Goal: Transaction & Acquisition: Purchase product/service

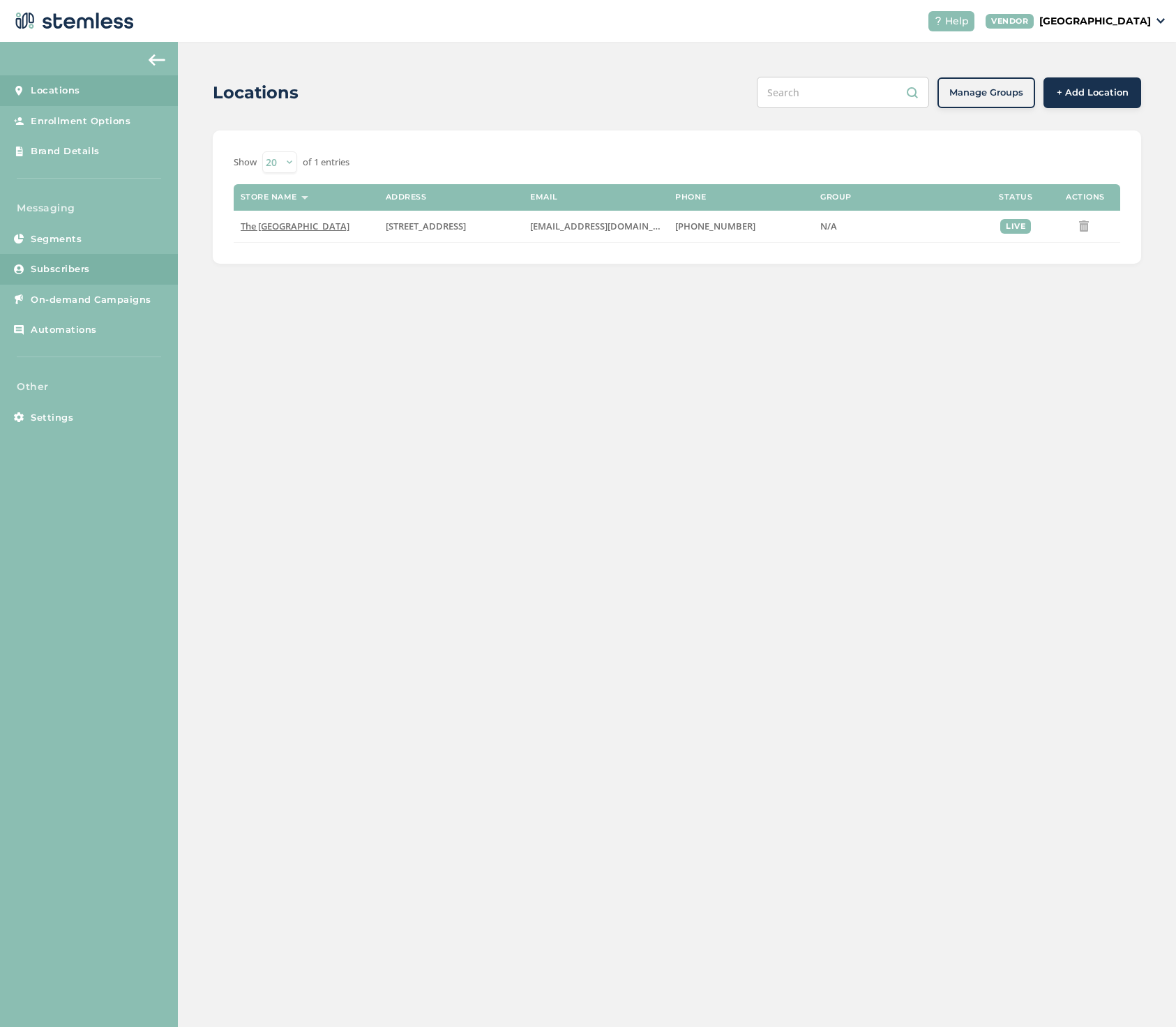
click at [45, 266] on span "Subscribers" at bounding box center [60, 269] width 59 height 14
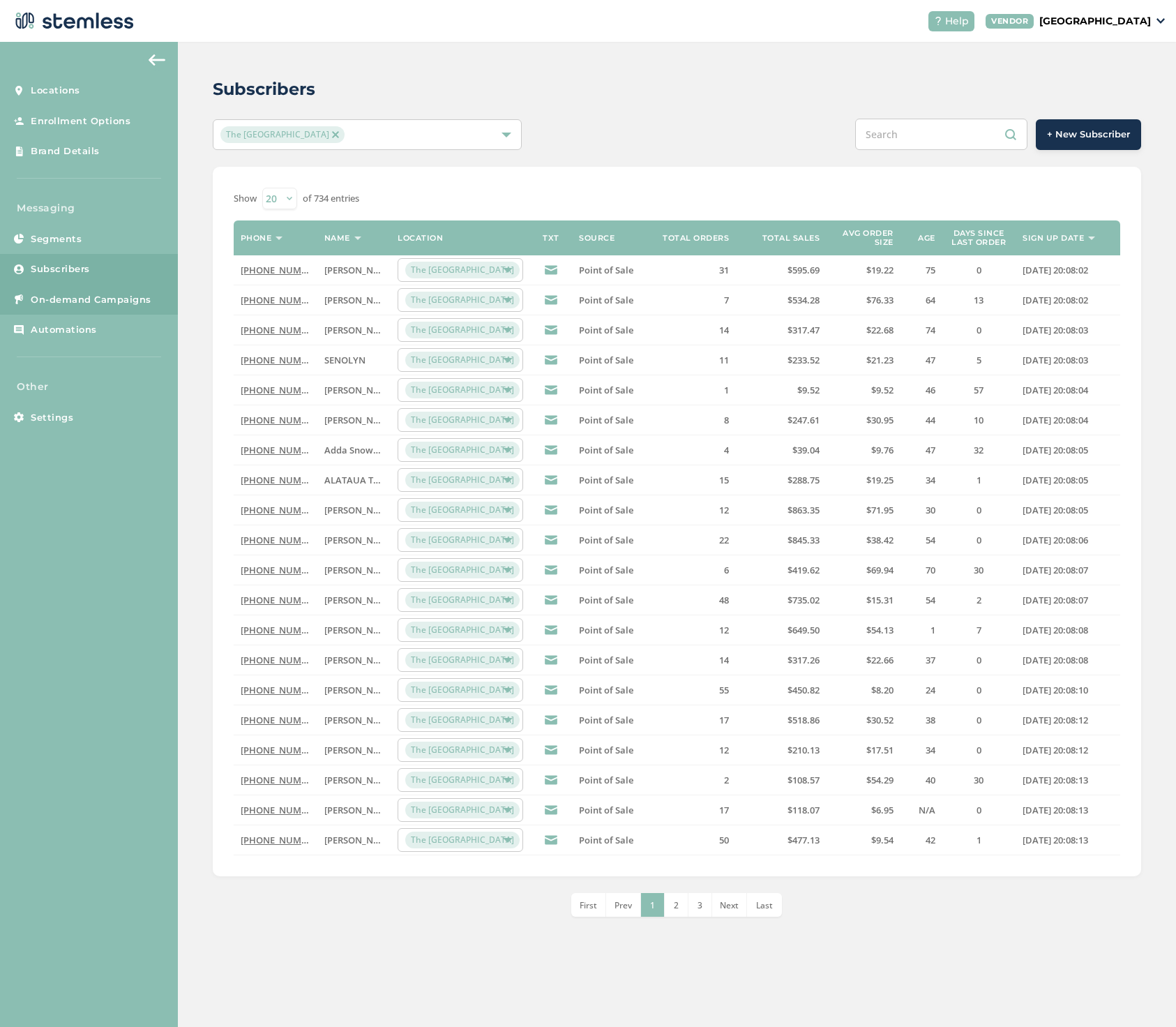
click at [40, 295] on span "On-demand Campaigns" at bounding box center [90, 299] width 120 height 14
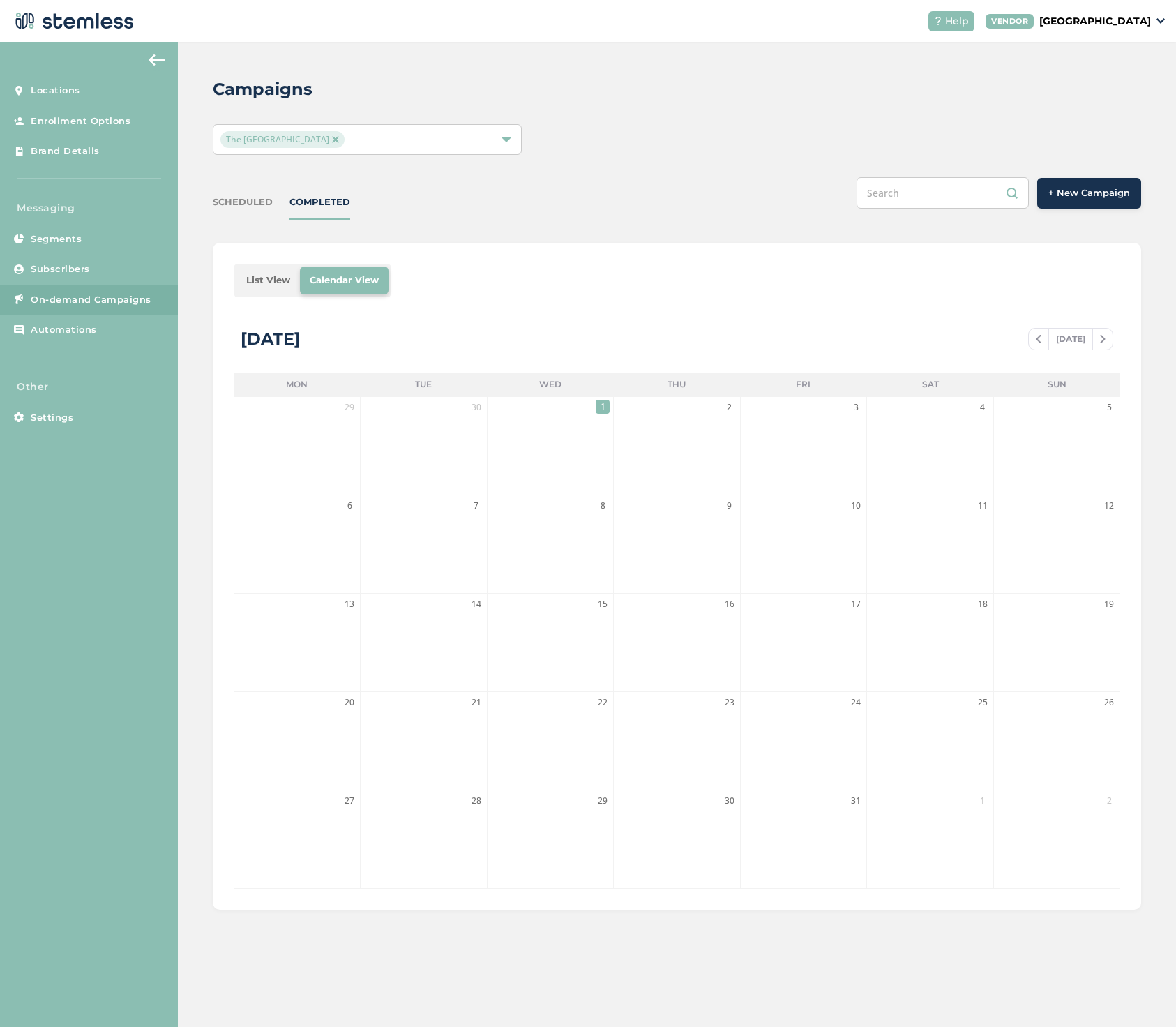
click at [1099, 197] on span "+ New Campaign" at bounding box center [1089, 192] width 81 height 14
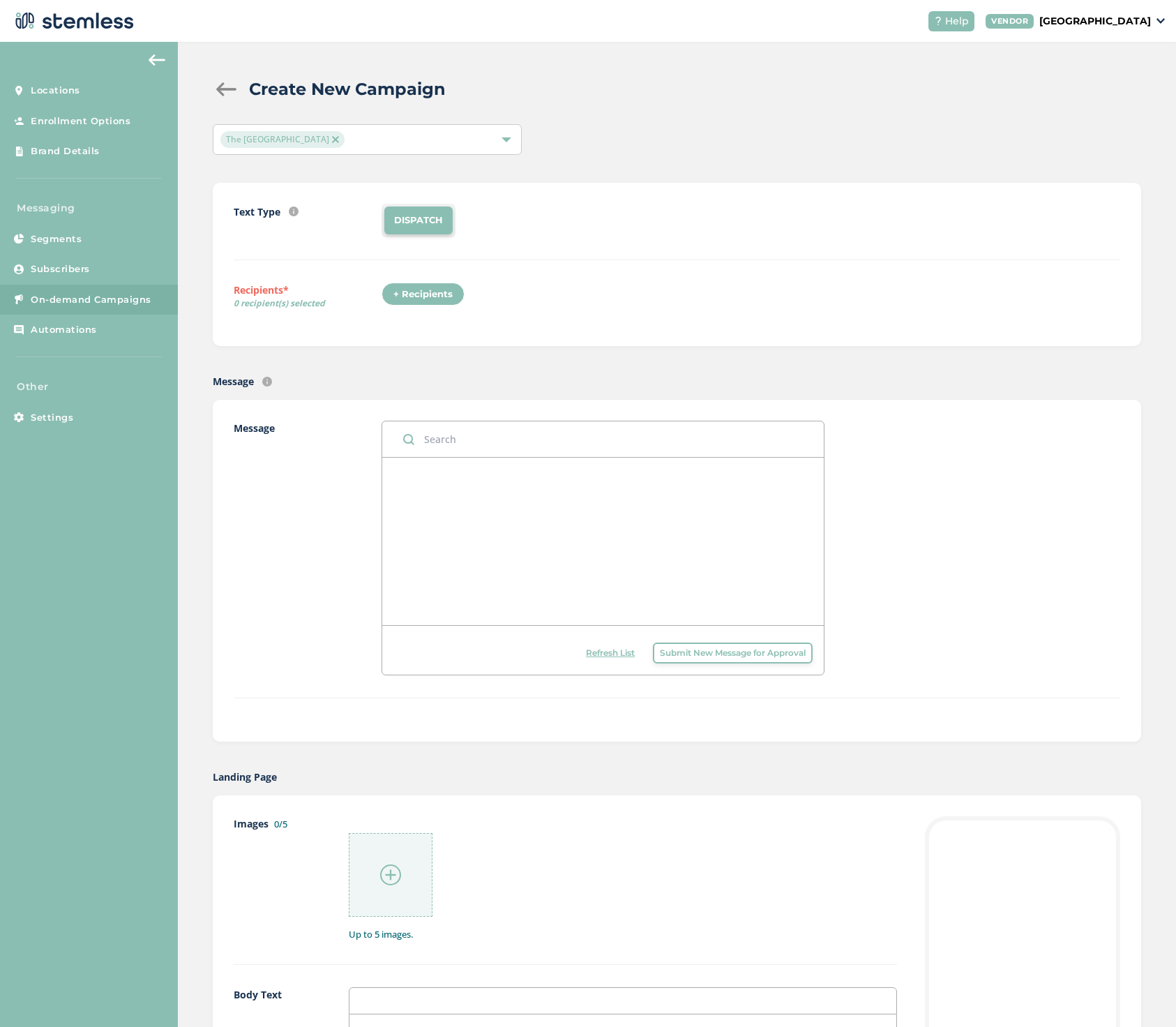
click at [417, 294] on div "+ Recipients" at bounding box center [423, 294] width 83 height 24
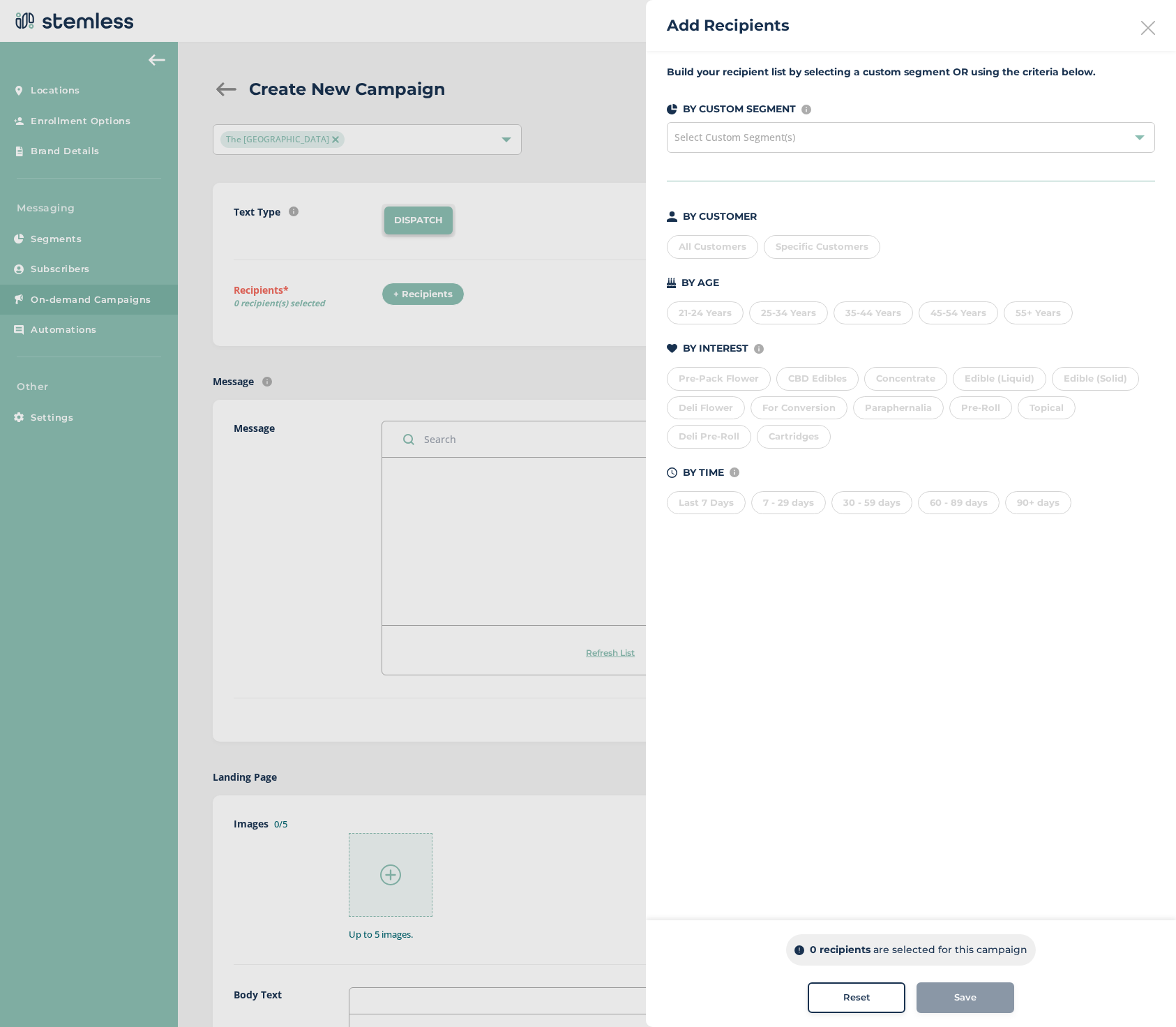
click at [724, 247] on div "All Customers" at bounding box center [712, 247] width 92 height 24
click at [977, 996] on div "Save" at bounding box center [965, 997] width 75 height 14
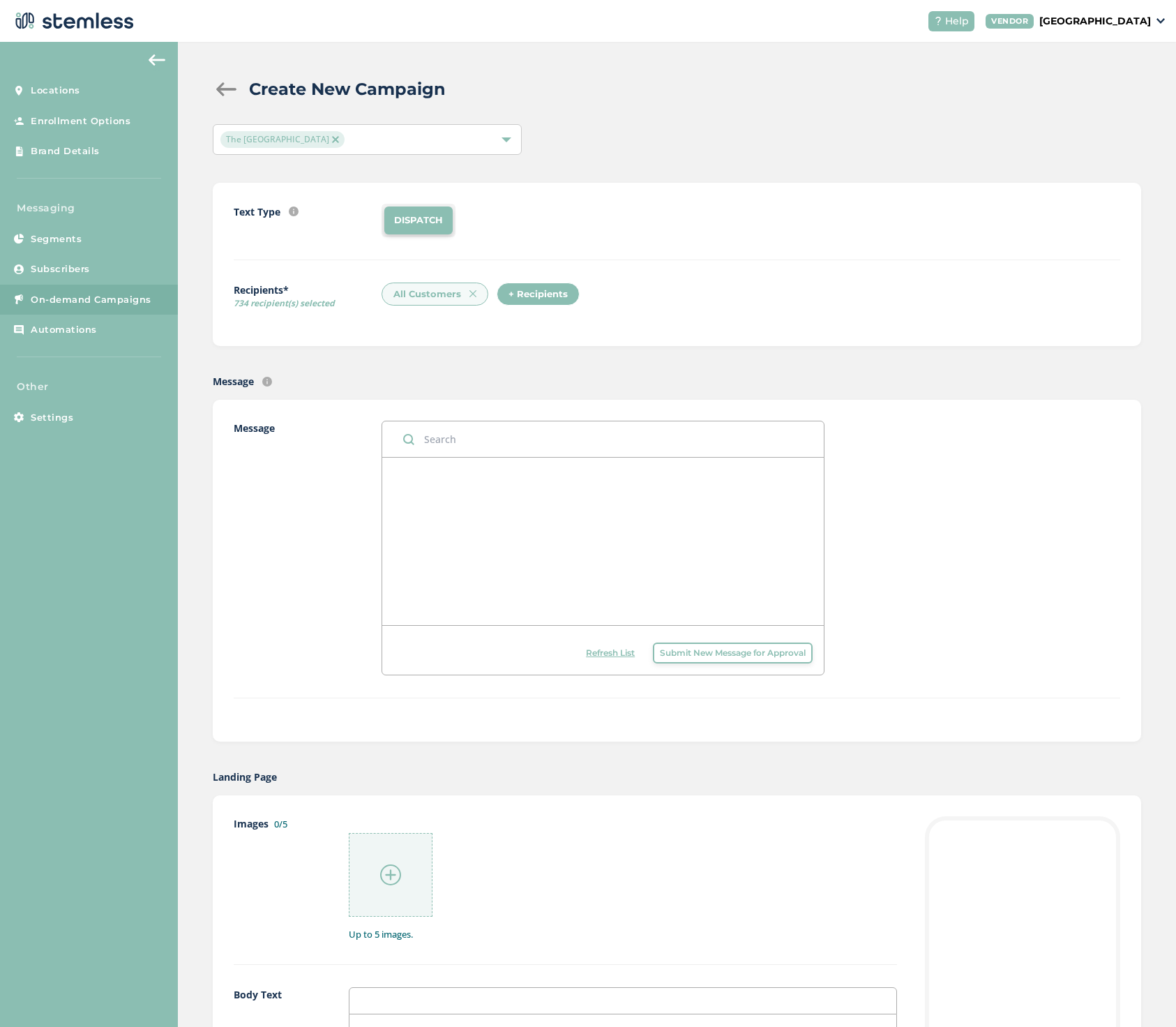
click at [436, 444] on input "text" at bounding box center [603, 439] width 442 height 36
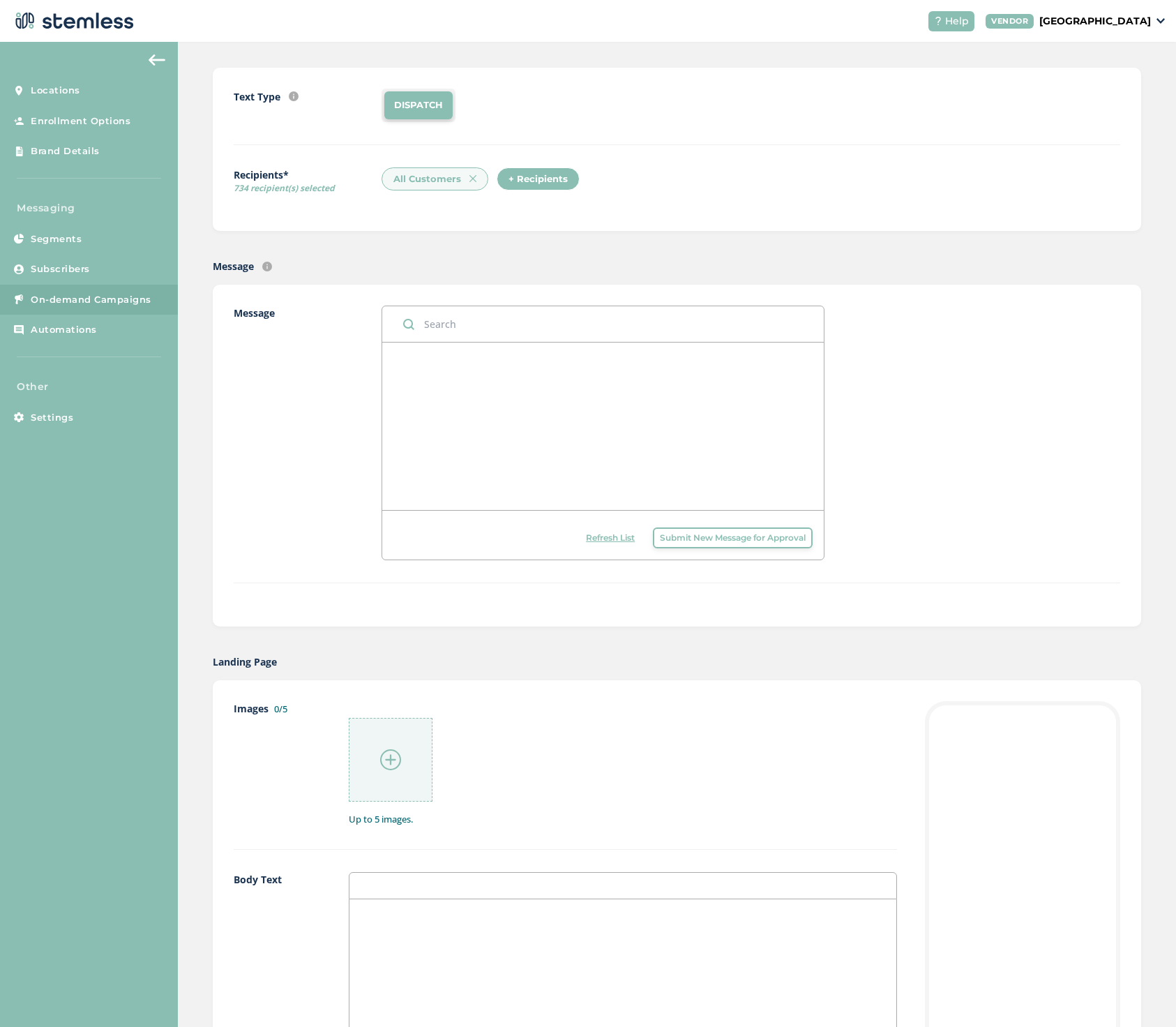
scroll to position [113, 0]
click at [472, 325] on input "Check out Red Light" at bounding box center [603, 326] width 442 height 36
click at [568, 325] on input "Check out exclusive Red Light" at bounding box center [603, 326] width 442 height 36
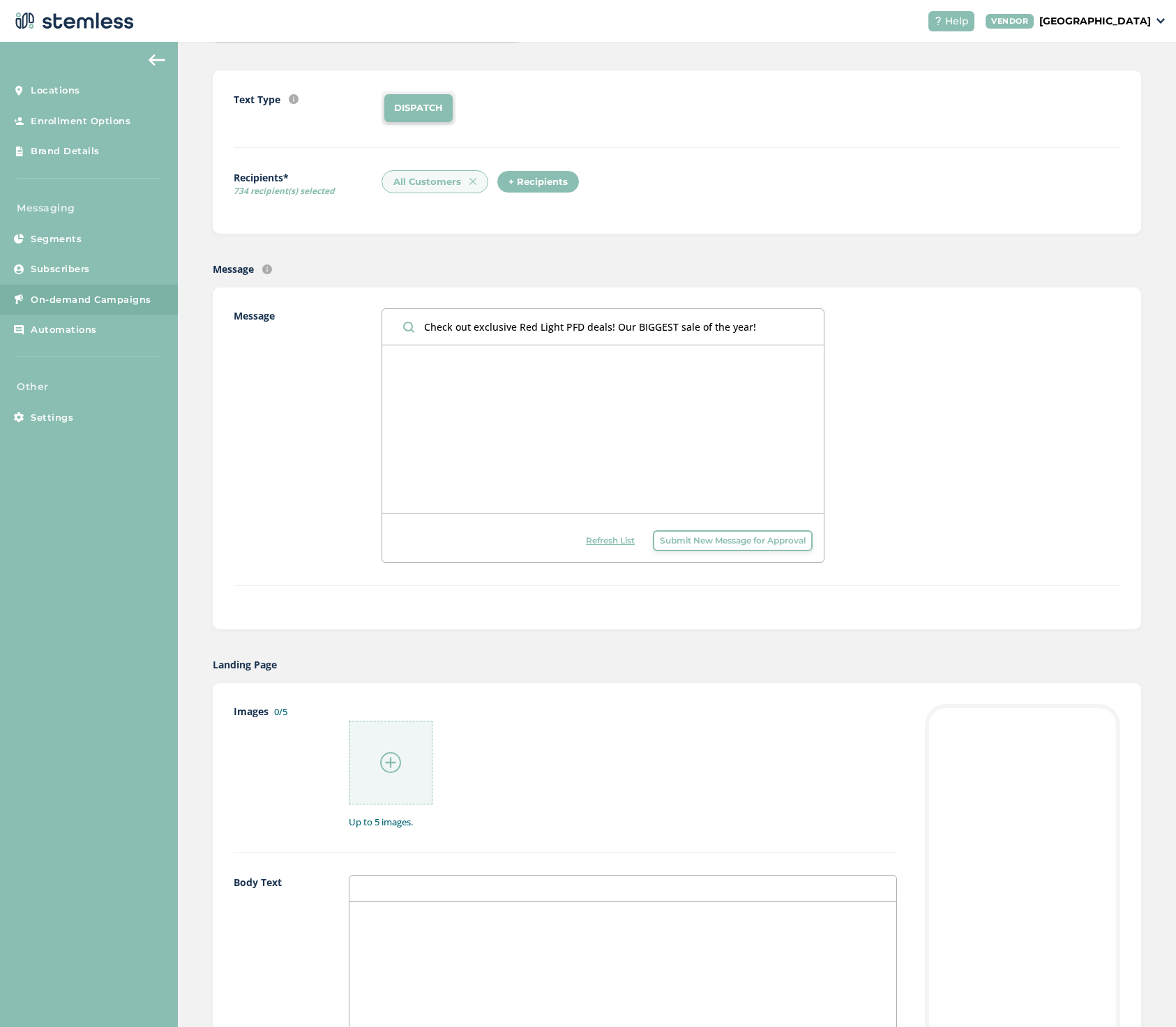
type input "Check out exclusive Red Light PFD deals! Our BIGGEST sale of the year!"
click at [673, 535] on span "Submit New Message for Approval" at bounding box center [732, 541] width 146 height 13
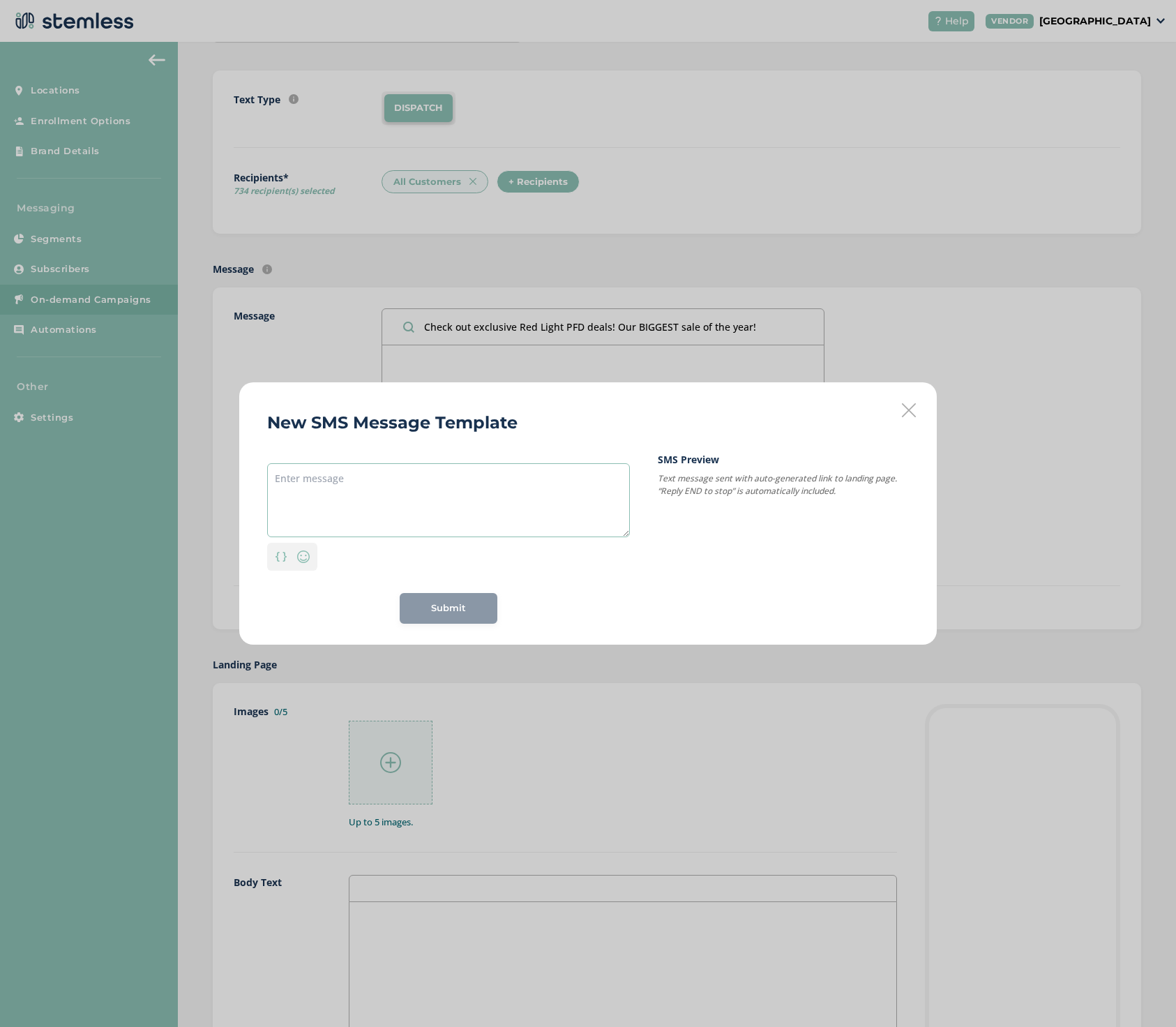
click at [370, 492] on textarea at bounding box center [448, 500] width 363 height 74
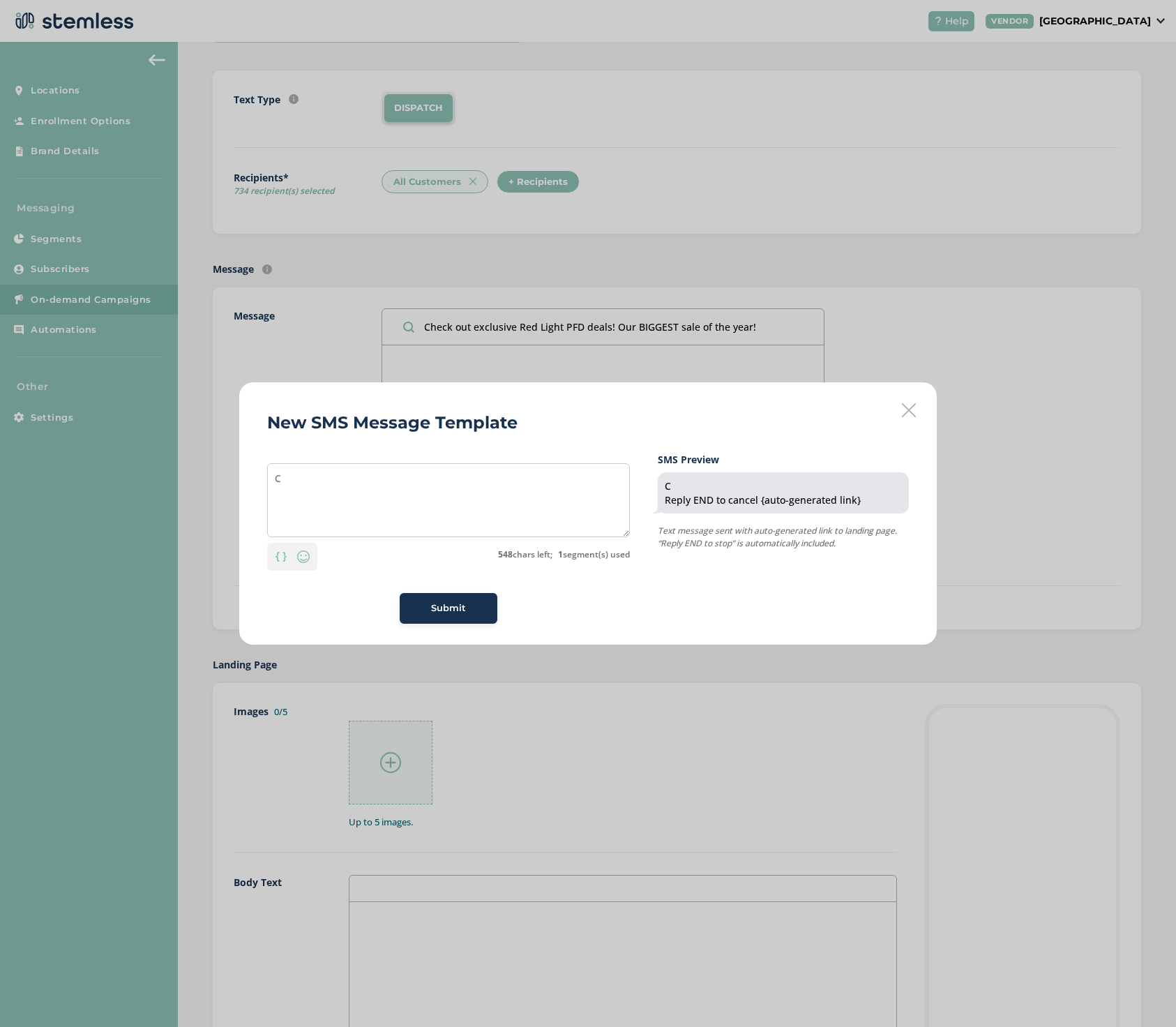
click at [752, 328] on div "New SMS Message Template C Personalization Emoji 548 chars left; 1 segment(s) u…" at bounding box center [588, 513] width 1176 height 1027
click at [301, 492] on textarea "C" at bounding box center [448, 500] width 363 height 74
click at [412, 480] on textarea "Check out exclusive Red Light deals!" at bounding box center [448, 500] width 363 height 74
click at [474, 475] on textarea "Check out exclusive Red Light PFD deals!" at bounding box center [448, 500] width 363 height 74
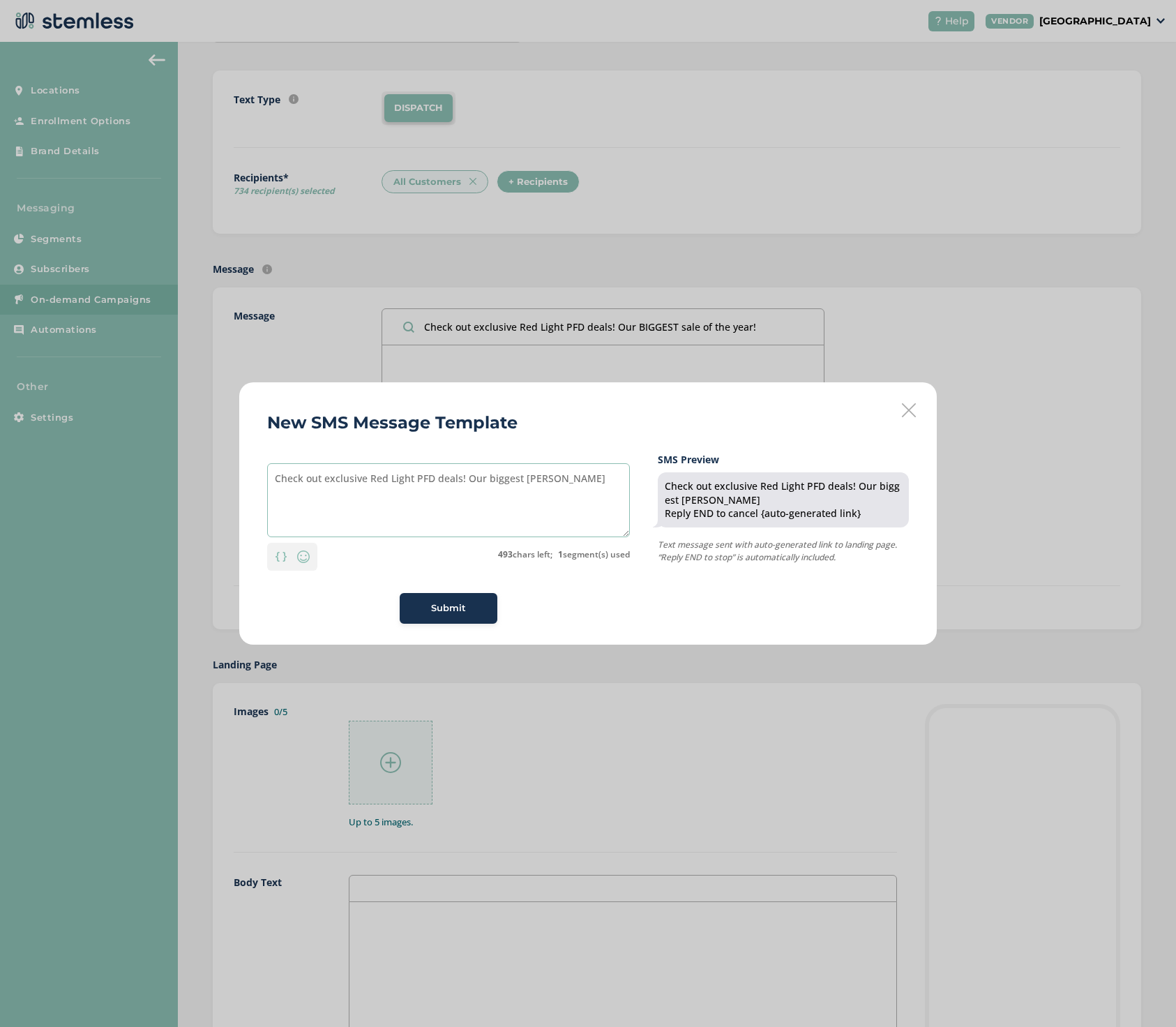
click at [517, 480] on textarea "Check out exclusive Red Light PFD deals! Our biggest [PERSON_NAME]" at bounding box center [448, 500] width 363 height 74
click at [541, 477] on textarea "Check out exclusive Red Light PFD deals! Our BIGGEST [PERSON_NAME]" at bounding box center [448, 500] width 363 height 74
click at [464, 480] on textarea "Check out exclusive Red Light PFD deals! Our BIGGEST sale of the year!" at bounding box center [448, 500] width 363 height 74
type textarea "Check out exclusive Red Light PFD deals! Our BIGGEST sale of the year!"
click at [448, 611] on span "Submit" at bounding box center [448, 608] width 35 height 14
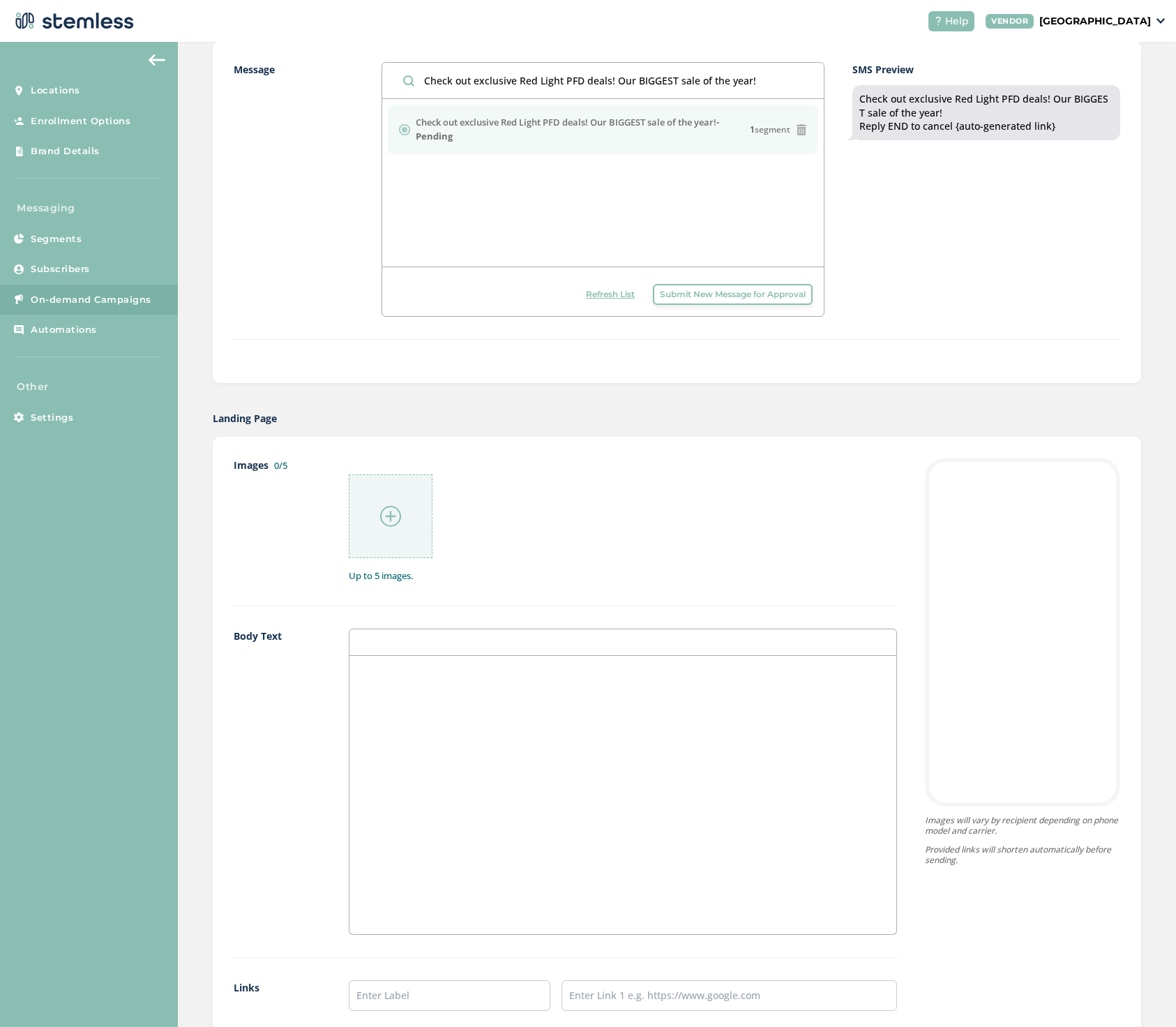
scroll to position [360, 0]
click at [385, 512] on img at bounding box center [390, 515] width 21 height 21
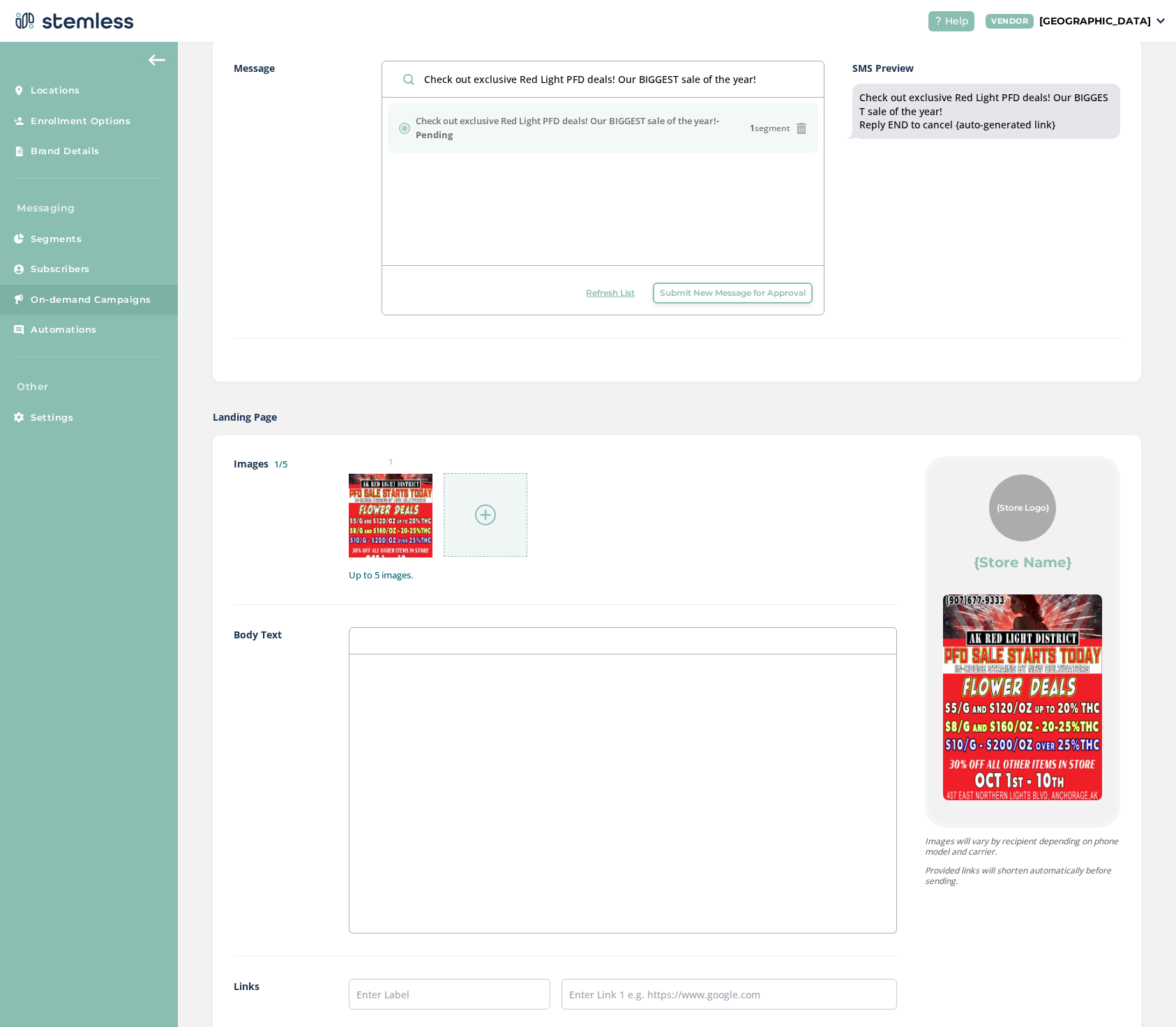
click at [381, 696] on div at bounding box center [622, 793] width 547 height 278
click at [369, 640] on div at bounding box center [622, 641] width 548 height 27
click at [369, 685] on div at bounding box center [622, 793] width 547 height 278
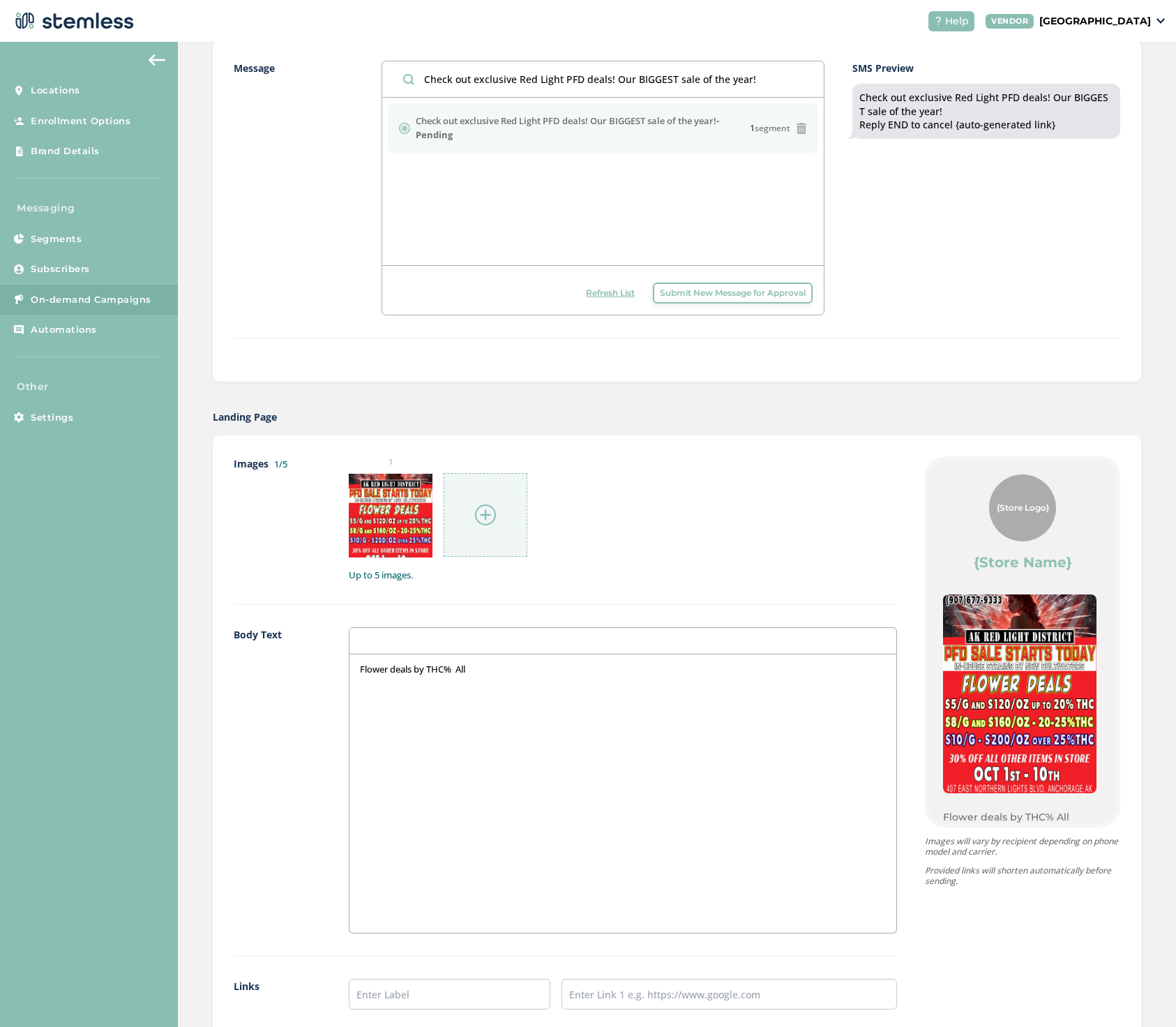
click at [452, 668] on p "Flower deals by THC% All" at bounding box center [622, 670] width 526 height 13
click at [489, 671] on p "Flower deals by THC%. All" at bounding box center [622, 670] width 526 height 13
click at [550, 669] on p "Flower deals by THC%. All Flower up to 20%THC" at bounding box center [622, 670] width 526 height 13
click at [574, 667] on p "Flower deals by THC%. All Flower up to 20% THC" at bounding box center [622, 670] width 526 height 13
click at [616, 669] on p "Flower deals by THC%. All Flower up to 20% THC $5 grams 120" at bounding box center [622, 670] width 526 height 13
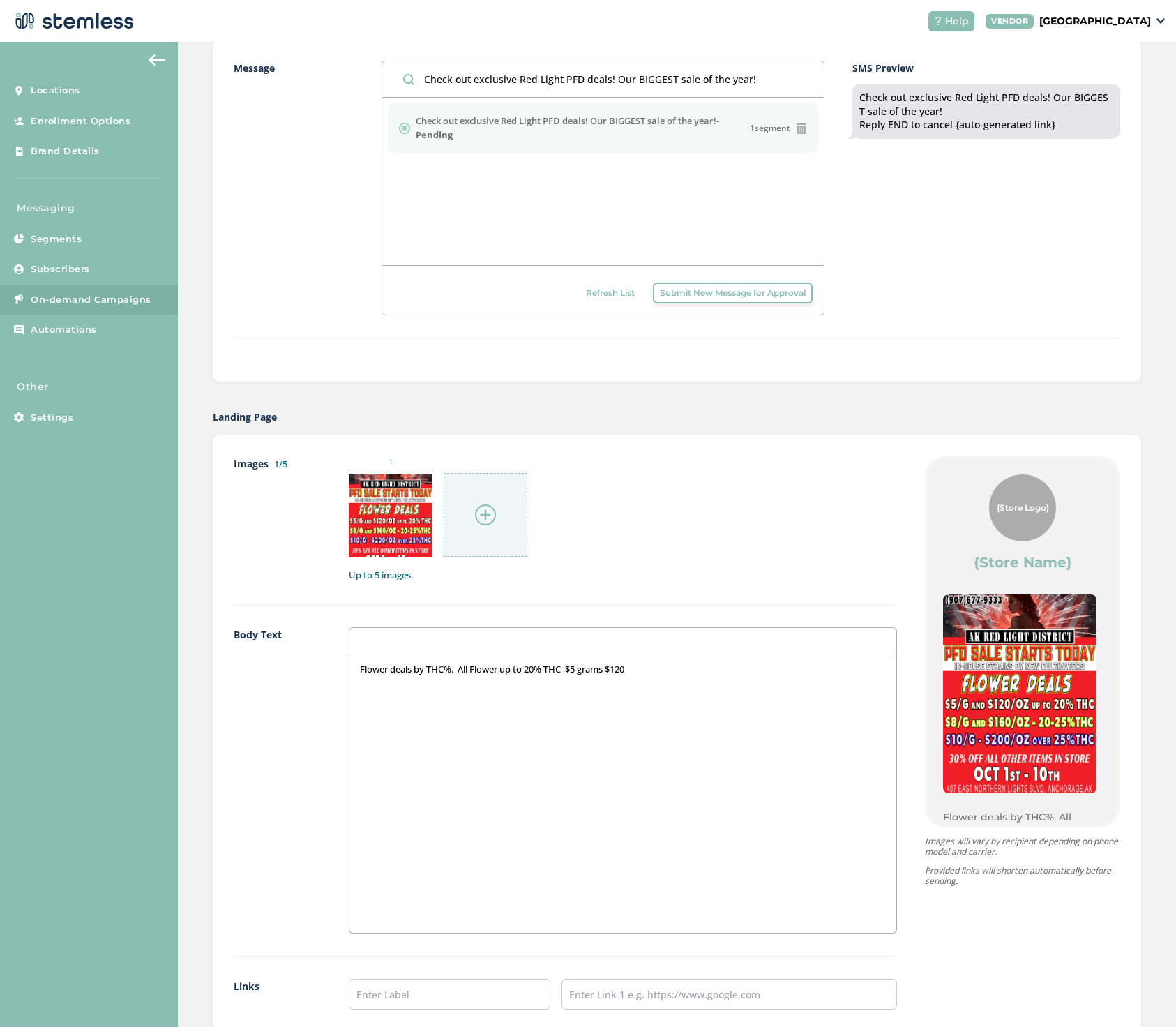
click at [641, 668] on p "Flower deals by THC%. All Flower up to 20% THC $5 grams $120" at bounding box center [622, 670] width 526 height 13
click at [614, 668] on p "Flower deals by THC%. All Flower up to 20% THC $5 grams $120" at bounding box center [622, 670] width 526 height 13
click at [646, 668] on p "Flower deals by THC%. All Flower up to 20% THC $5 grams / $120" at bounding box center [622, 670] width 526 height 13
click at [612, 669] on p "Flower deals by THC%. All Flower up to 20% THC $5 grams / $120 ounces" at bounding box center [622, 670] width 526 height 13
click at [583, 668] on p "Flower deals by THC%. All Flower up to 20% THC $5 gram / $120 ounces" at bounding box center [622, 670] width 526 height 13
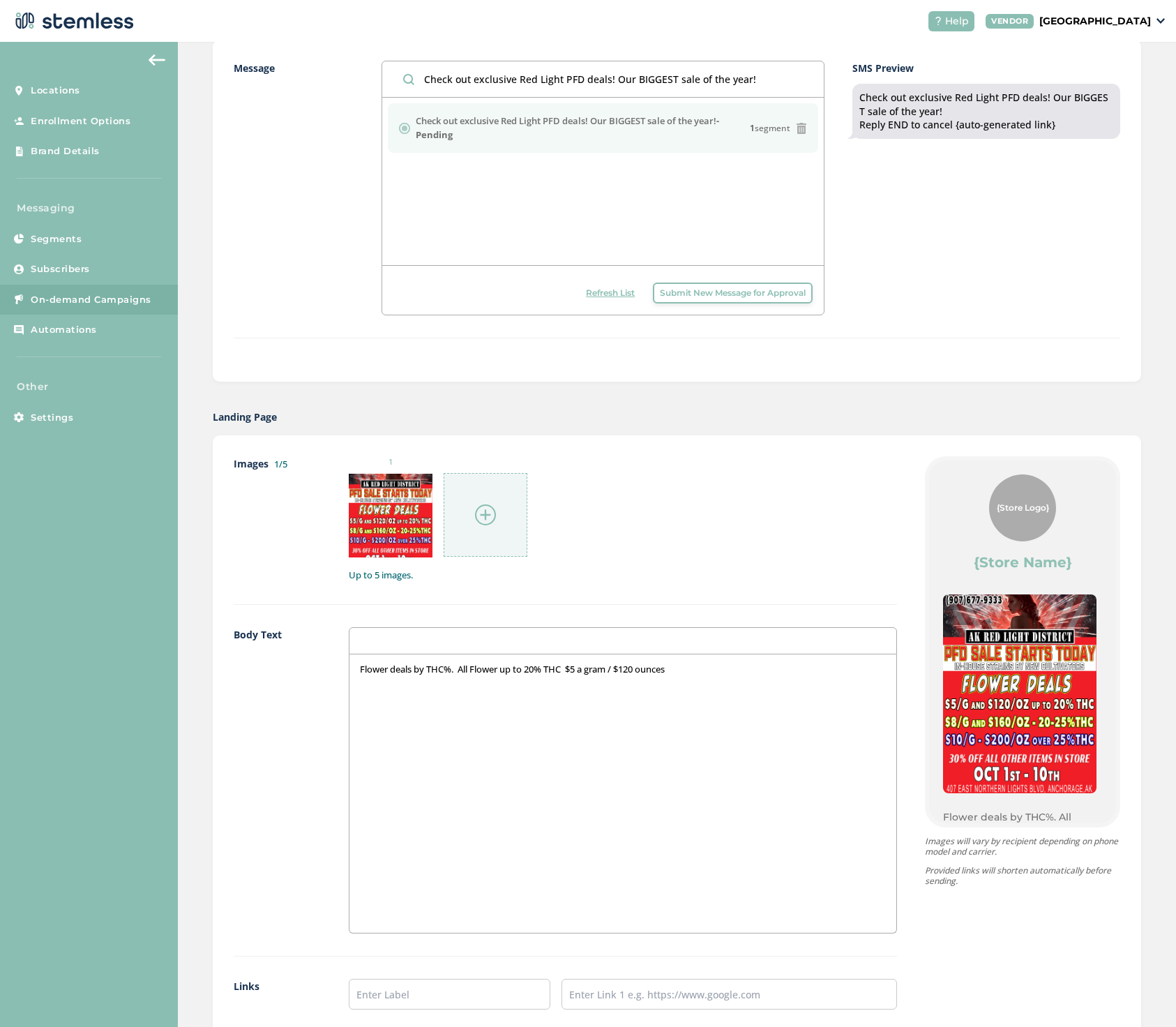
click at [675, 669] on p "Flower deals by THC%. All Flower up to 20% THC $5 a gram / $120 ounces" at bounding box center [622, 670] width 526 height 13
click at [646, 669] on p "Flower deals by THC%. All Flower up to 20% THC $5 a gram / $120 ounce" at bounding box center [622, 670] width 526 height 13
click at [687, 670] on p "Flower deals by THC%. All Flower up to 20% THC $5 a gram / $120 an ounce" at bounding box center [622, 670] width 526 height 13
click at [570, 669] on p "Flower deals by THC%. All Flower up to 20% THC $5 a gram / $120 an ounce." at bounding box center [622, 670] width 526 height 13
click at [704, 670] on p "Flower deals by THC%. All Flower up to 20% THC is $5 a gram / $120 an ounce." at bounding box center [622, 670] width 526 height 13
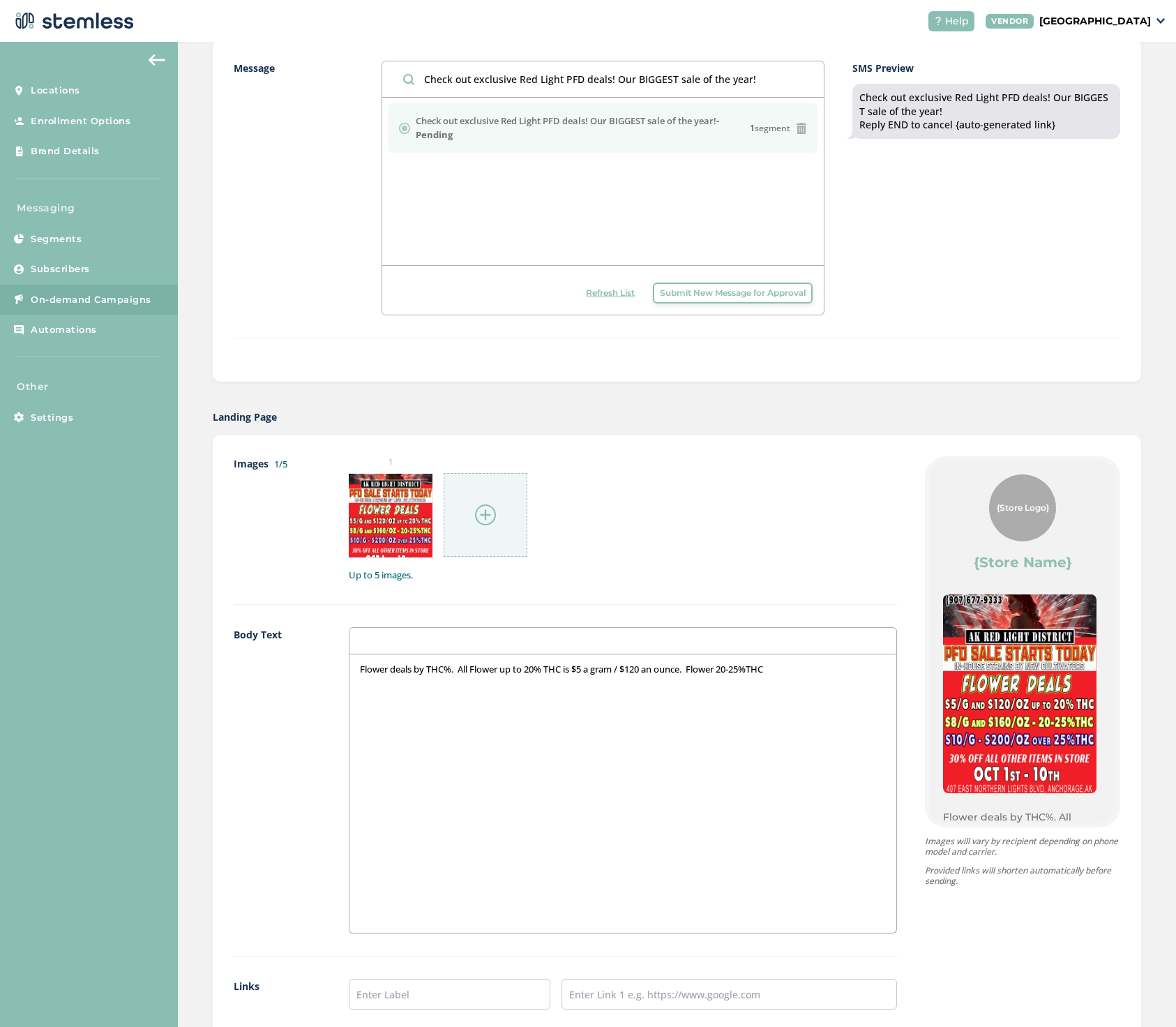
click at [577, 669] on p "Flower deals by THC%. All Flower up to 20% THC is $5 a gram / $120 an ounce. Fl…" at bounding box center [622, 670] width 526 height 13
click at [795, 670] on p "Flower deals by THC%. All Flower up to 20% THC @ $5 a gram / $120 an ounce. Flo…" at bounding box center [622, 670] width 526 height 13
click at [793, 667] on p "Flower deals by THC%. All Flower up to 20% THC @ $5 a gram / $120 an ounce. Flo…" at bounding box center [622, 670] width 526 height 13
click at [808, 669] on p "Flower deals by THC%. All Flower up to 20% THC @ $5 a gram / $120 an ounce. Flo…" at bounding box center [622, 670] width 526 height 13
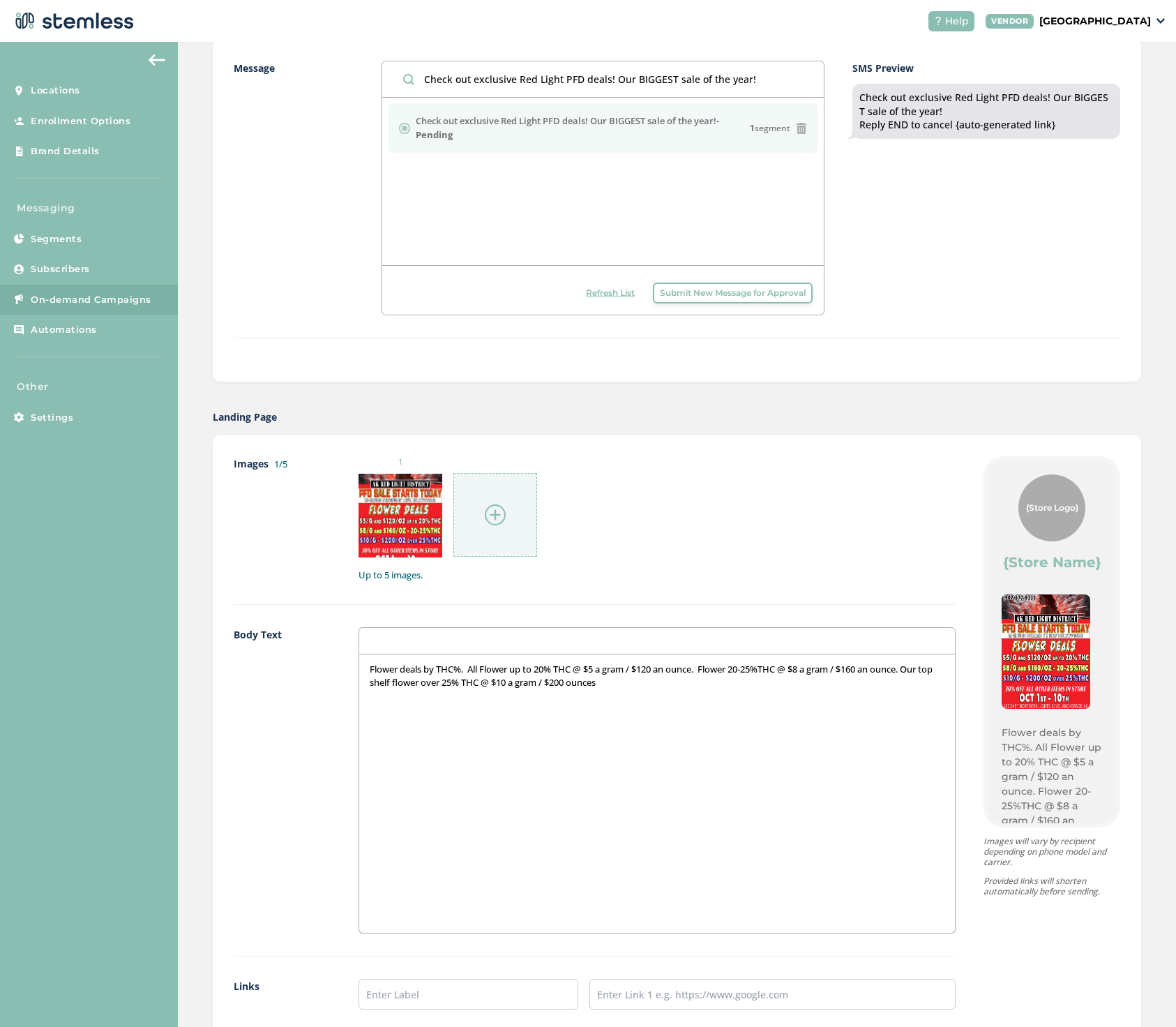
click at [915, 669] on p "Flower deals by THC%. All Flower up to 20% THC @ $5 a gram / $120 an ounce. Flo…" at bounding box center [657, 676] width 574 height 26
click at [918, 668] on p "Flower deals by THC%. All Flower up to 20% THC @ $5 a gram / $120 an ounce. Flo…" at bounding box center [657, 676] width 574 height 26
click at [680, 670] on p "Flower deals by THC%. All Flower up to 20% THC @ $5 a gram / $120 an ounce. Flo…" at bounding box center [656, 676] width 574 height 26
click at [691, 670] on p "Flower deals by THC%. All Flower up to 20% THC @ $5 a gram / $120 ounce. Flower…" at bounding box center [654, 676] width 572 height 26
click at [604, 683] on p "Flower deals by THC%. All Flower up to 20% THC @ $5 a gram / $120 ounces. Flowe…" at bounding box center [655, 676] width 573 height 26
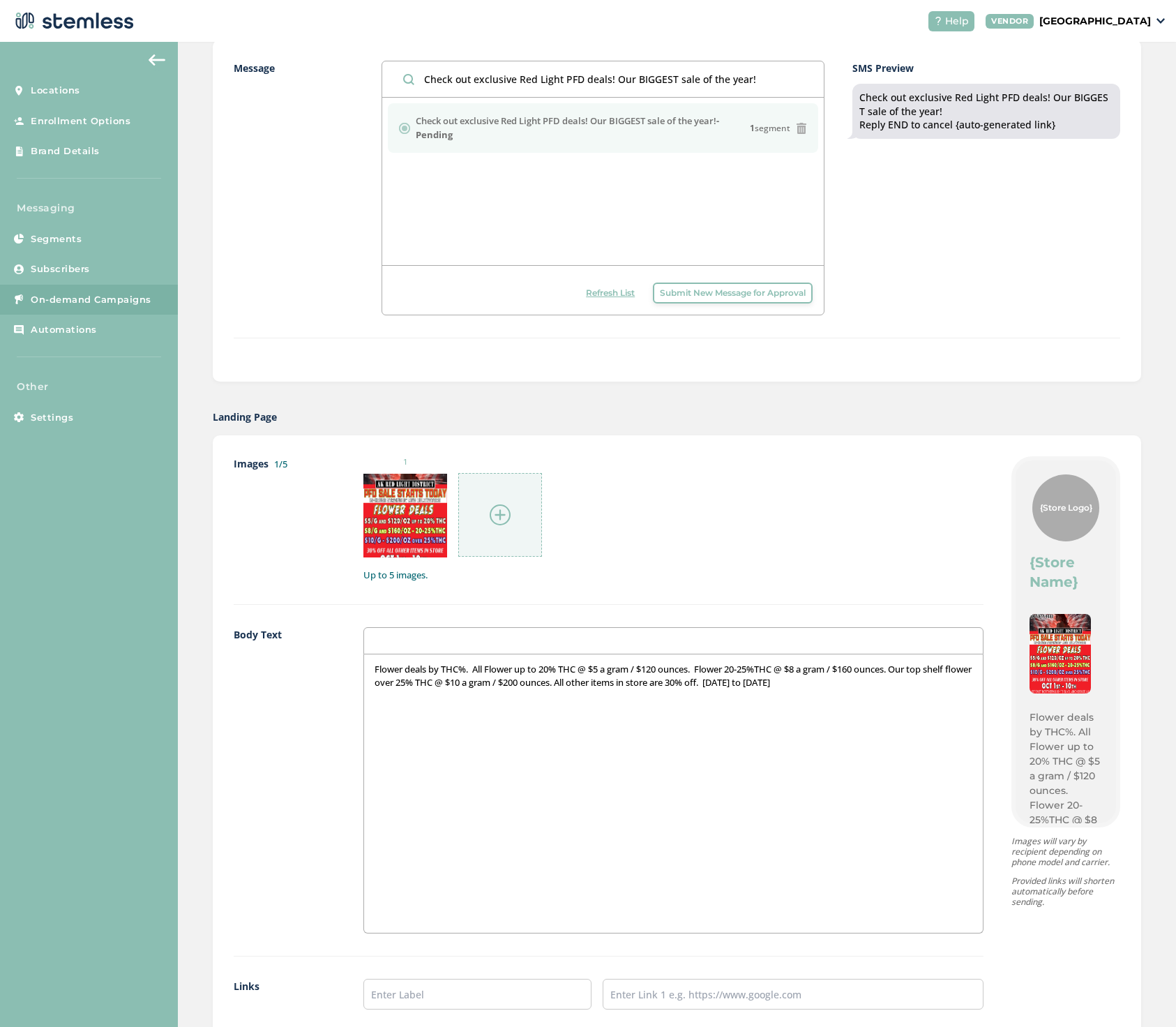
click at [747, 680] on p "Flower deals by THC%. All Flower up to 20% THC @ $5 a gram / $120 ounces. Flowe…" at bounding box center [673, 676] width 598 height 26
click at [957, 681] on p "Flower deals by THC%. All Flower up to 20% THC @ $5 a gram / $120 ounces. Flowe…" at bounding box center [676, 676] width 602 height 26
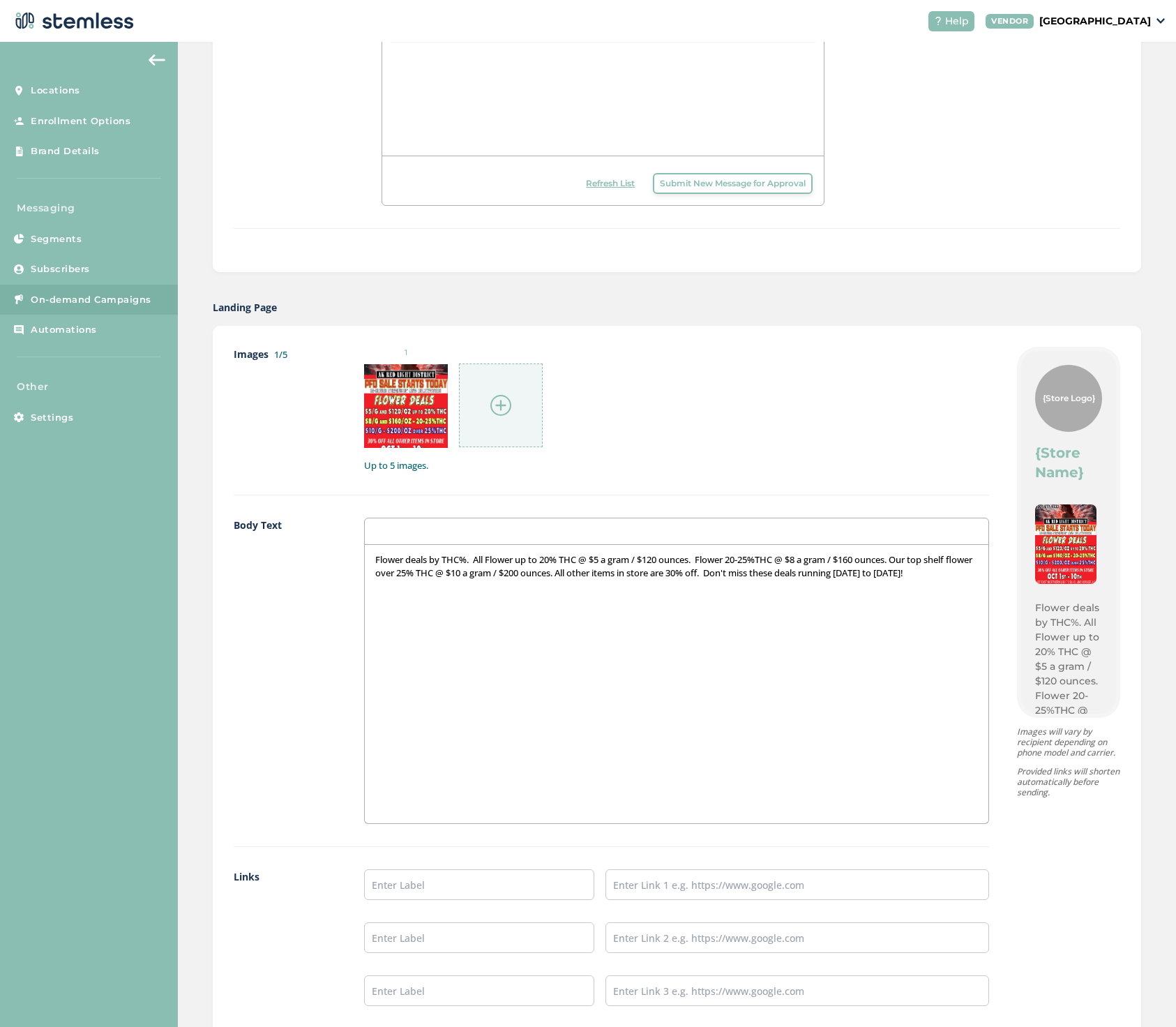
scroll to position [471, 0]
click at [1053, 460] on label "{Store Name}" at bounding box center [1068, 460] width 67 height 39
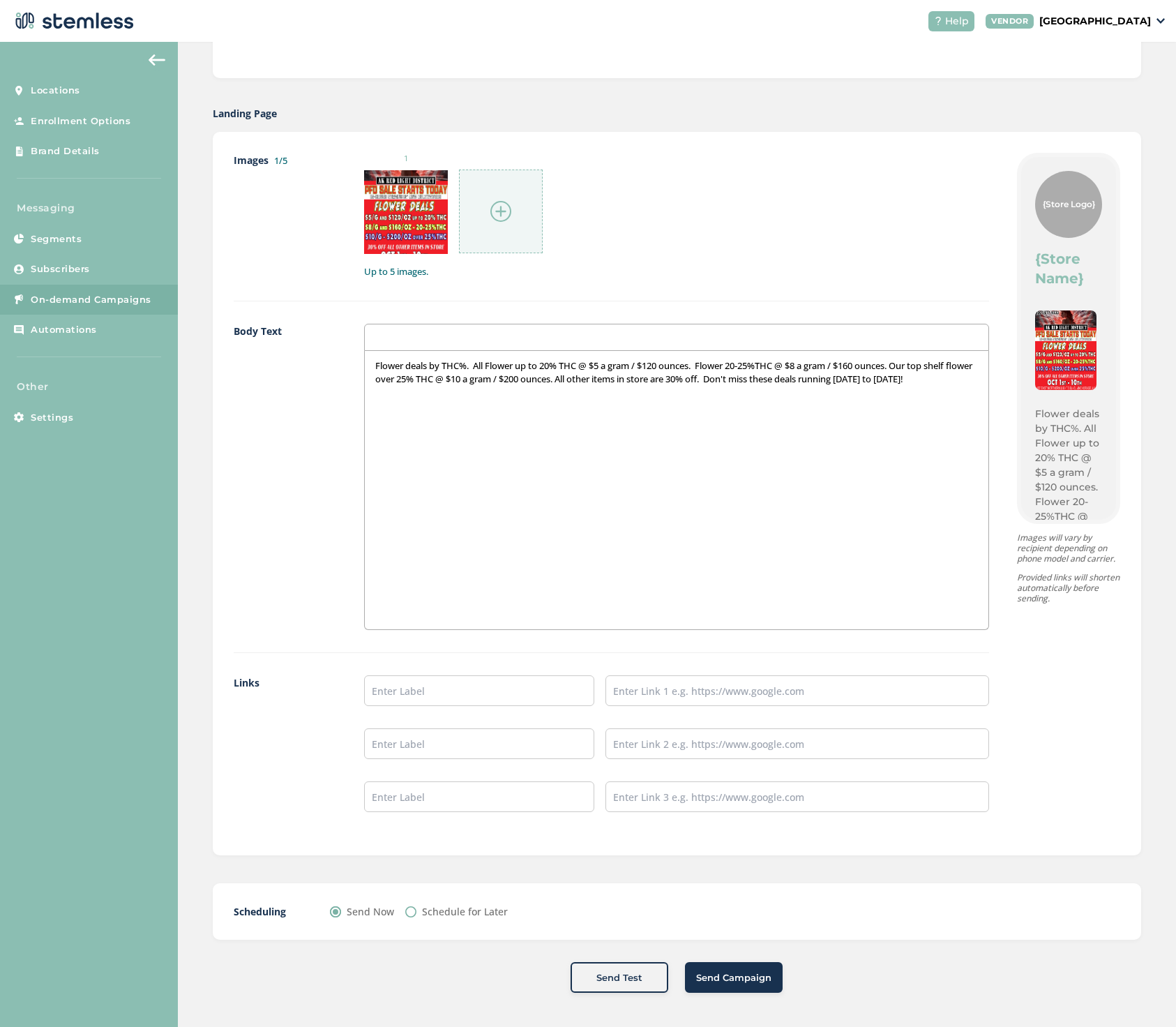
scroll to position [663, 0]
click at [430, 689] on input "text" at bounding box center [479, 691] width 230 height 30
click at [499, 211] on img at bounding box center [501, 212] width 21 height 21
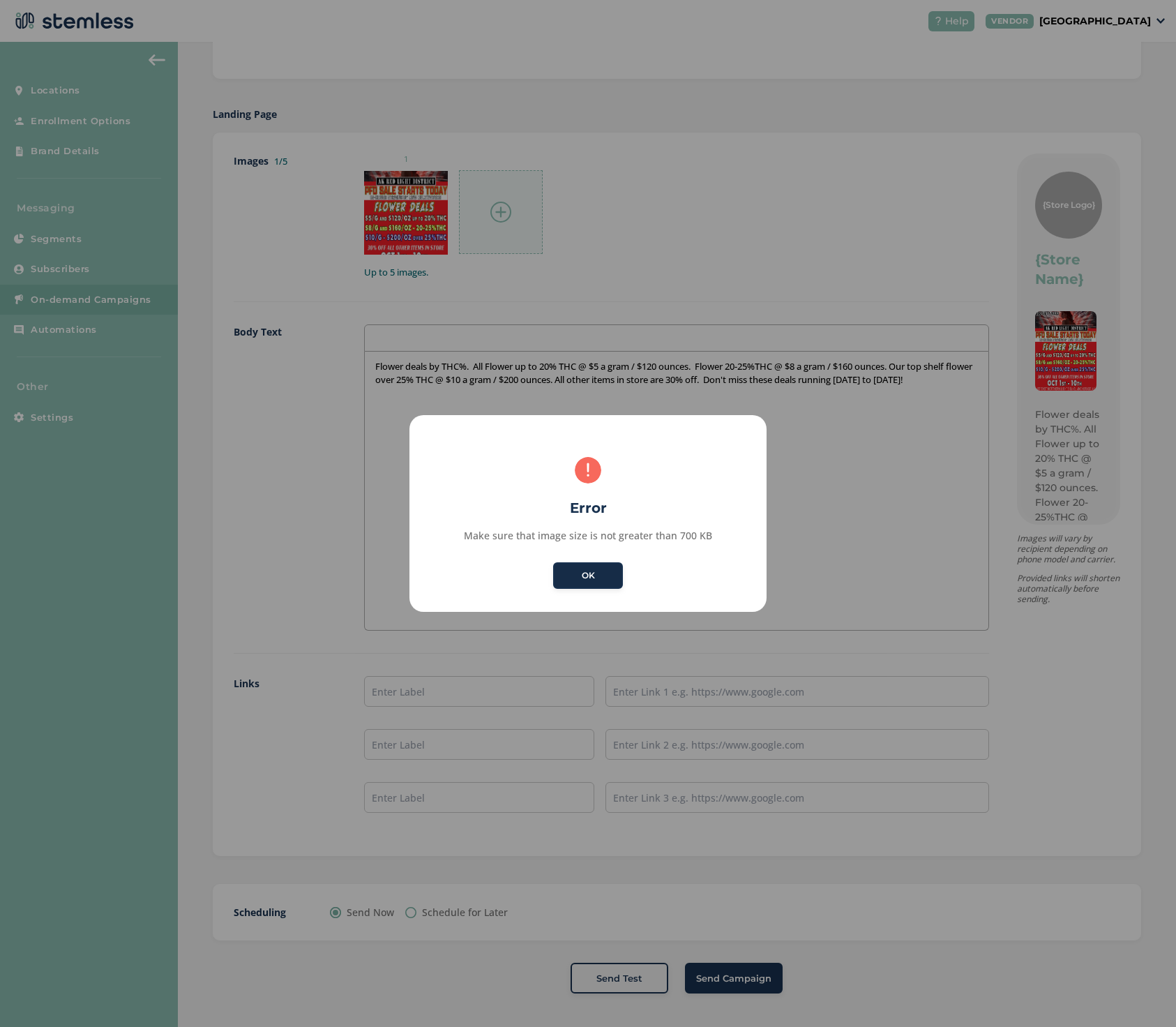
click at [588, 570] on button "OK" at bounding box center [587, 575] width 69 height 26
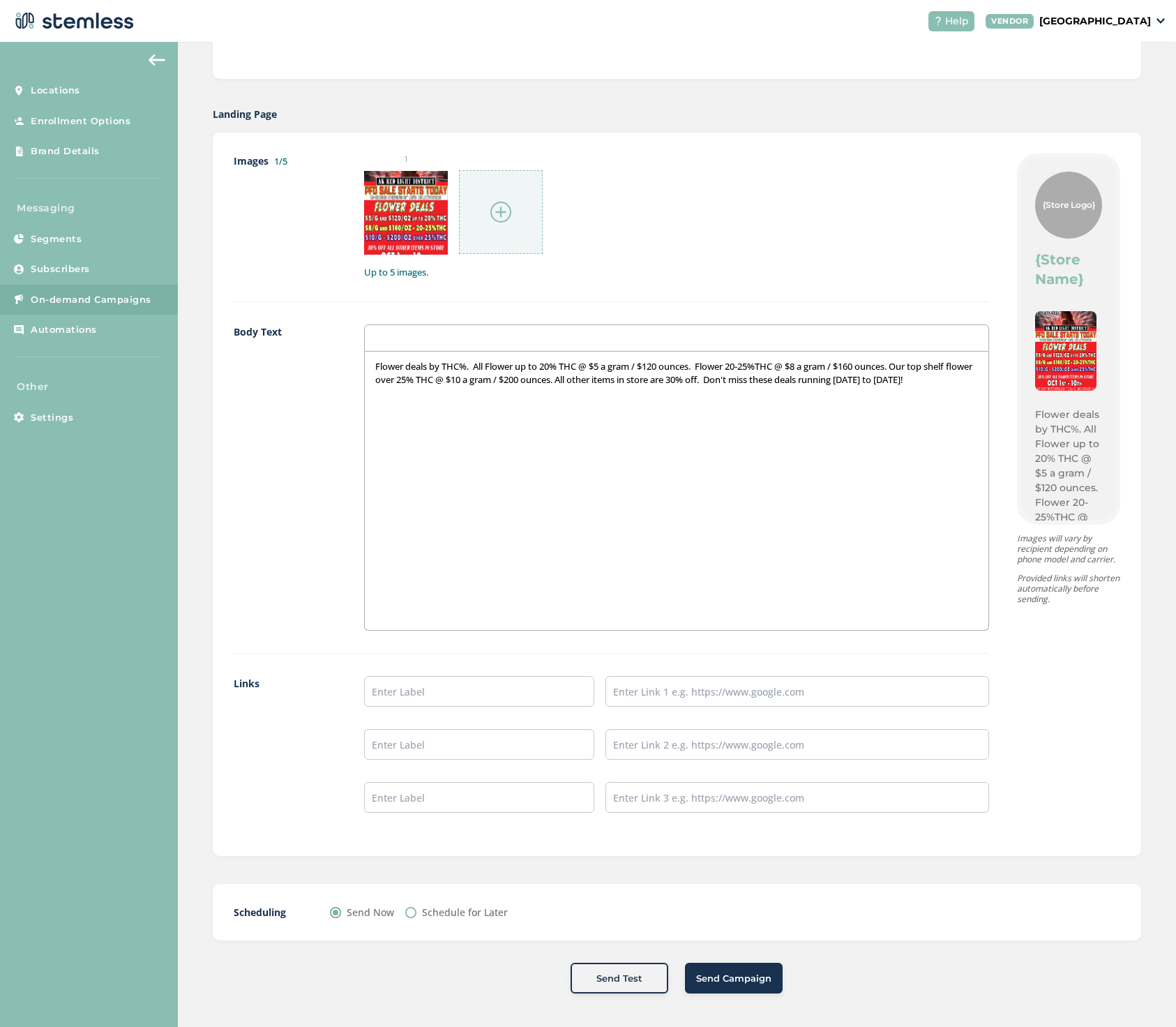
click at [502, 206] on img at bounding box center [501, 212] width 21 height 21
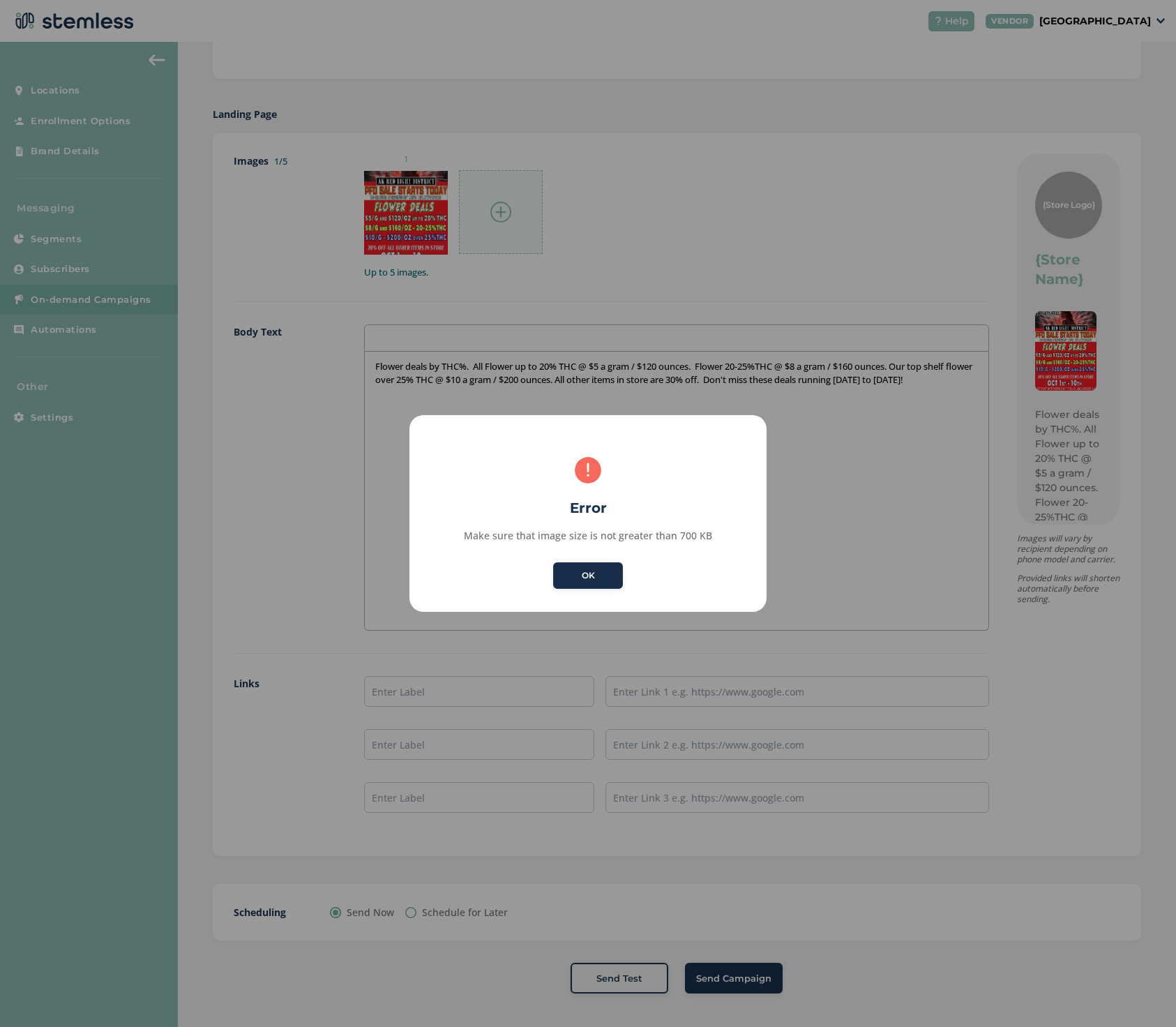
click at [586, 575] on button "OK" at bounding box center [587, 575] width 69 height 26
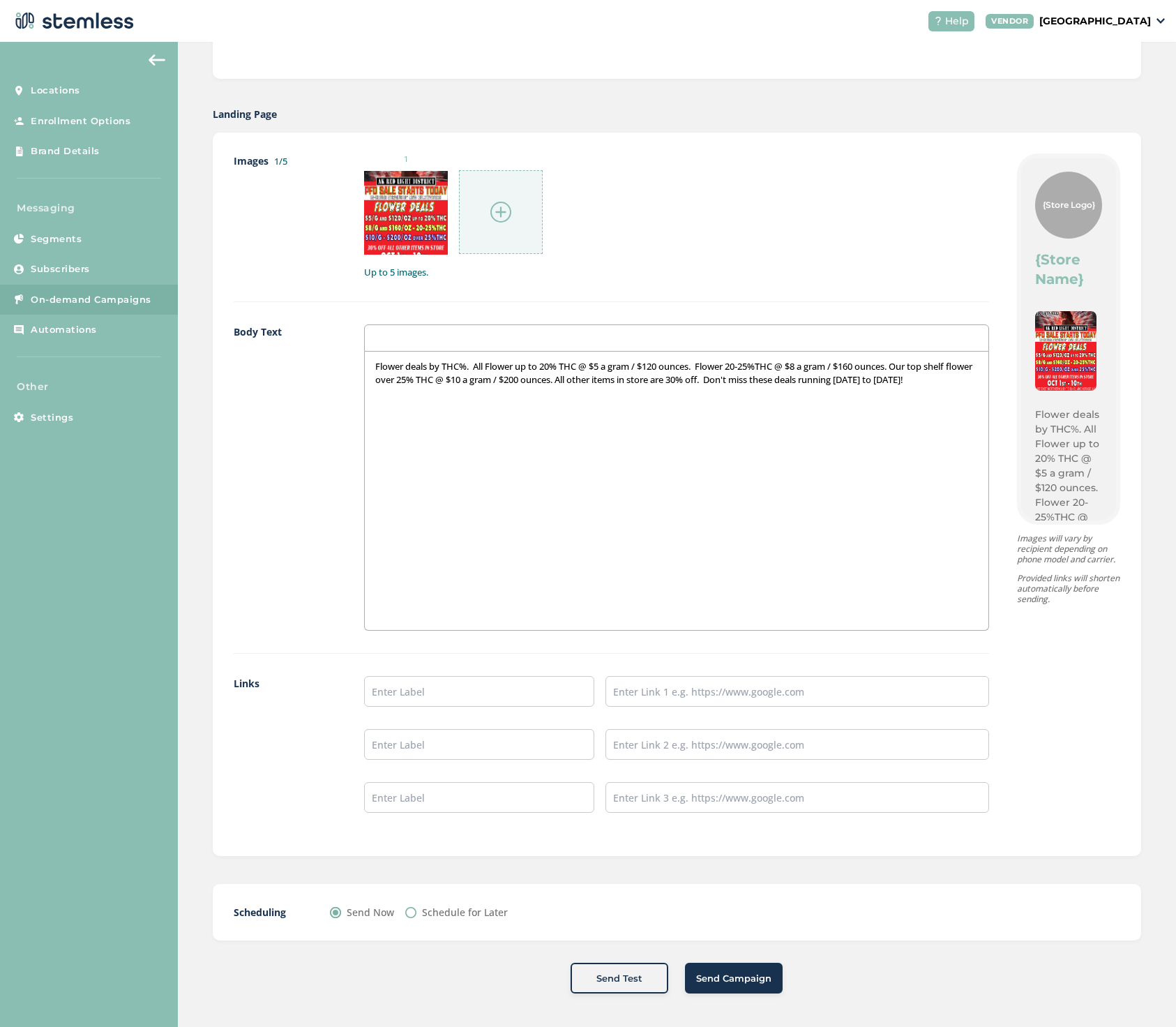
click at [501, 210] on img at bounding box center [501, 212] width 21 height 21
click at [967, 380] on p "Flower deals by THC%. All Flower up to 20% THC @ $5 a gram / $120 ounces. Flowe…" at bounding box center [676, 373] width 602 height 26
click at [515, 689] on input "text" at bounding box center [479, 691] width 230 height 30
type input "w"
drag, startPoint x: 515, startPoint y: 689, endPoint x: 401, endPoint y: 690, distance: 114.0
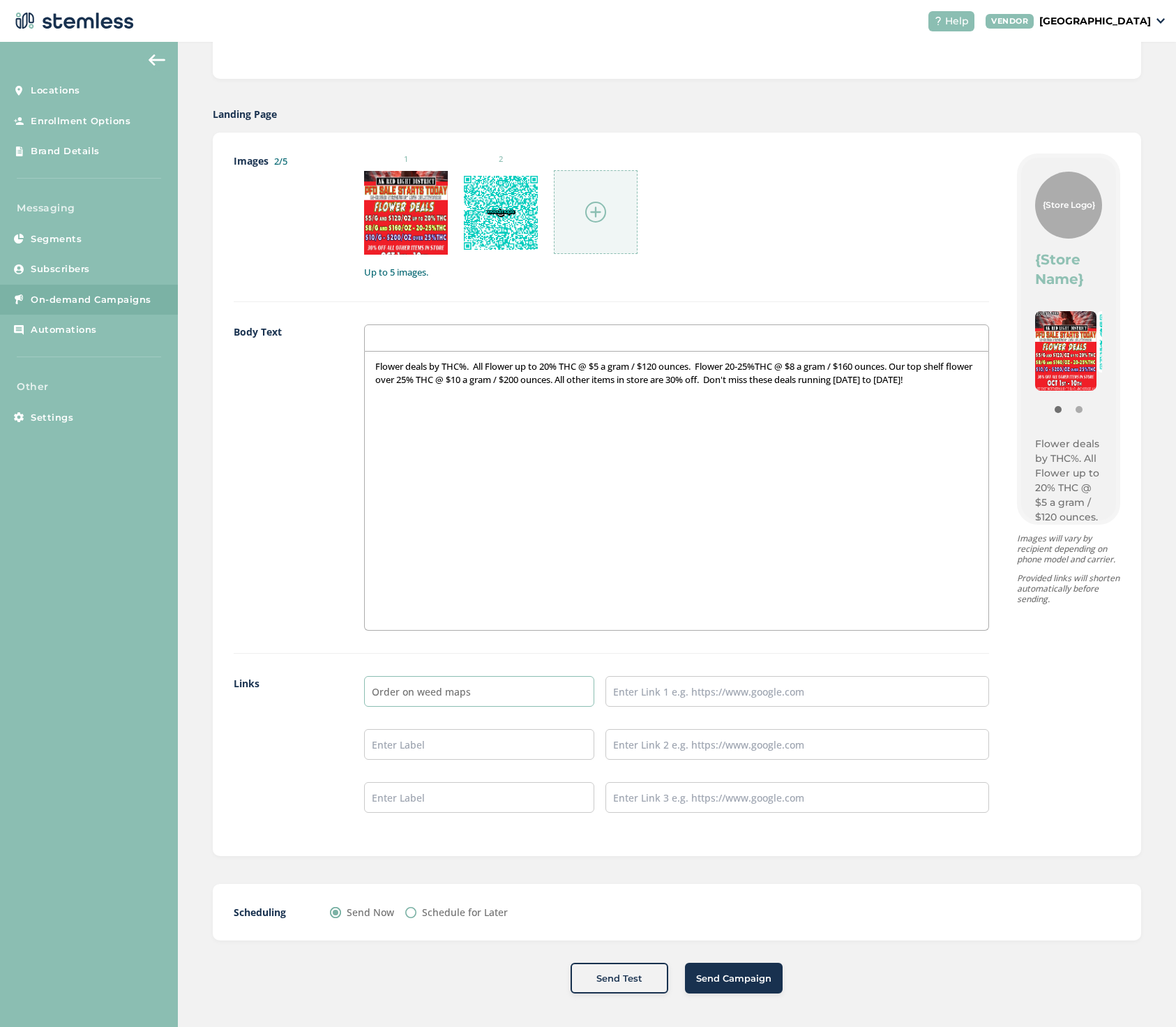
click at [401, 690] on input "Order on weed maps" at bounding box center [479, 691] width 230 height 30
type input "Order here on weed maps"
click at [495, 692] on input "Order here on weed maps" at bounding box center [479, 691] width 230 height 30
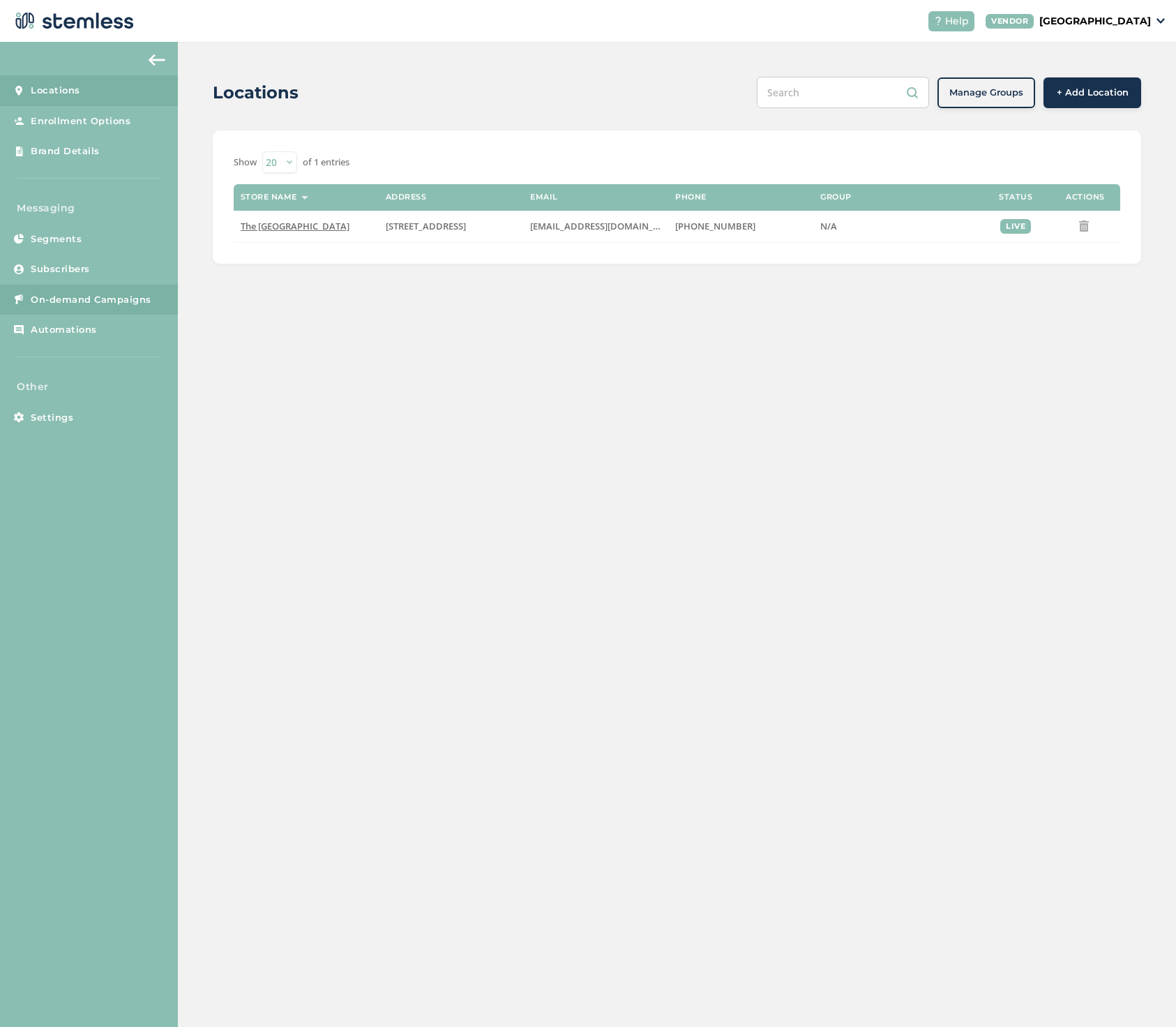
click at [97, 293] on span "On-demand Campaigns" at bounding box center [90, 299] width 120 height 14
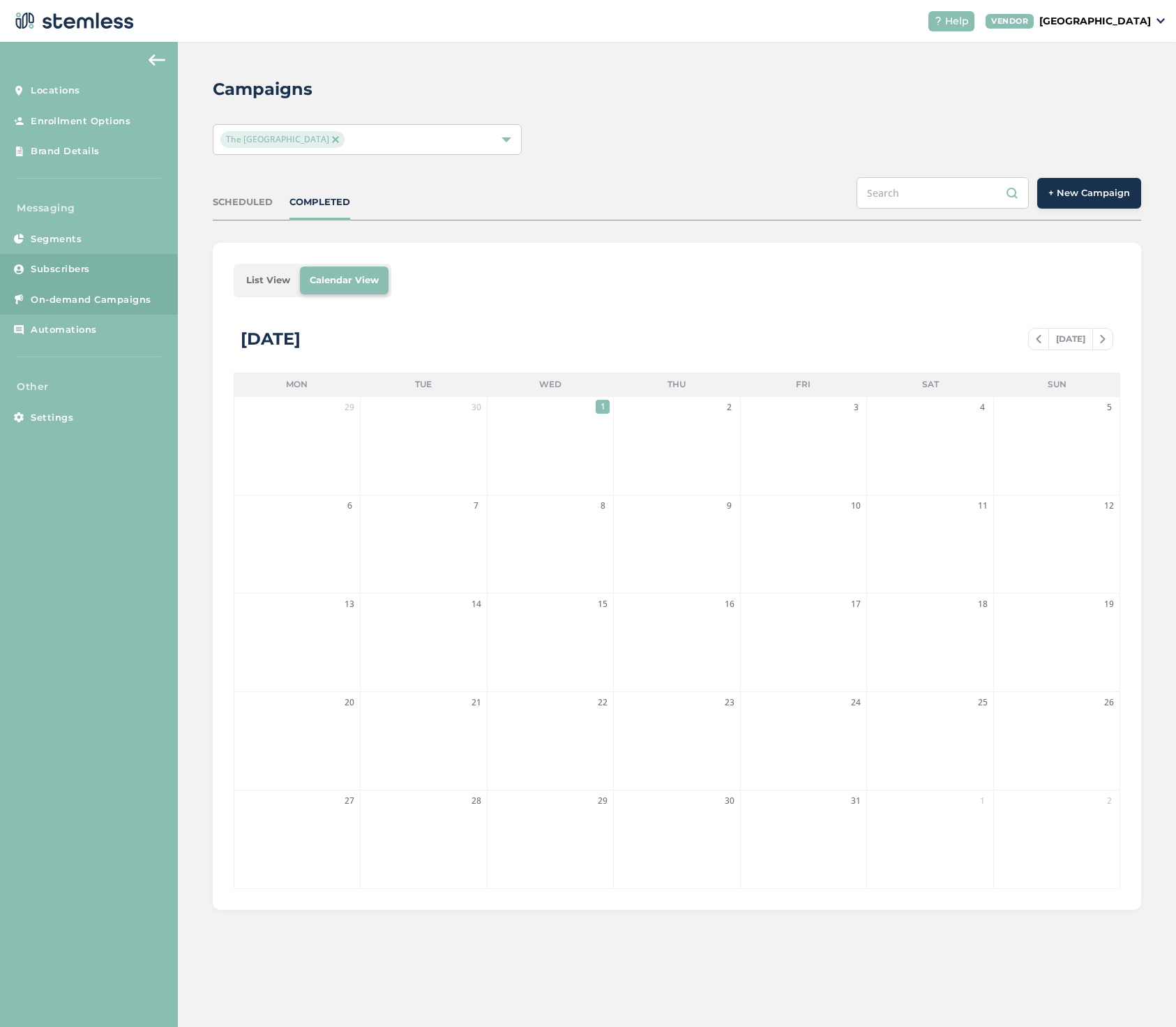
click at [77, 275] on link "Subscribers" at bounding box center [89, 269] width 178 height 30
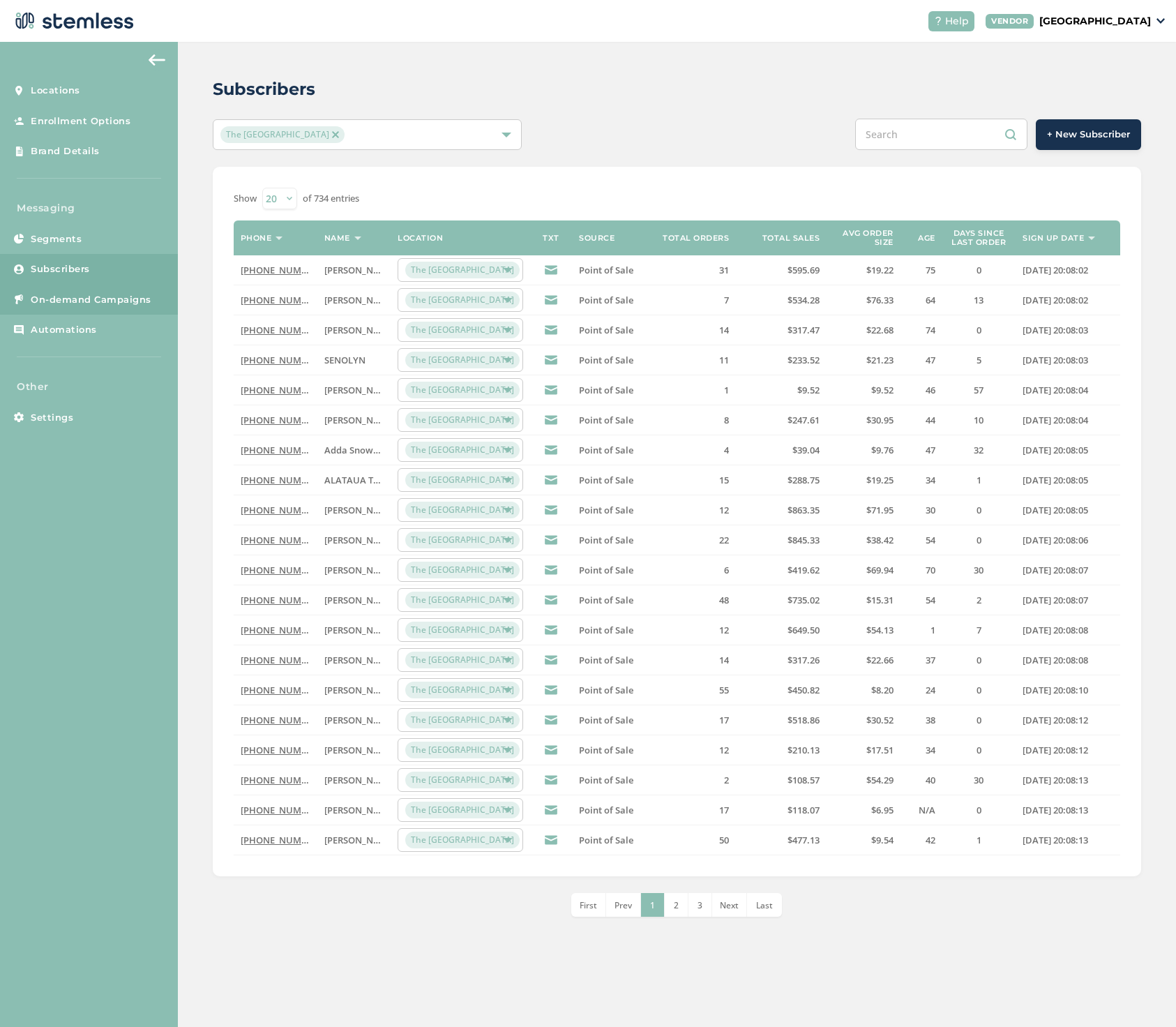
click at [124, 298] on span "On-demand Campaigns" at bounding box center [90, 299] width 120 height 14
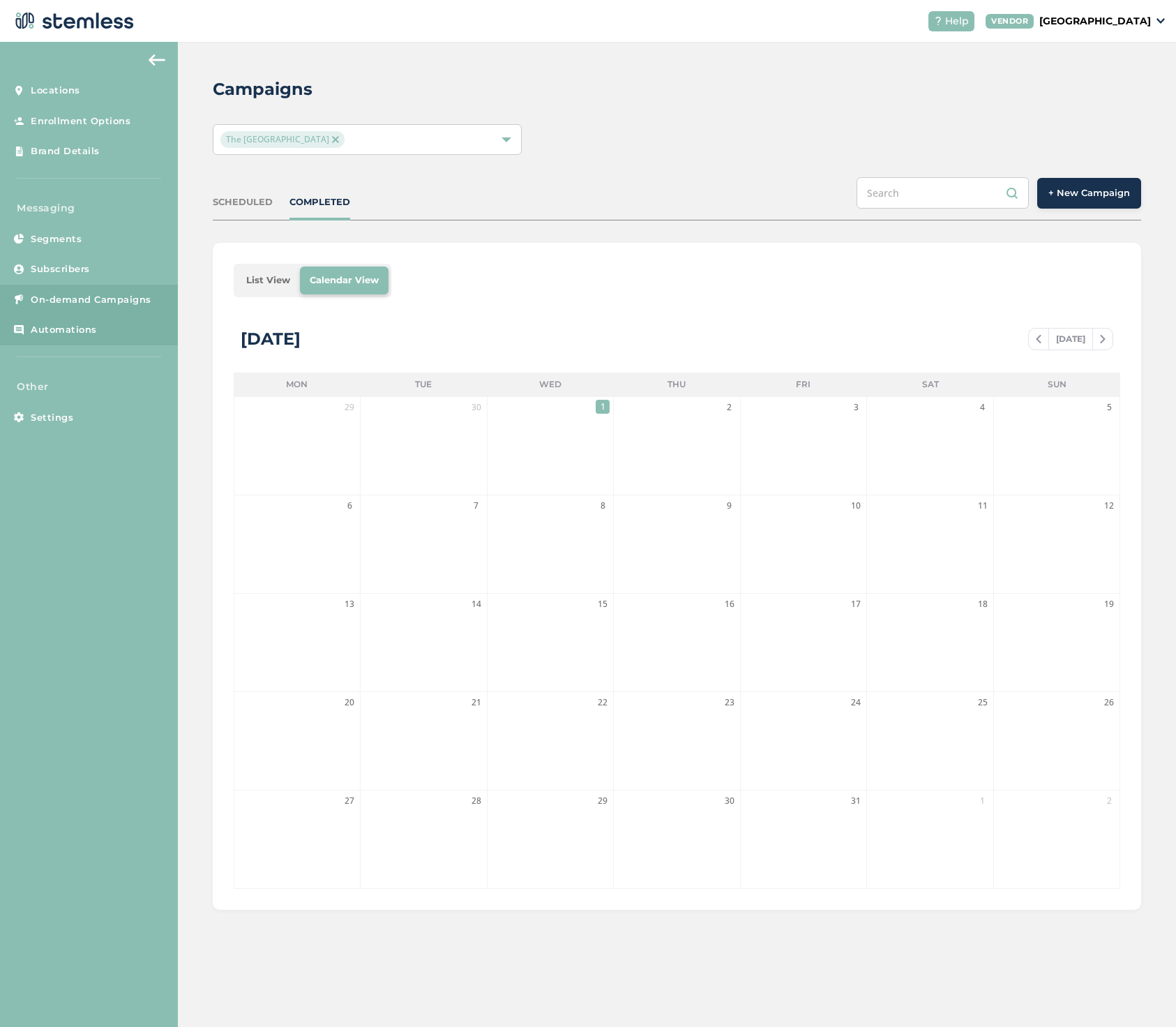
click at [103, 322] on link "Automations" at bounding box center [89, 330] width 178 height 30
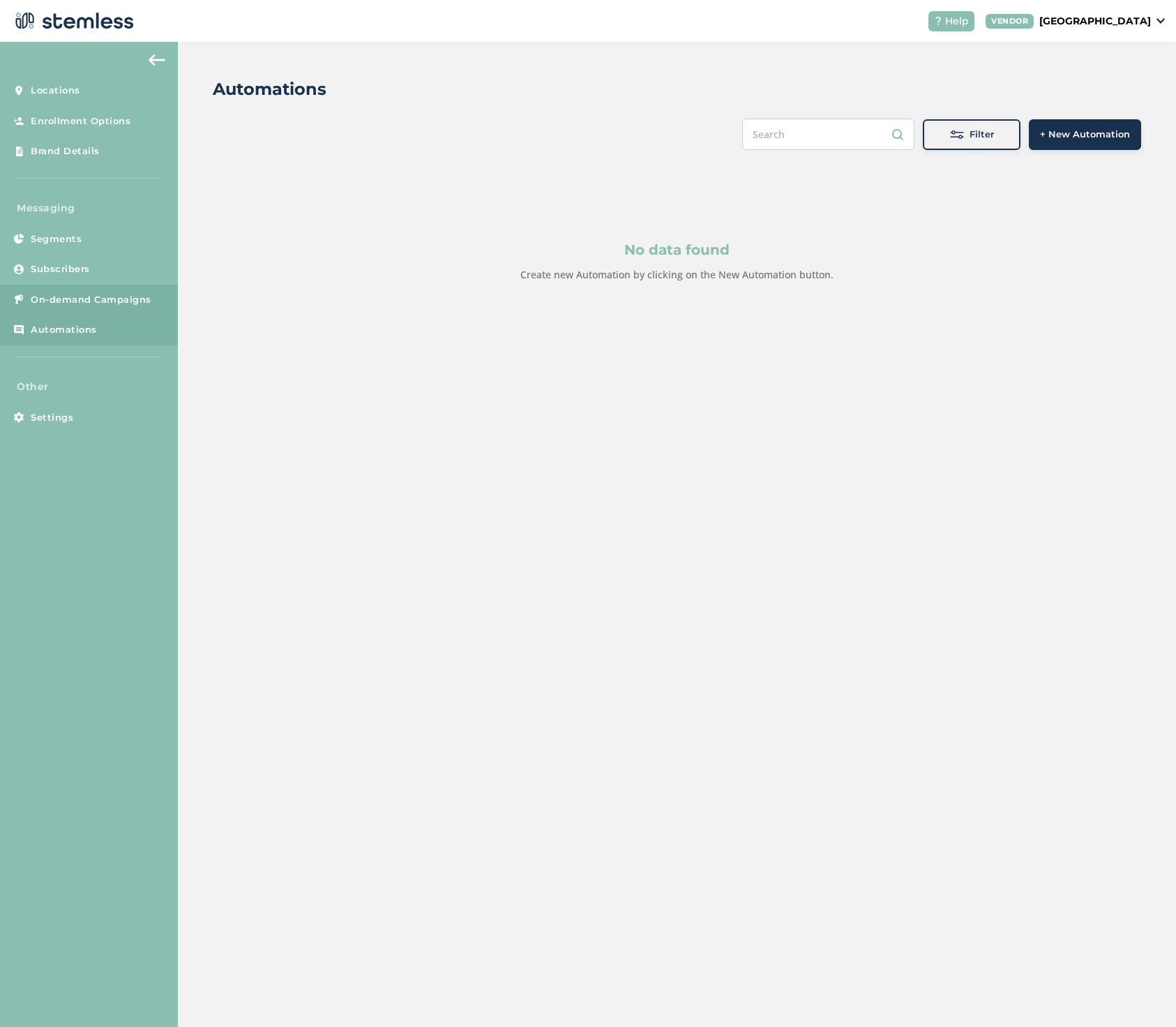
click at [98, 296] on span "On-demand Campaigns" at bounding box center [90, 299] width 120 height 14
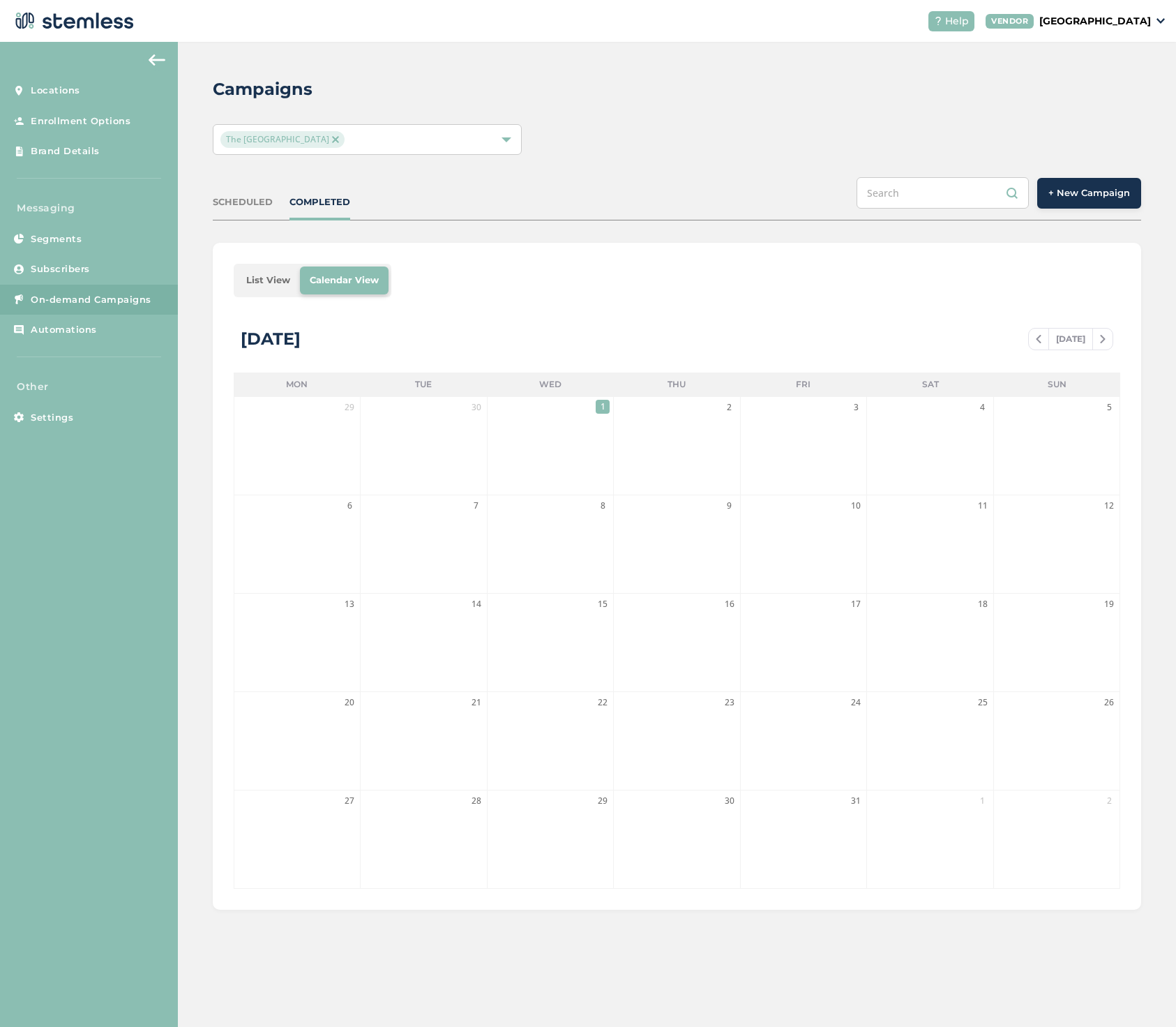
click at [153, 64] on img at bounding box center [156, 60] width 17 height 11
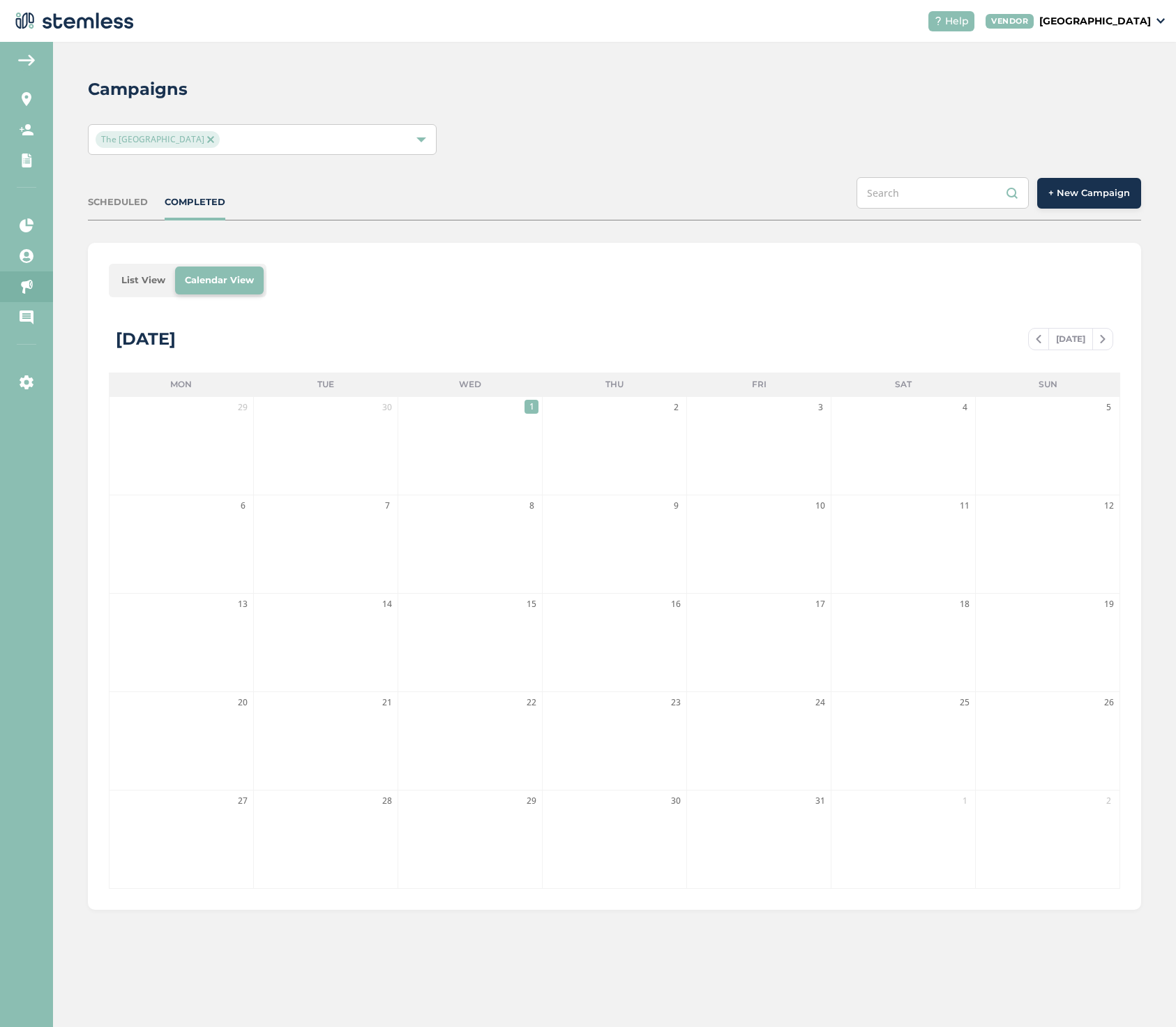
click at [109, 205] on div "SCHEDULED" at bounding box center [117, 202] width 60 height 14
click at [22, 277] on link "On-demand Campaigns" at bounding box center [26, 286] width 53 height 30
click at [24, 319] on icon at bounding box center [26, 317] width 14 height 14
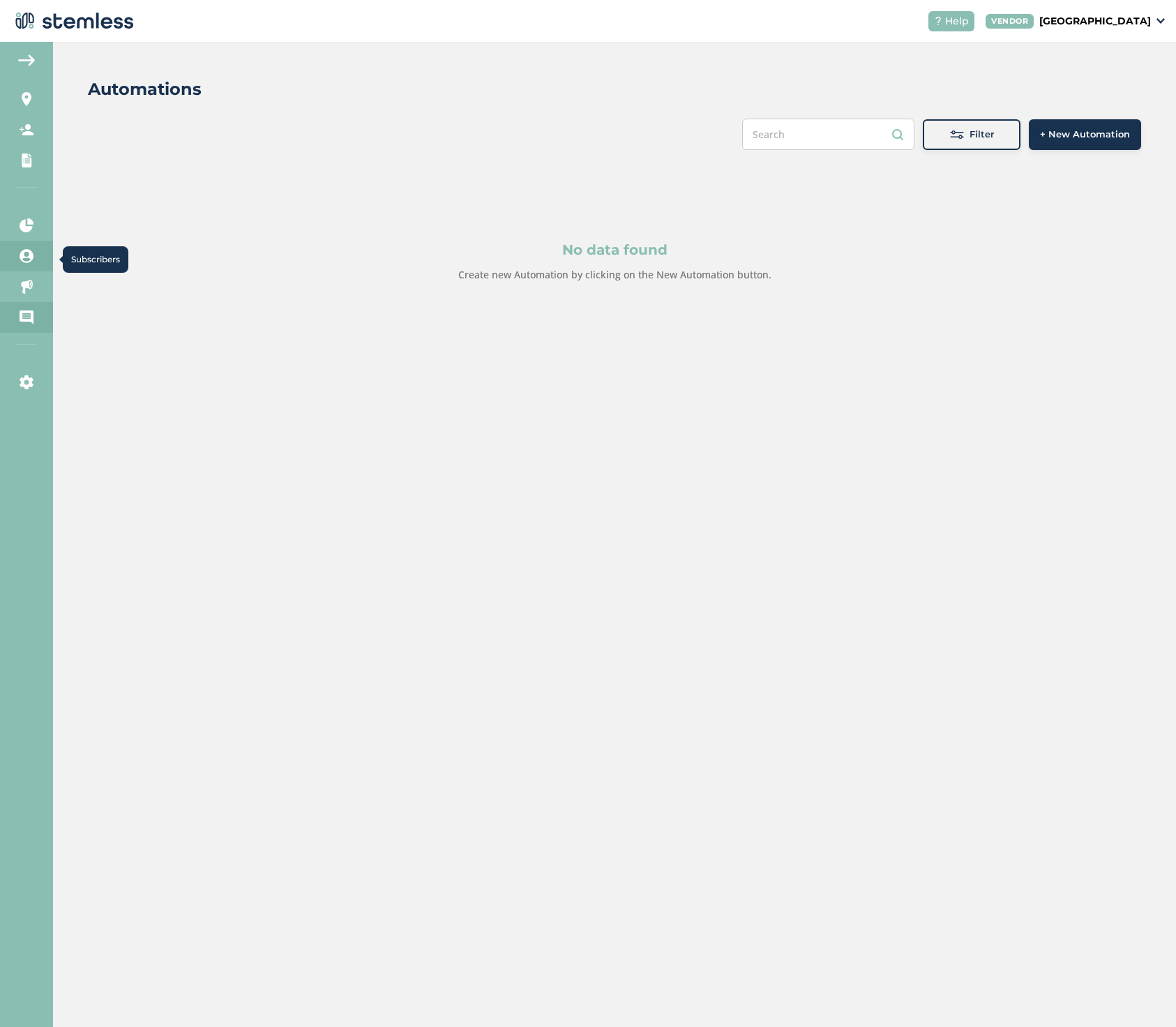
click at [27, 265] on link "Subscribers" at bounding box center [26, 256] width 53 height 30
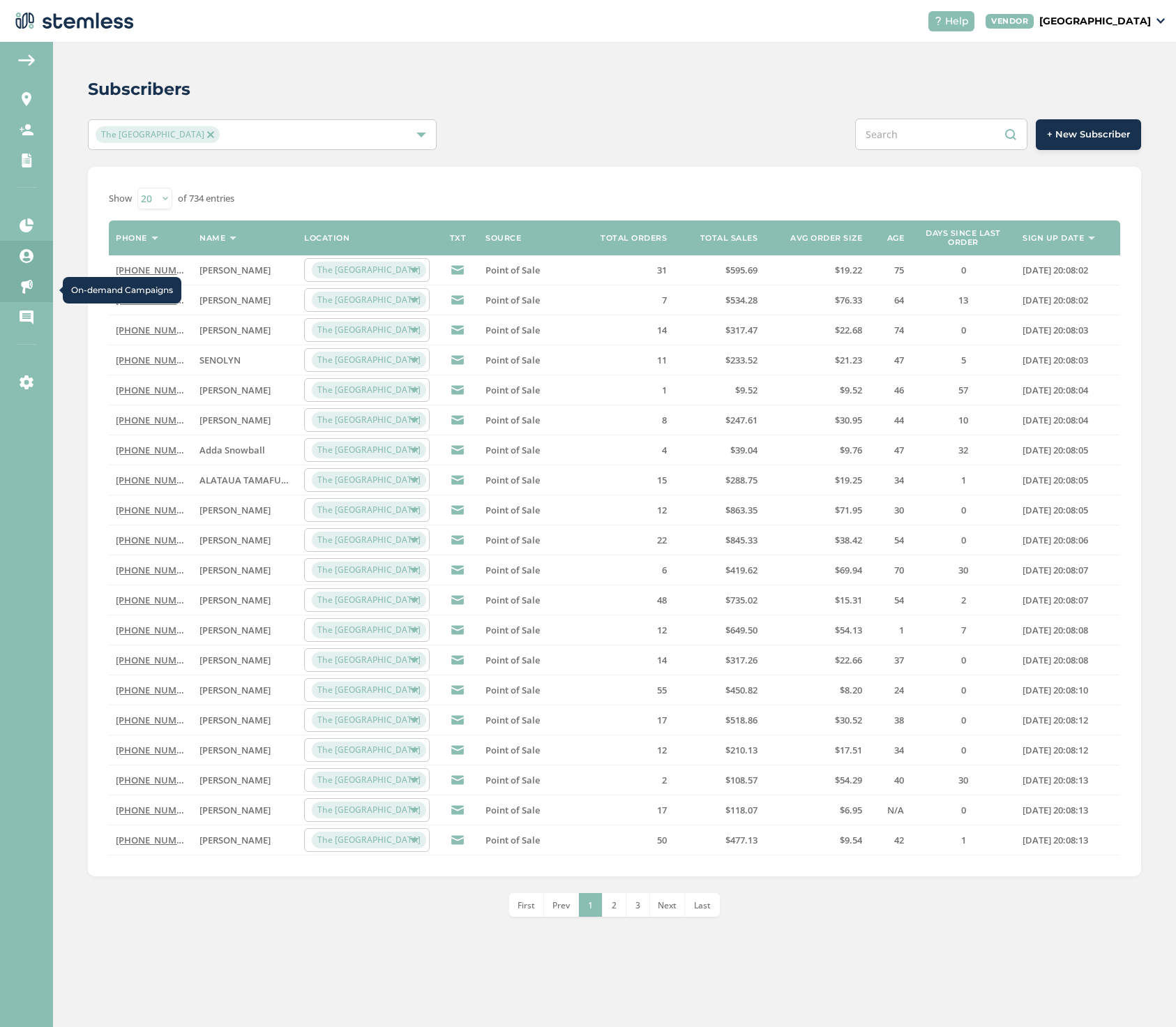
click at [19, 289] on link "On-demand Campaigns" at bounding box center [26, 286] width 53 height 30
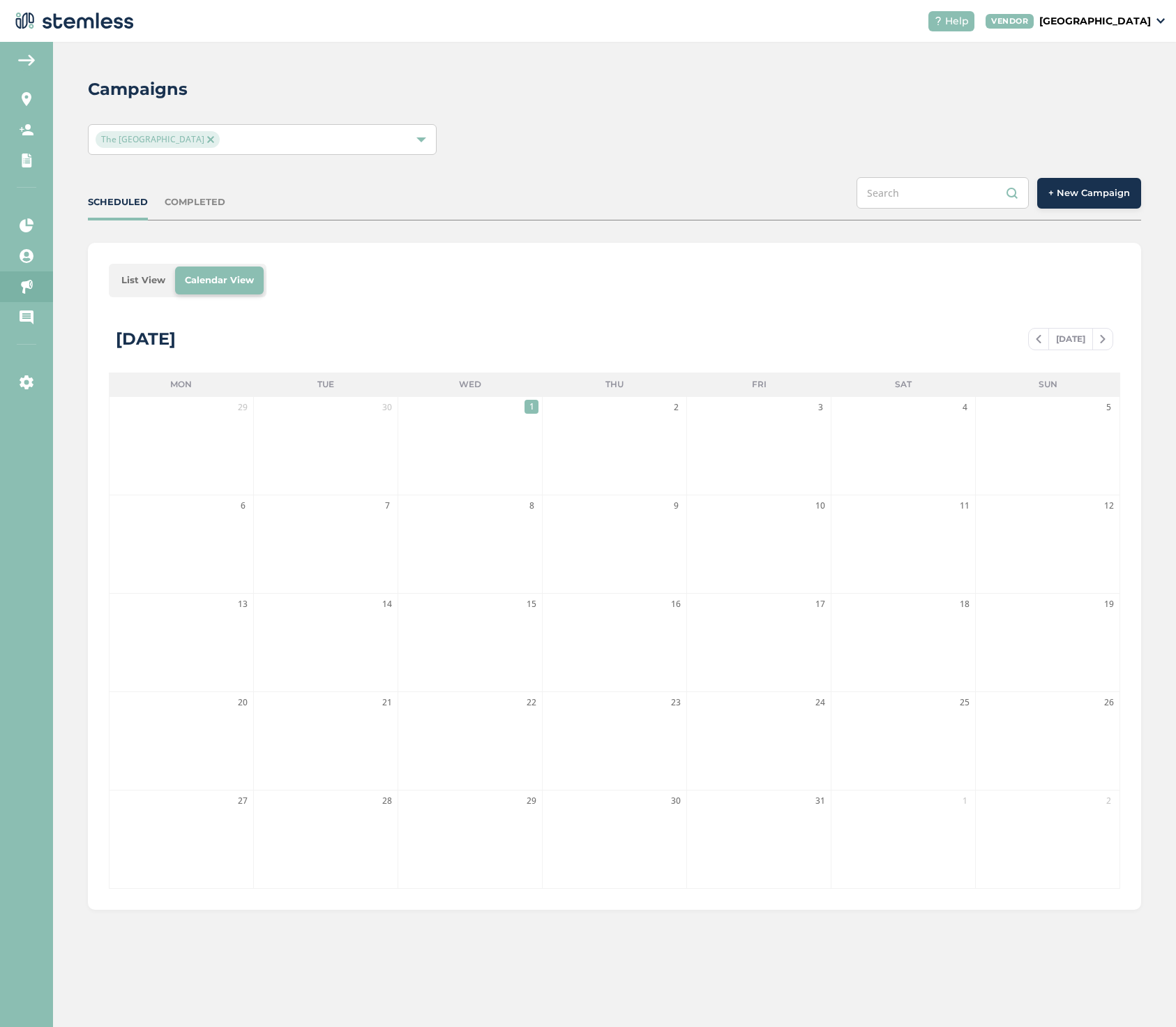
click at [1081, 197] on span "+ New Campaign" at bounding box center [1089, 192] width 81 height 14
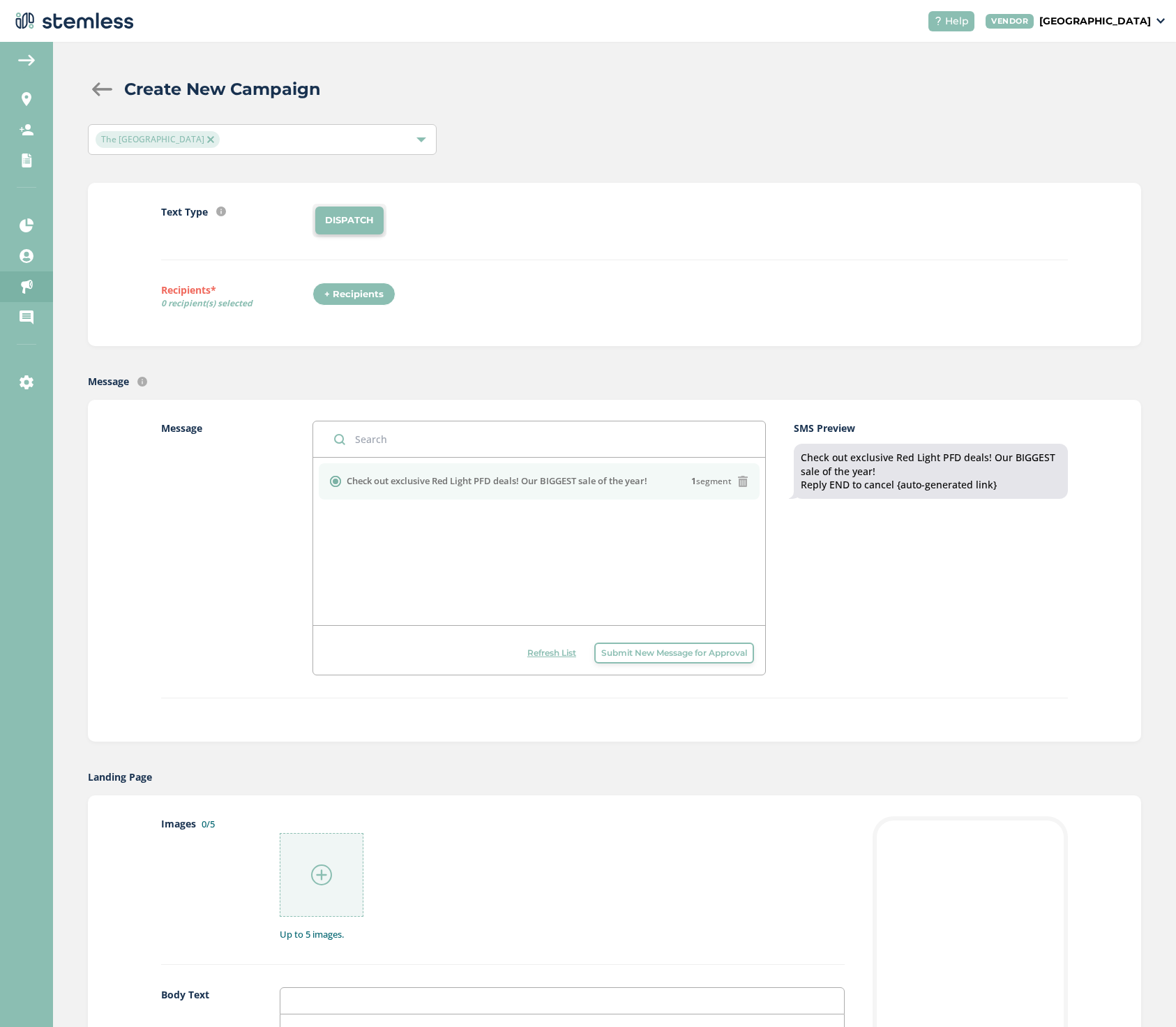
click at [361, 292] on div "+ Recipients" at bounding box center [354, 294] width 83 height 24
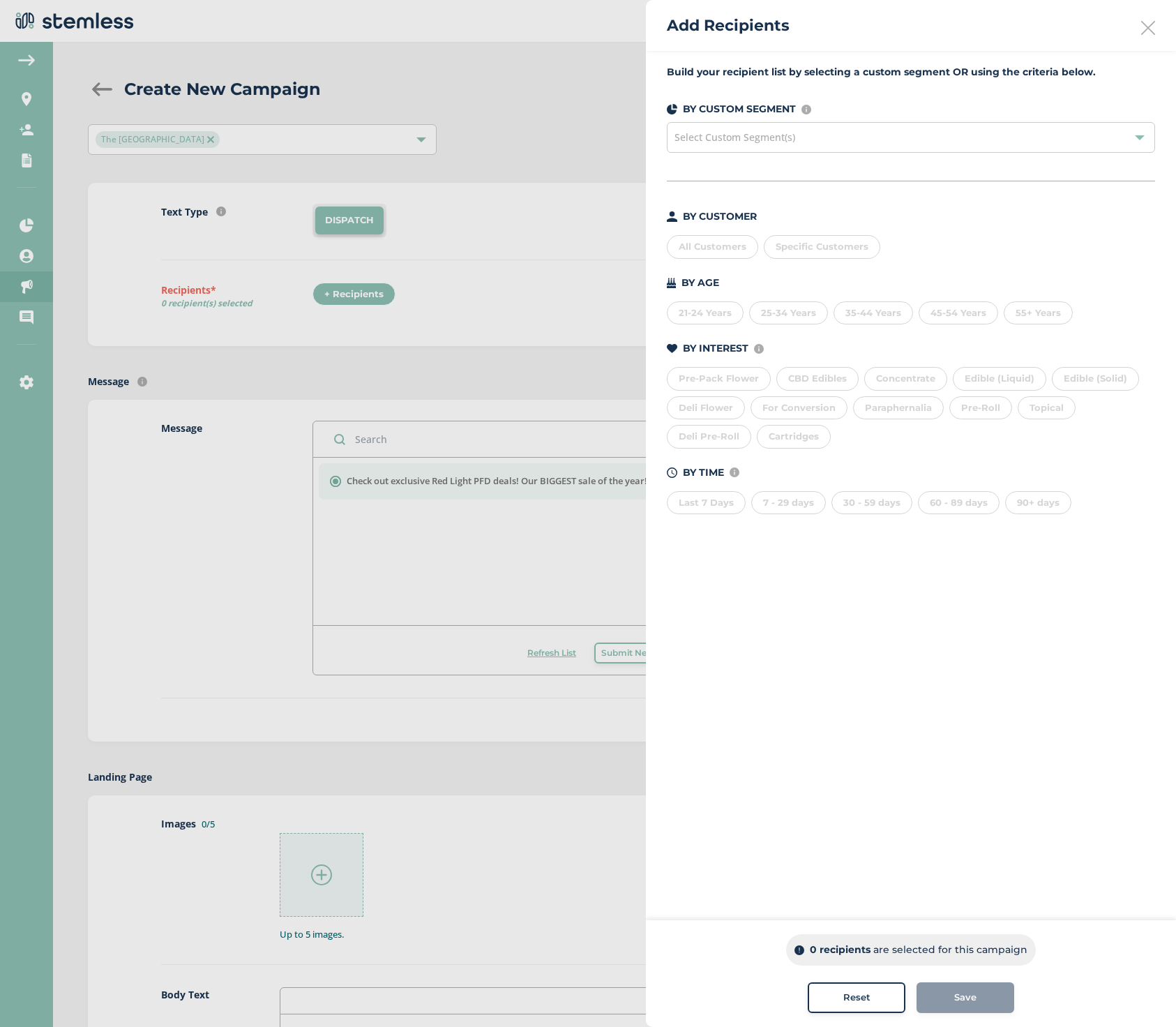
click at [712, 246] on div "All Customers" at bounding box center [712, 247] width 92 height 24
click at [957, 995] on span "Save" at bounding box center [965, 997] width 22 height 14
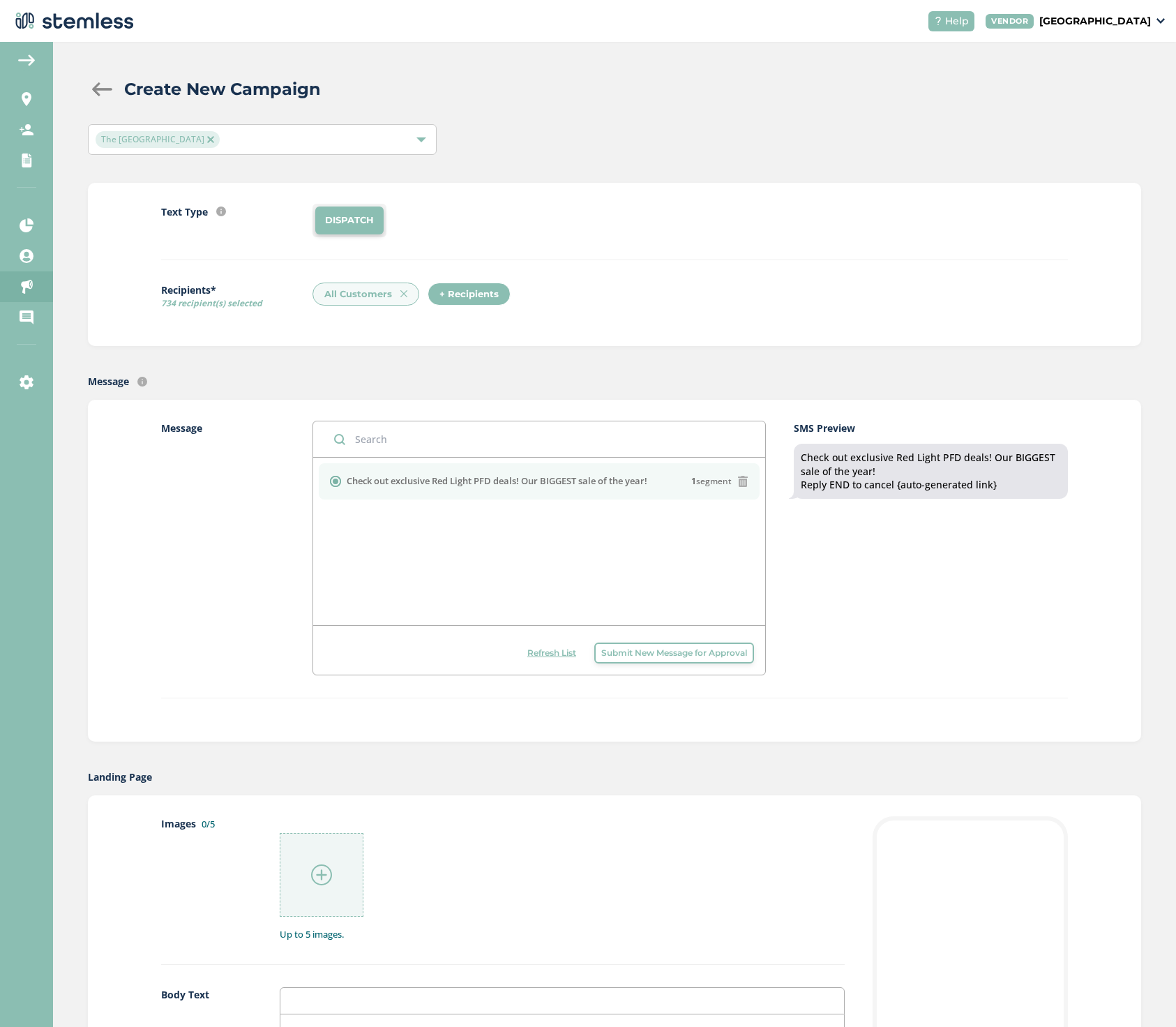
click at [315, 868] on img at bounding box center [322, 875] width 21 height 21
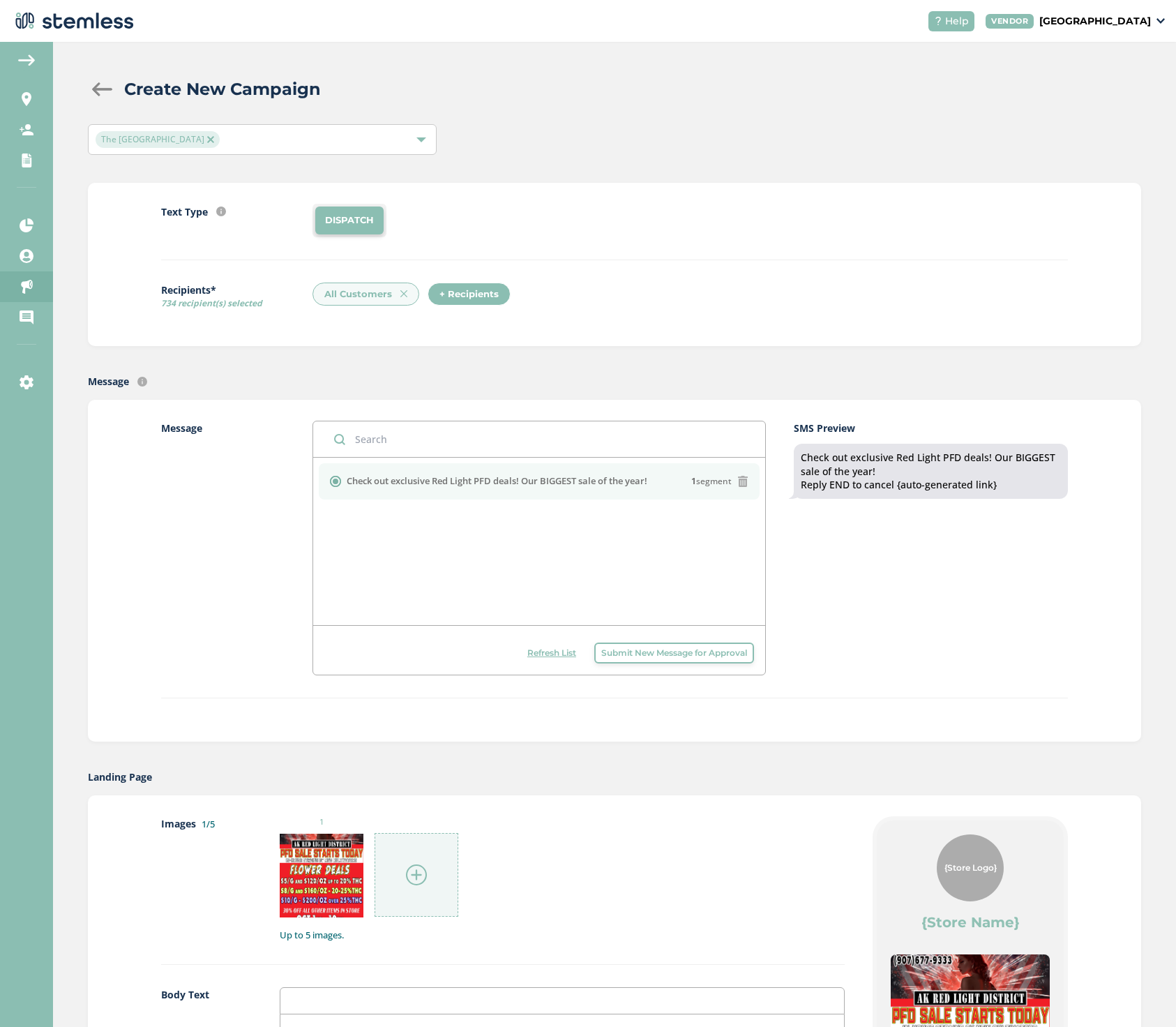
click at [416, 883] on img at bounding box center [416, 875] width 21 height 21
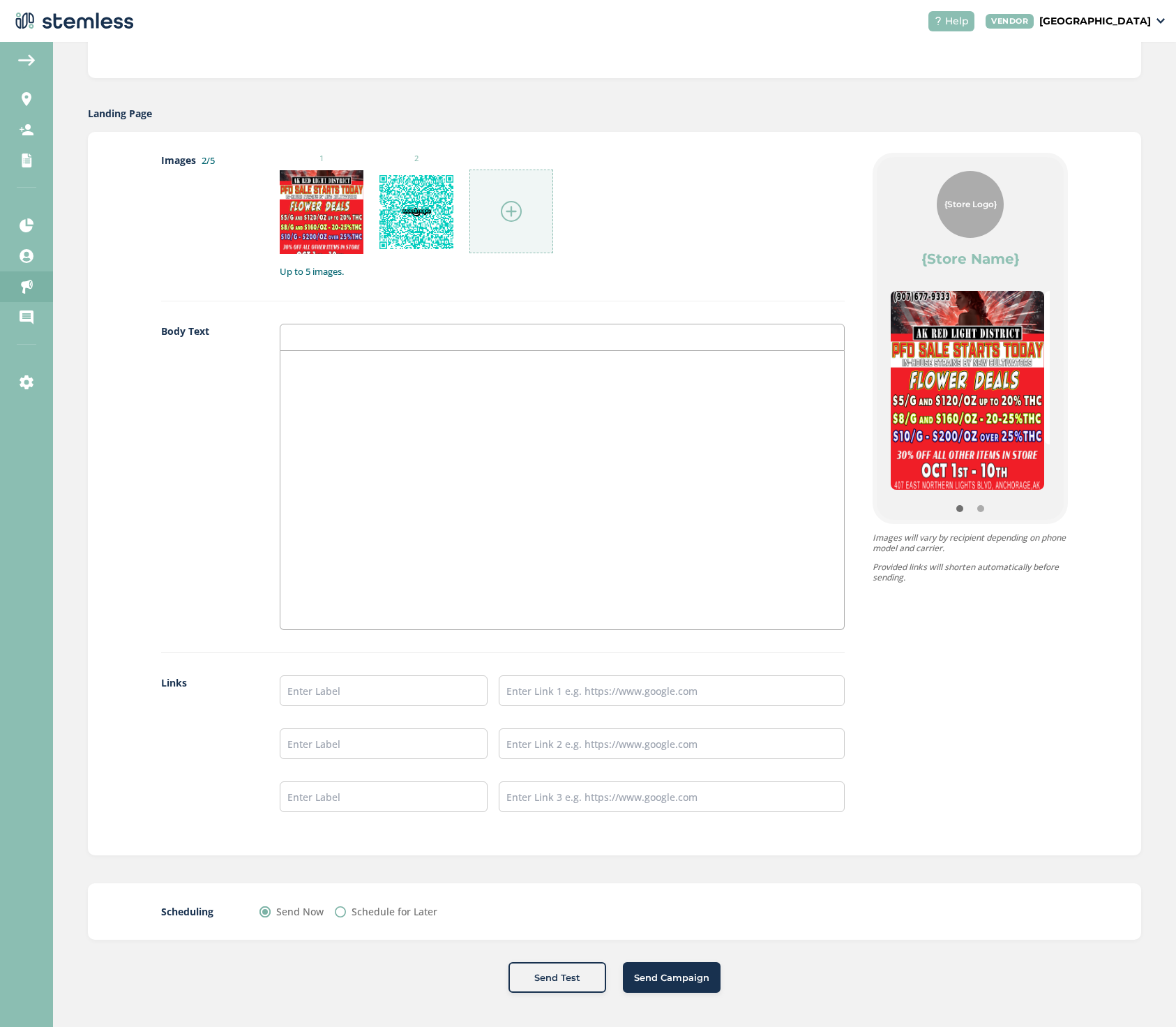
scroll to position [663, 0]
click at [329, 387] on div at bounding box center [562, 491] width 563 height 278
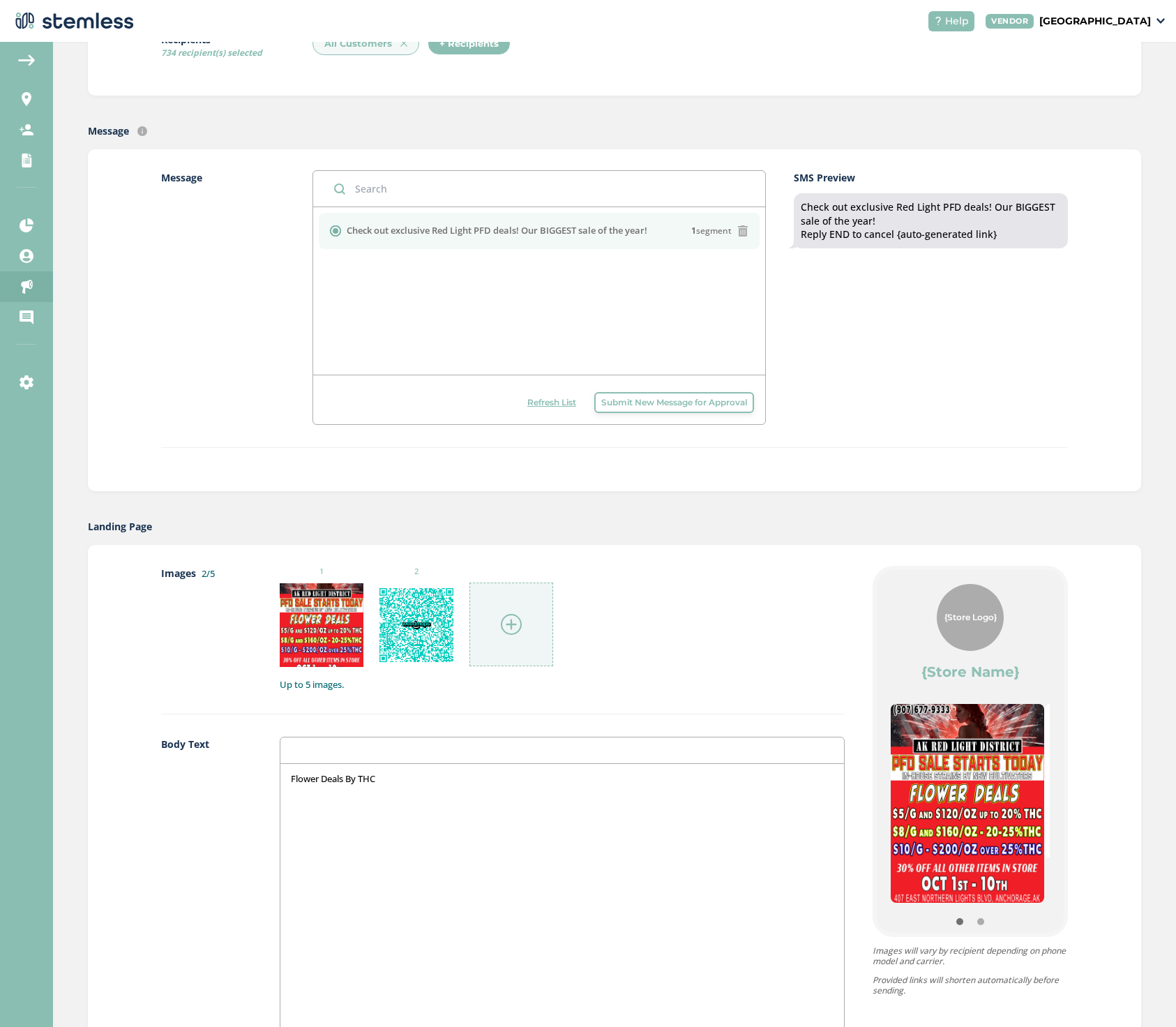
scroll to position [275, 0]
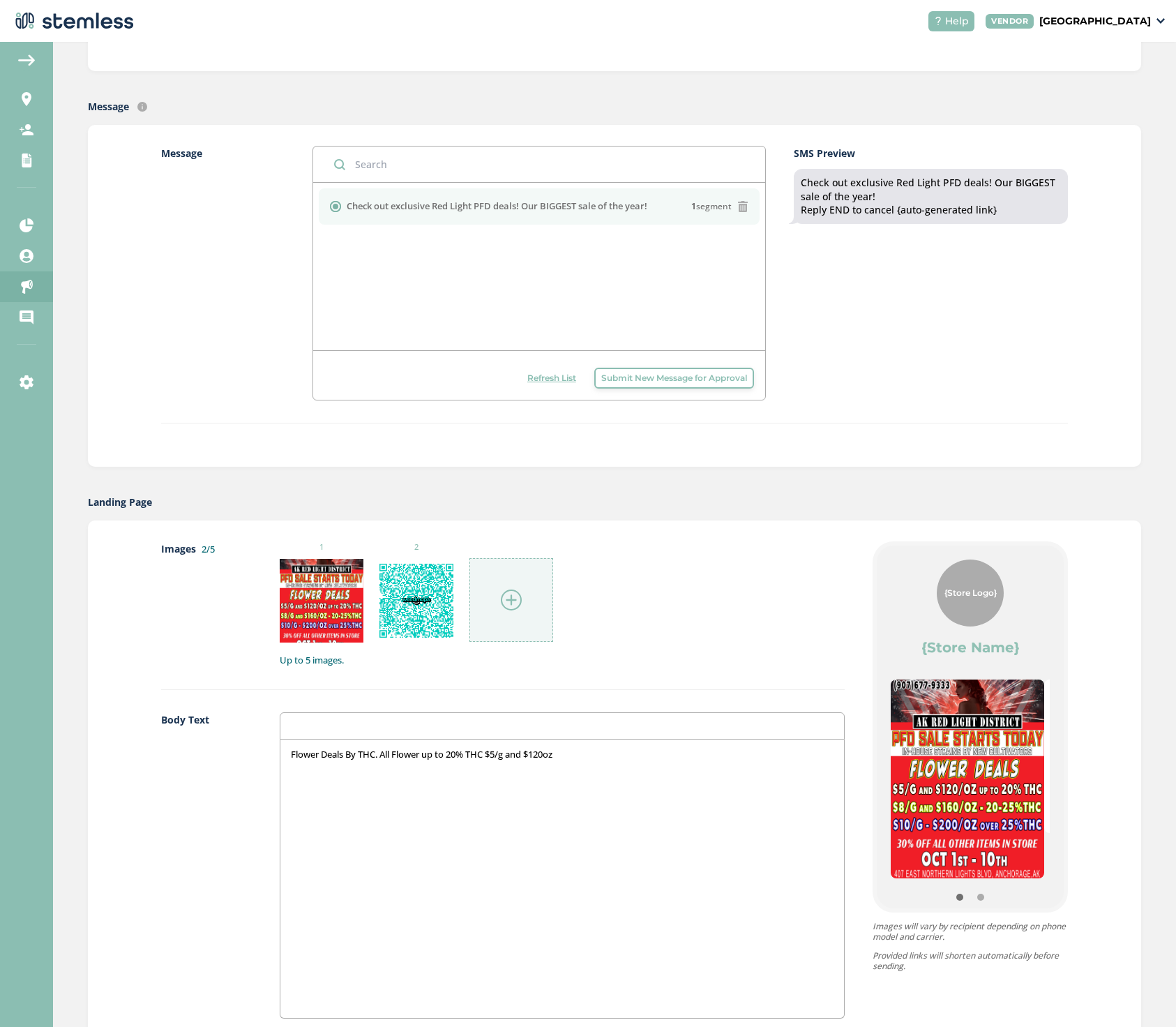
click at [551, 753] on p "Flower Deals By THC. All Flower up to 20% THC $5/g and $120oz" at bounding box center [562, 754] width 543 height 13
click at [569, 755] on p "Flower Deals By THC. All Flower up to 20% THC $5/g and $120/oz" at bounding box center [562, 754] width 543 height 13
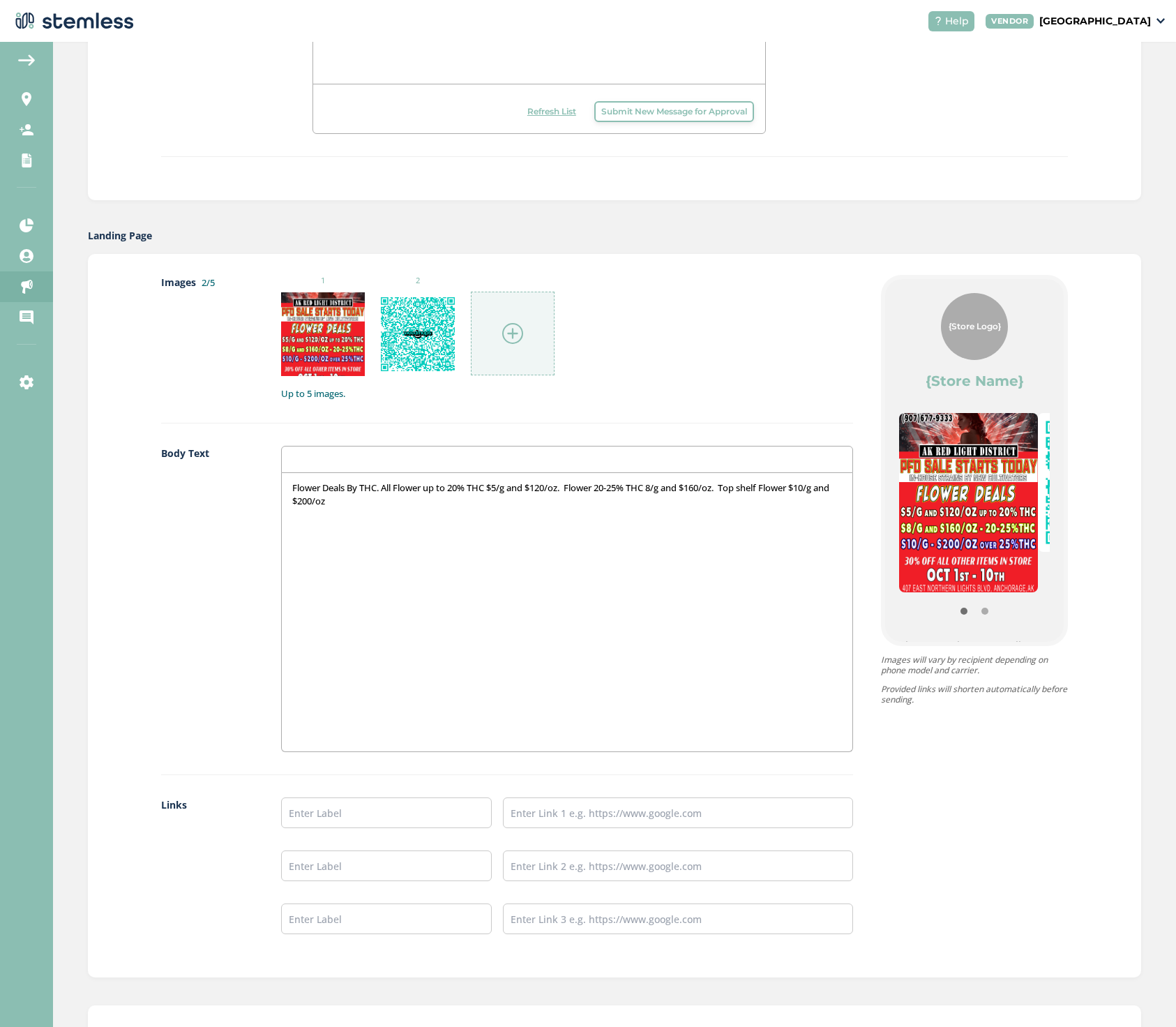
scroll to position [544, 0]
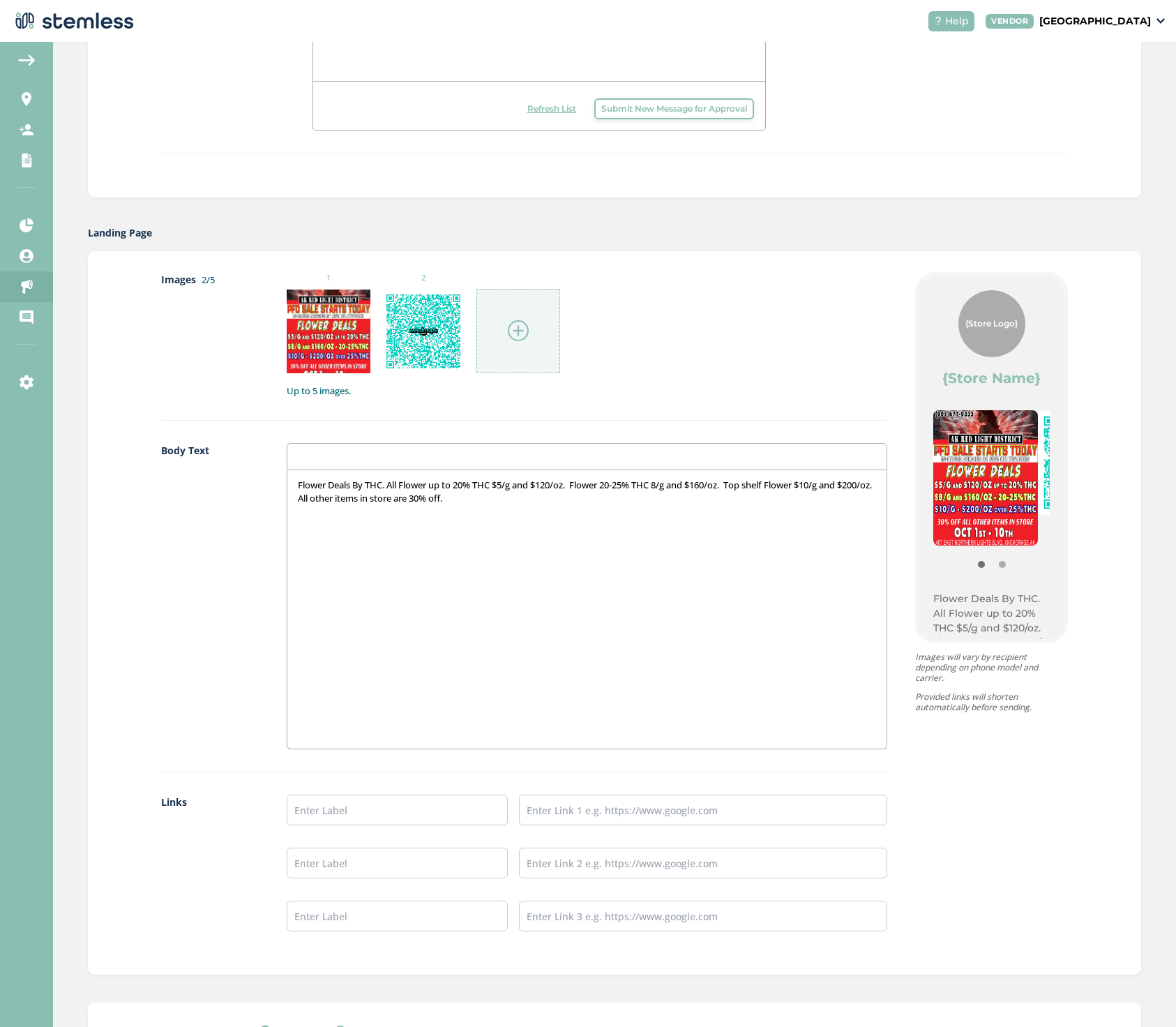
click at [497, 485] on p "Flower Deals By THC. All Flower up to 20% THC $5/g and $120/oz. Flower 20-25% T…" at bounding box center [586, 492] width 578 height 26
click at [664, 484] on p "Flower Deals By THC. All Flower up to 20% THC -$5/g and $120/oz. Flower 20-25% …" at bounding box center [586, 492] width 578 height 26
click at [817, 483] on p "Flower Deals By THC. All Flower up to 20% THC -$5/g and $120/oz. Flower 20-25% …" at bounding box center [588, 492] width 579 height 26
click at [500, 500] on p "Flower Deals By THC. All Flower up to 20% THC -$5/g and $120/oz. Flower 20-25% …" at bounding box center [588, 492] width 579 height 26
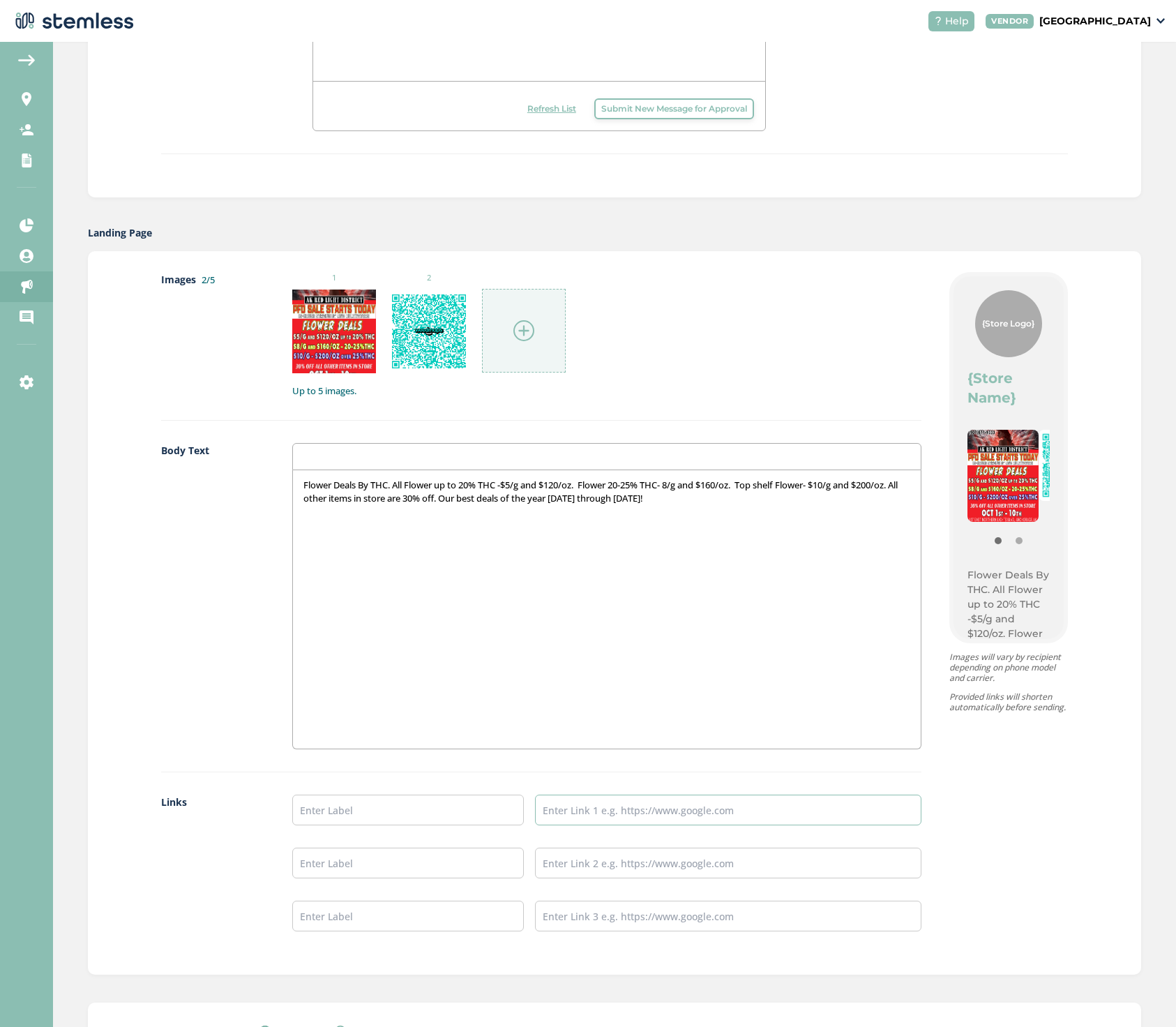
paste input "https://alaskaredlight.com/"
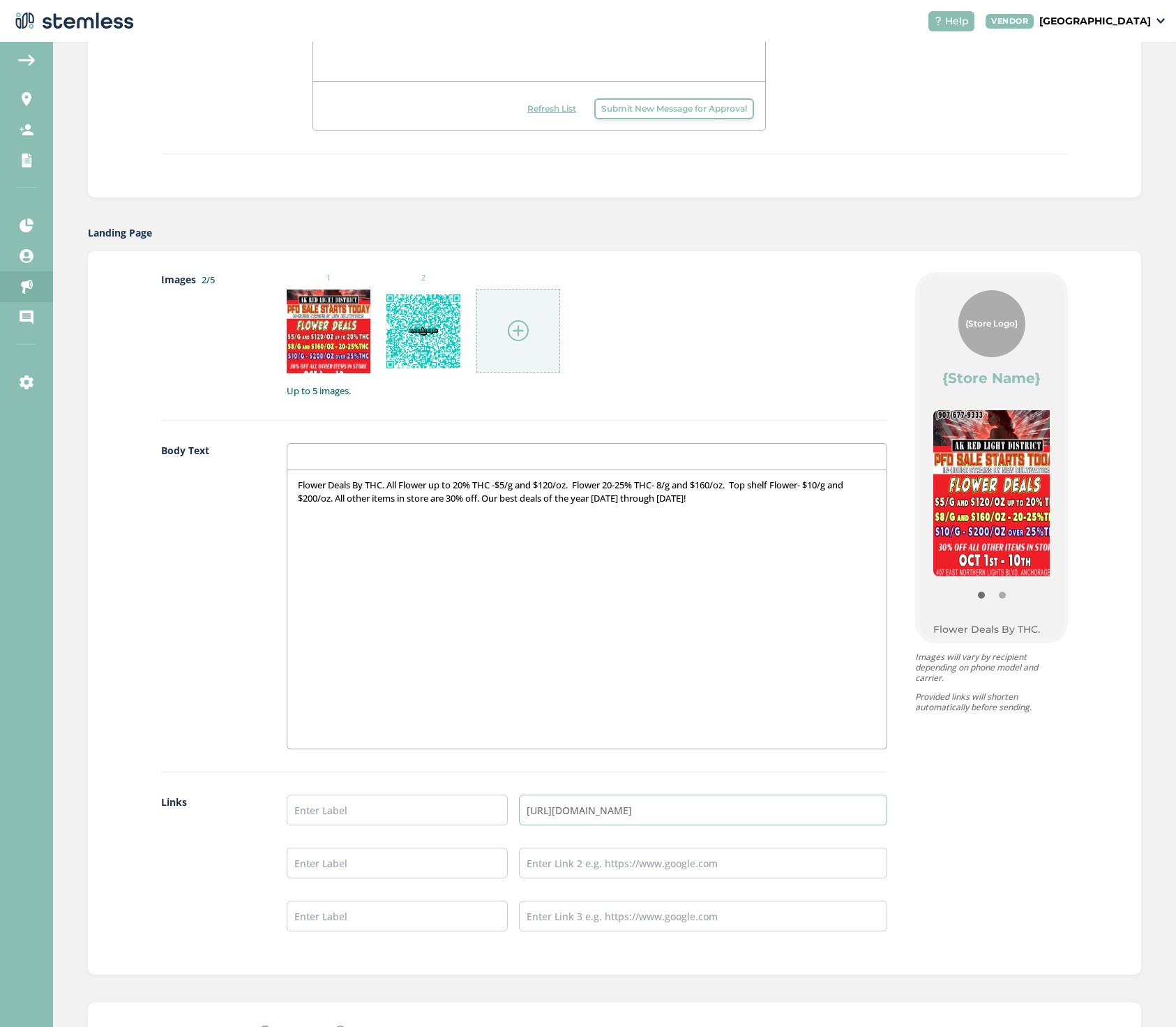
type input "https://alaskaredlight.com/"
click at [322, 811] on input "text" at bounding box center [397, 810] width 221 height 30
type input "s"
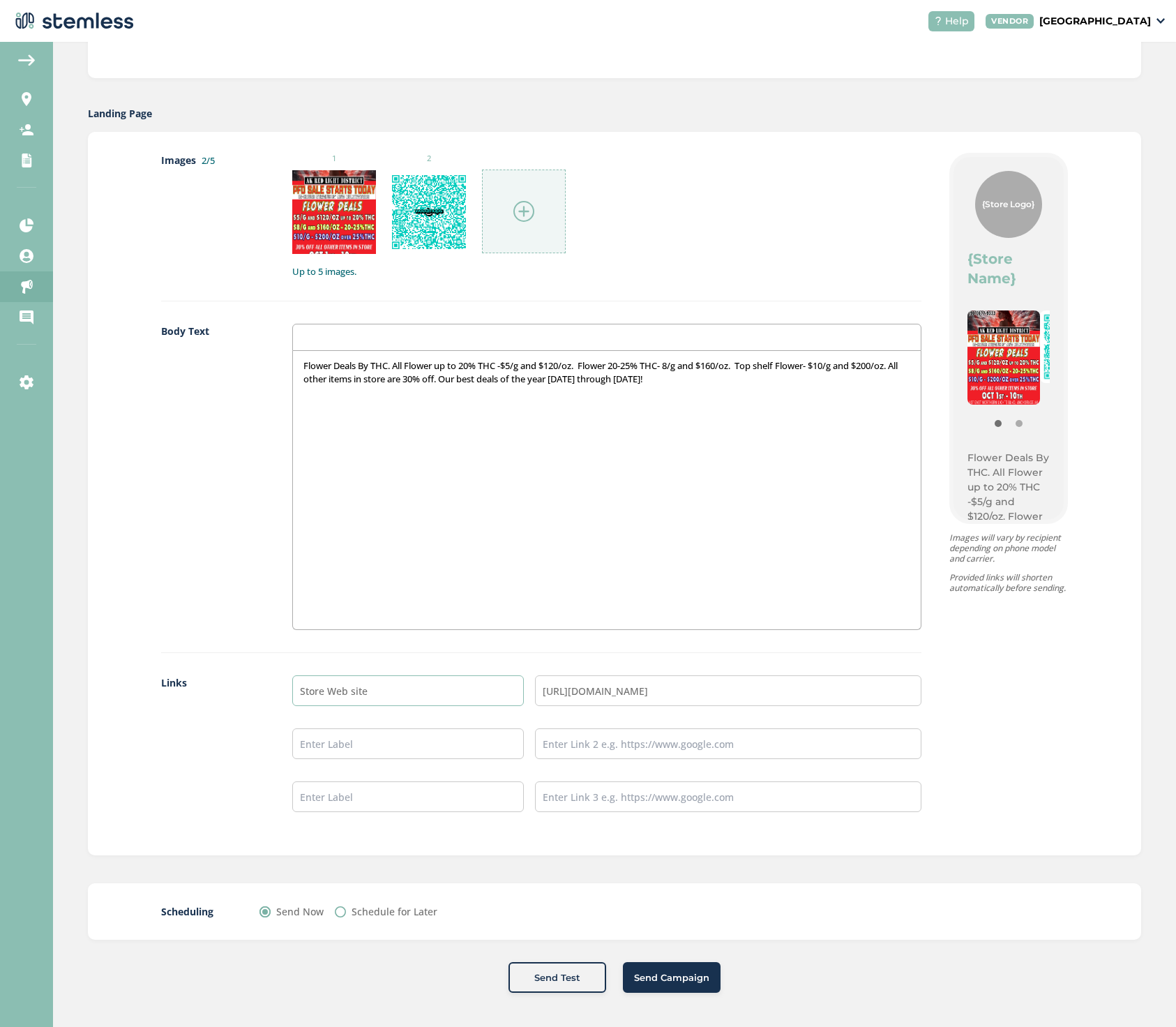
scroll to position [663, 0]
type input "Store Web site"
click at [554, 979] on span "Send Test" at bounding box center [558, 978] width 46 height 14
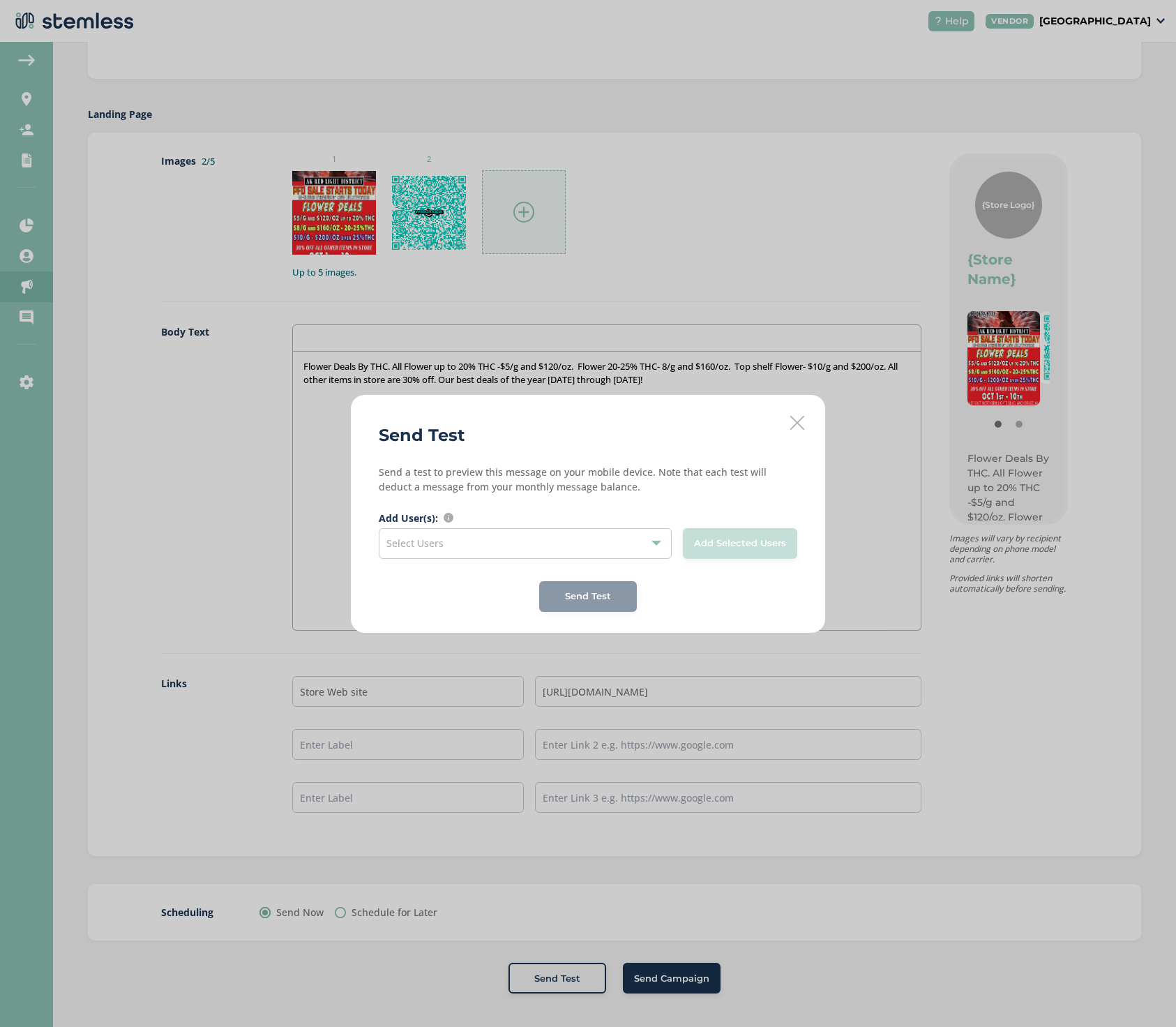
click at [659, 542] on div at bounding box center [657, 543] width 10 height 10
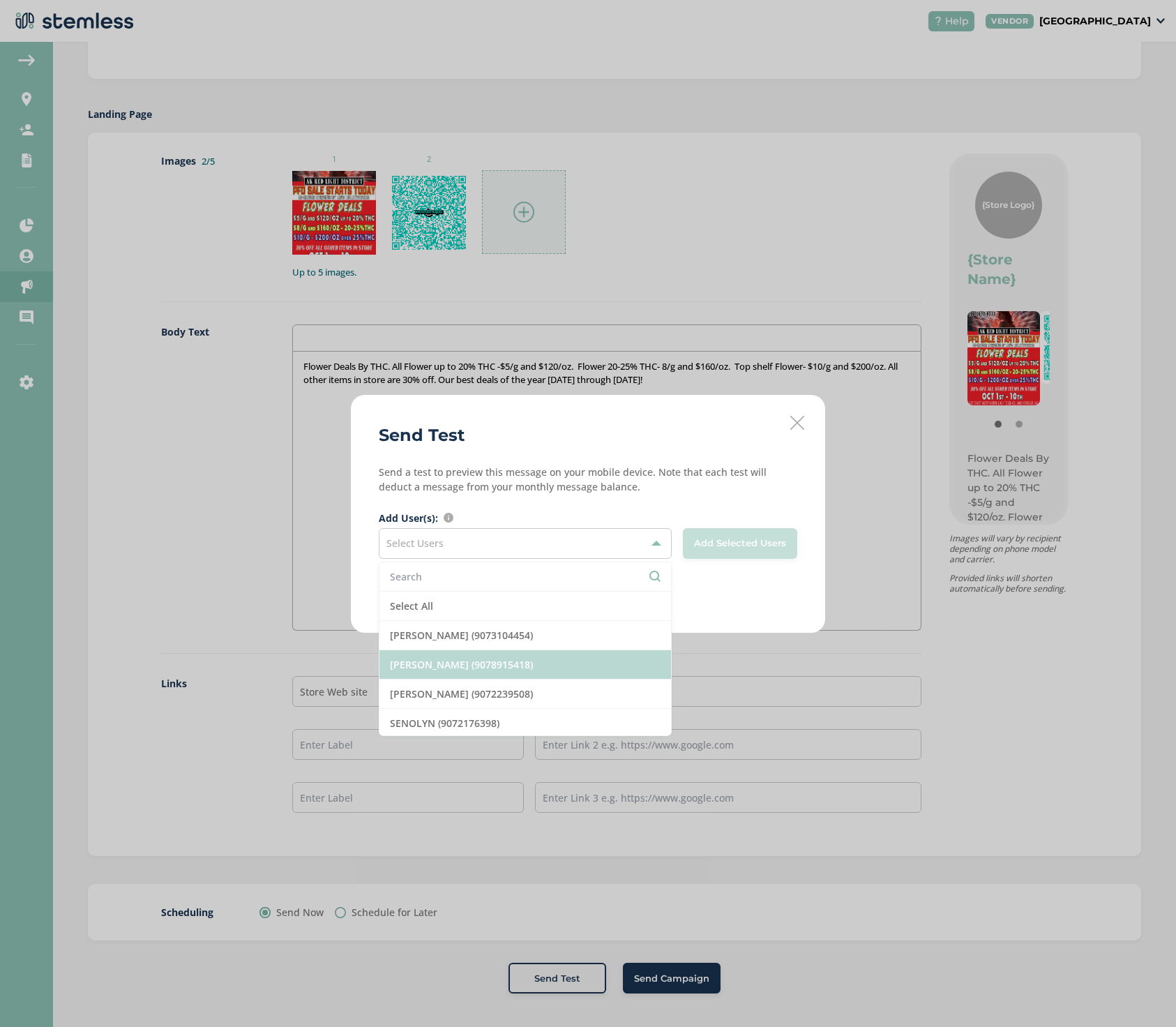
scroll to position [0, 0]
click at [744, 538] on div "Add Selected Users" at bounding box center [740, 543] width 114 height 30
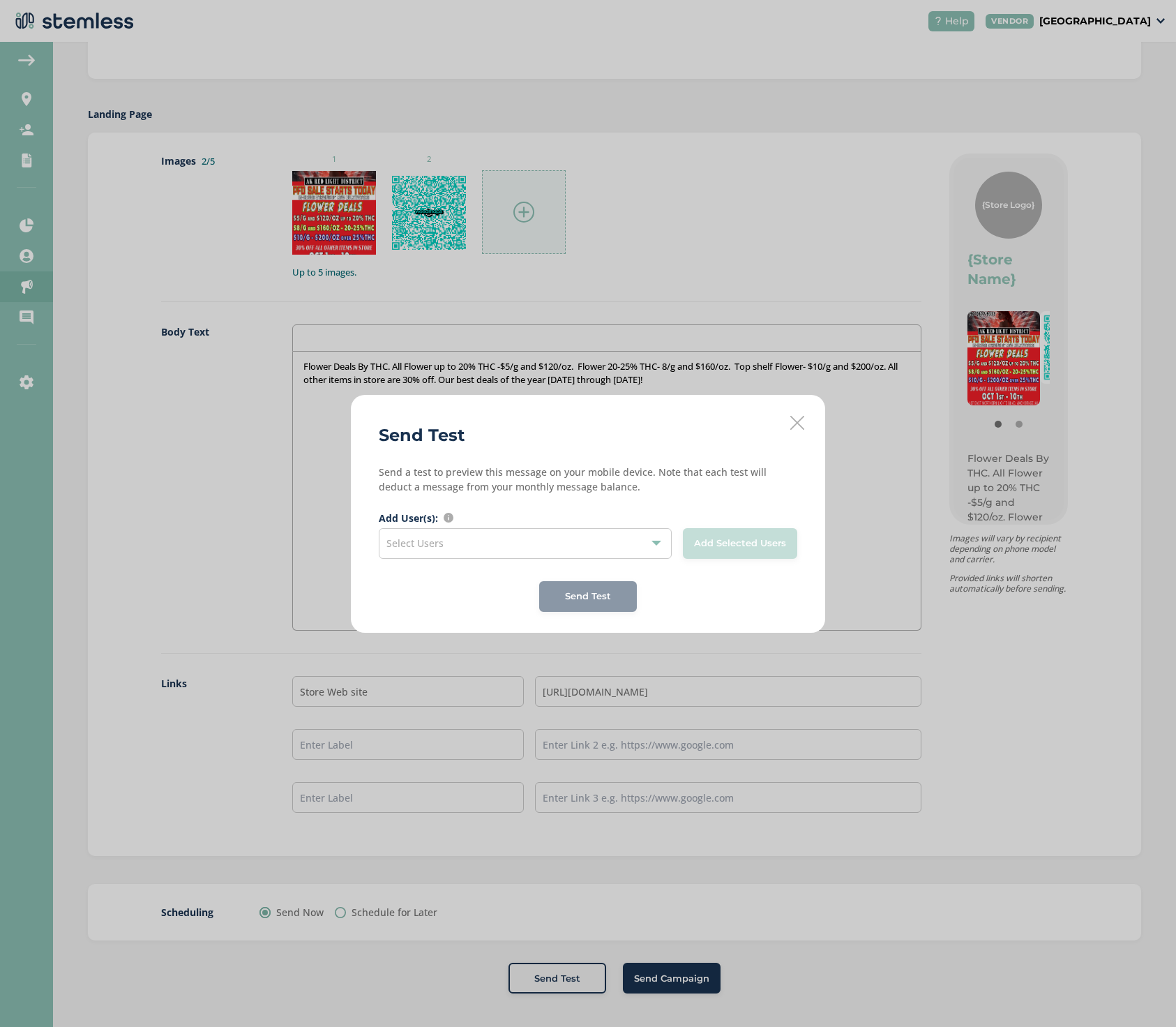
click at [735, 542] on div "Add Selected Users" at bounding box center [740, 543] width 114 height 30
click at [653, 539] on div at bounding box center [657, 543] width 10 height 10
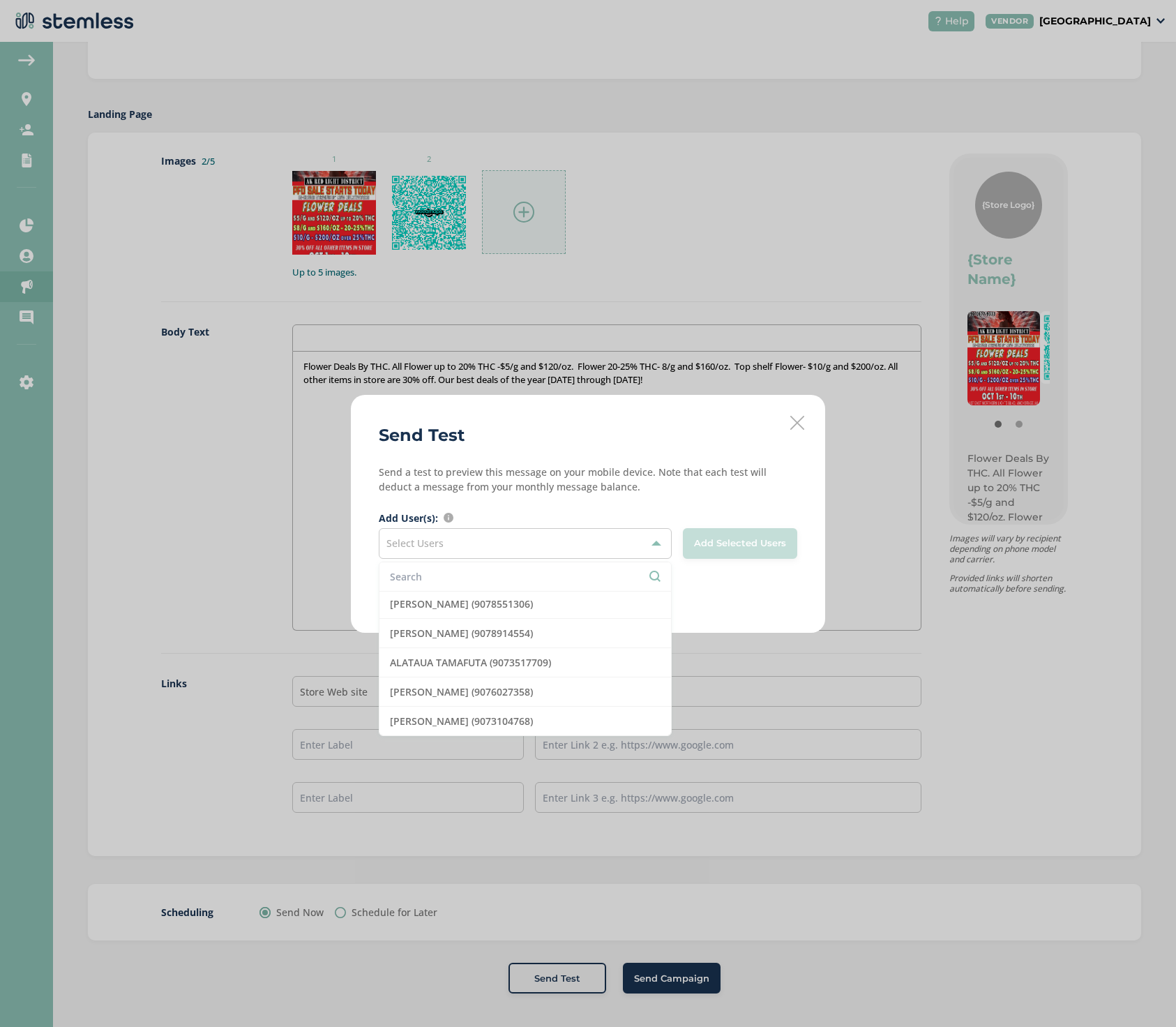
scroll to position [178, 0]
click at [196, 541] on div "Send Test Send a test to preview this message on your mobile device. Note that …" at bounding box center [588, 513] width 1176 height 1027
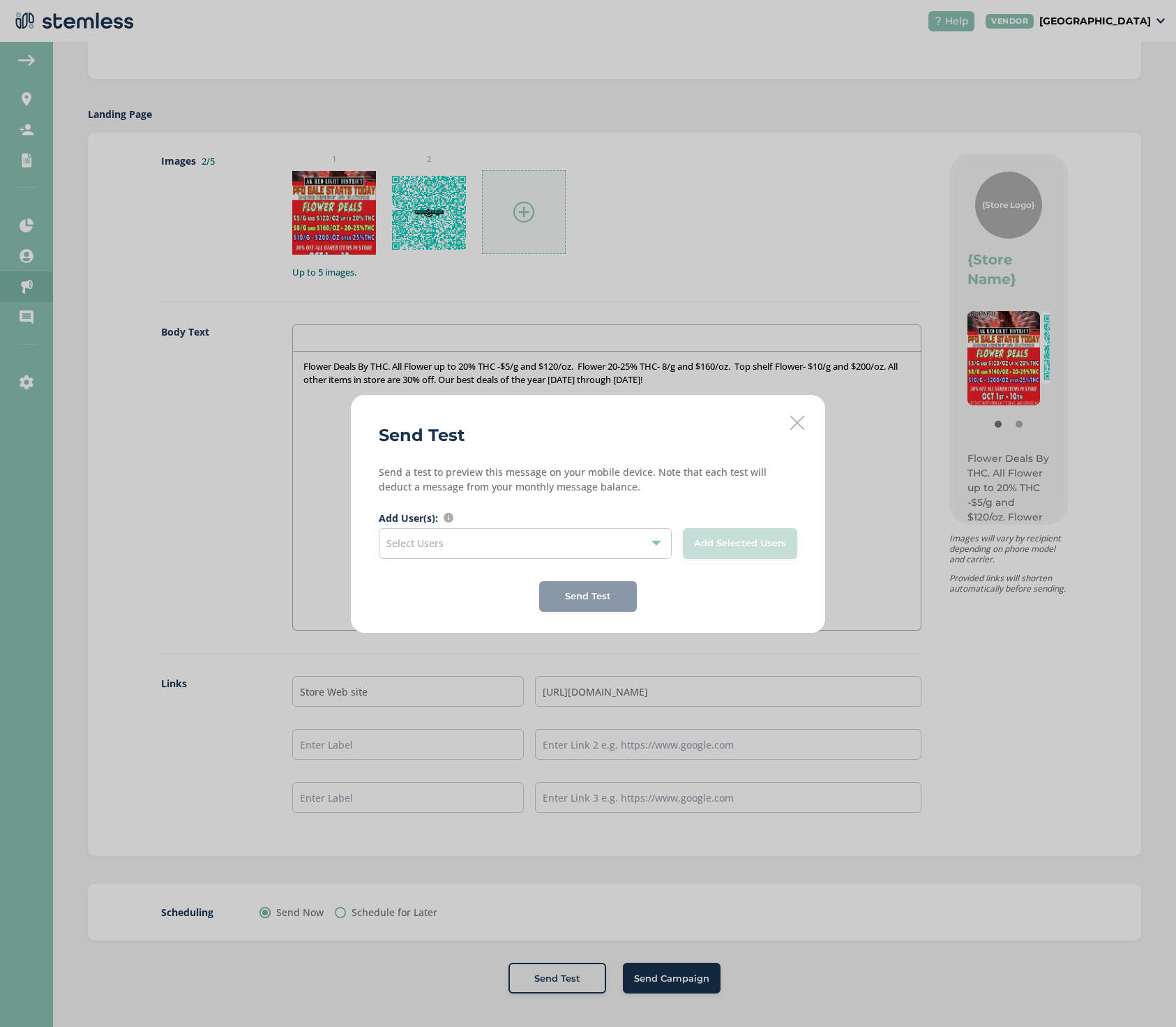
click at [797, 421] on icon at bounding box center [797, 422] width 14 height 14
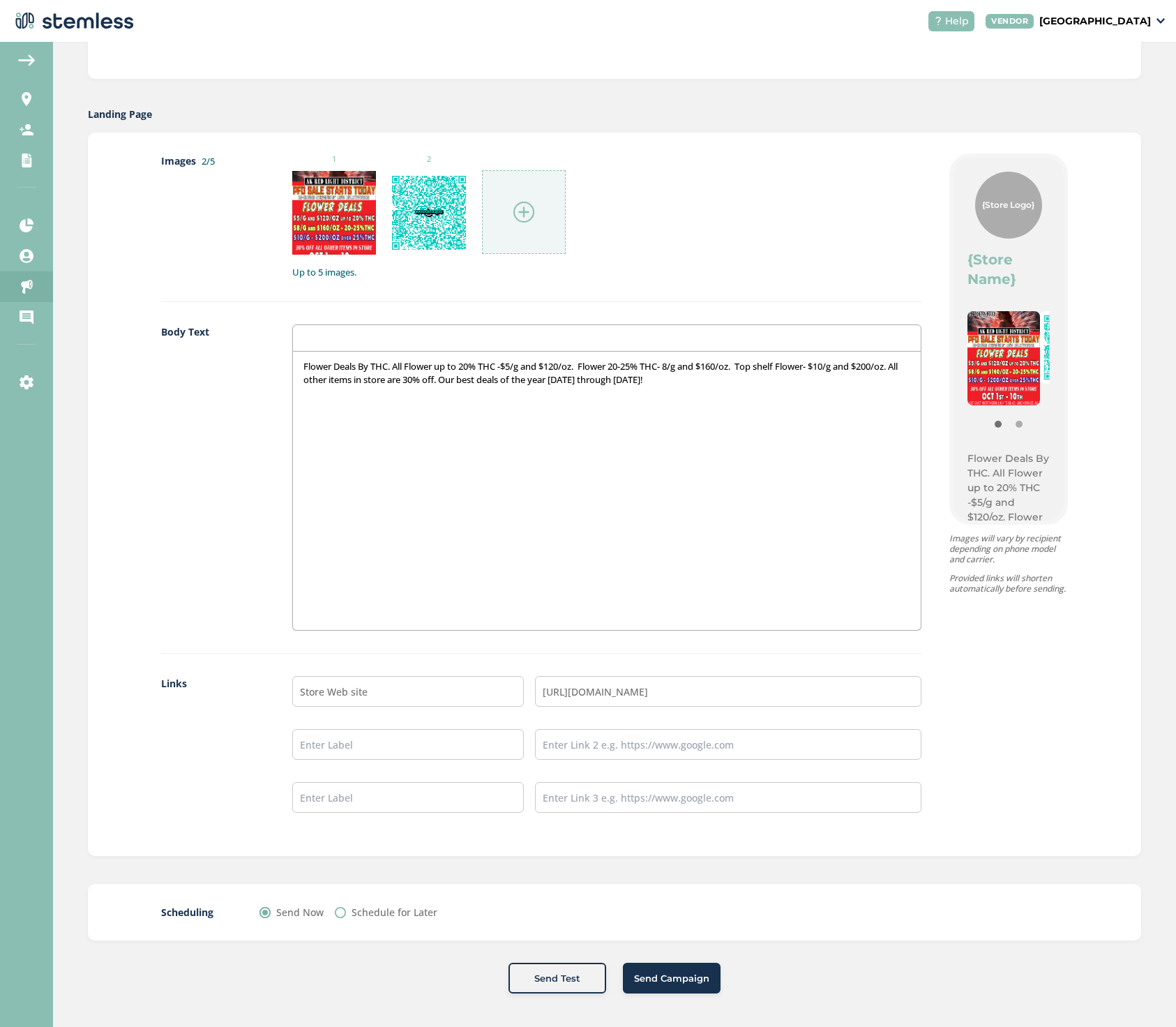
click at [539, 974] on span "Send Test" at bounding box center [558, 978] width 46 height 14
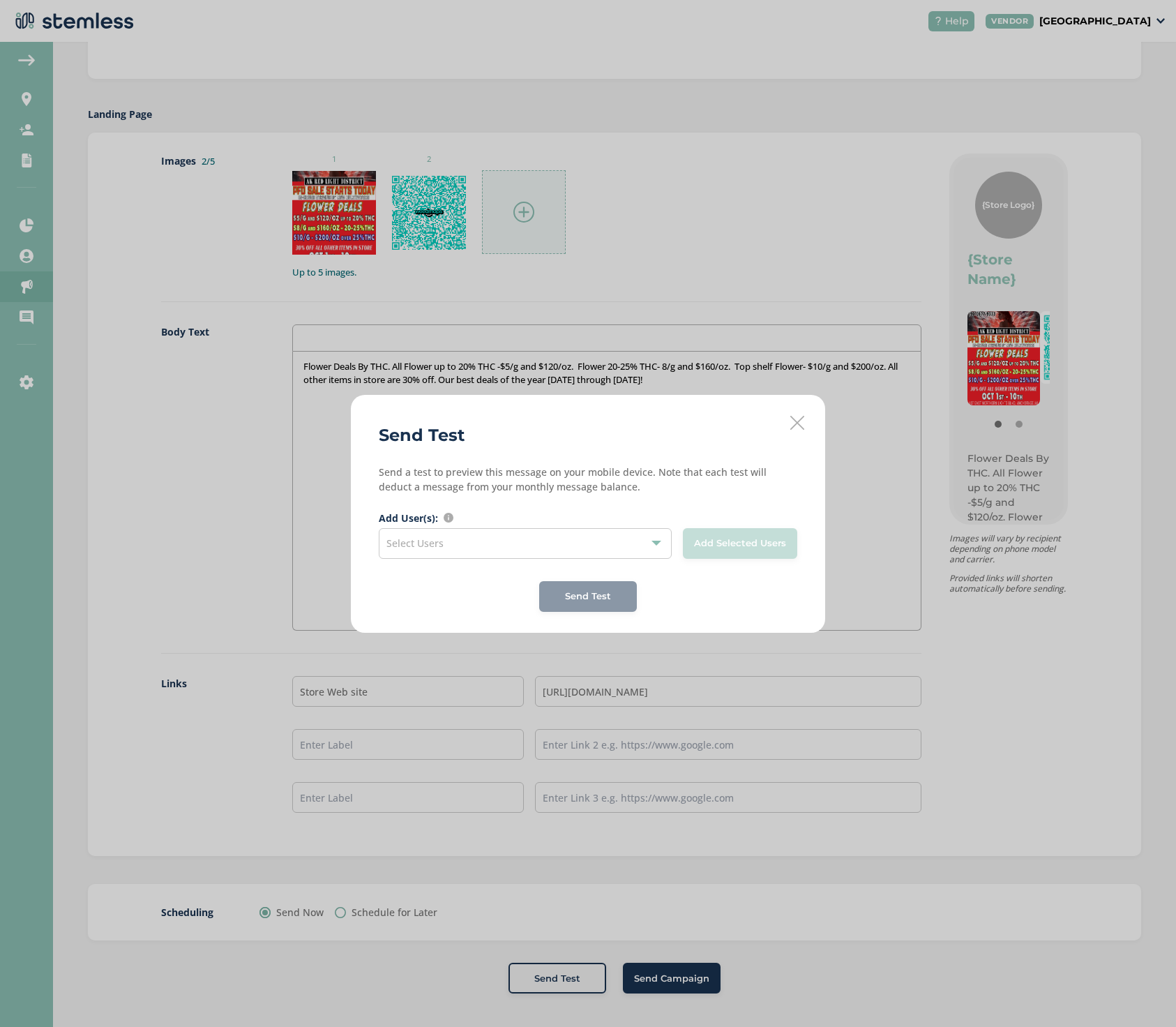
click at [655, 542] on div at bounding box center [657, 543] width 10 height 10
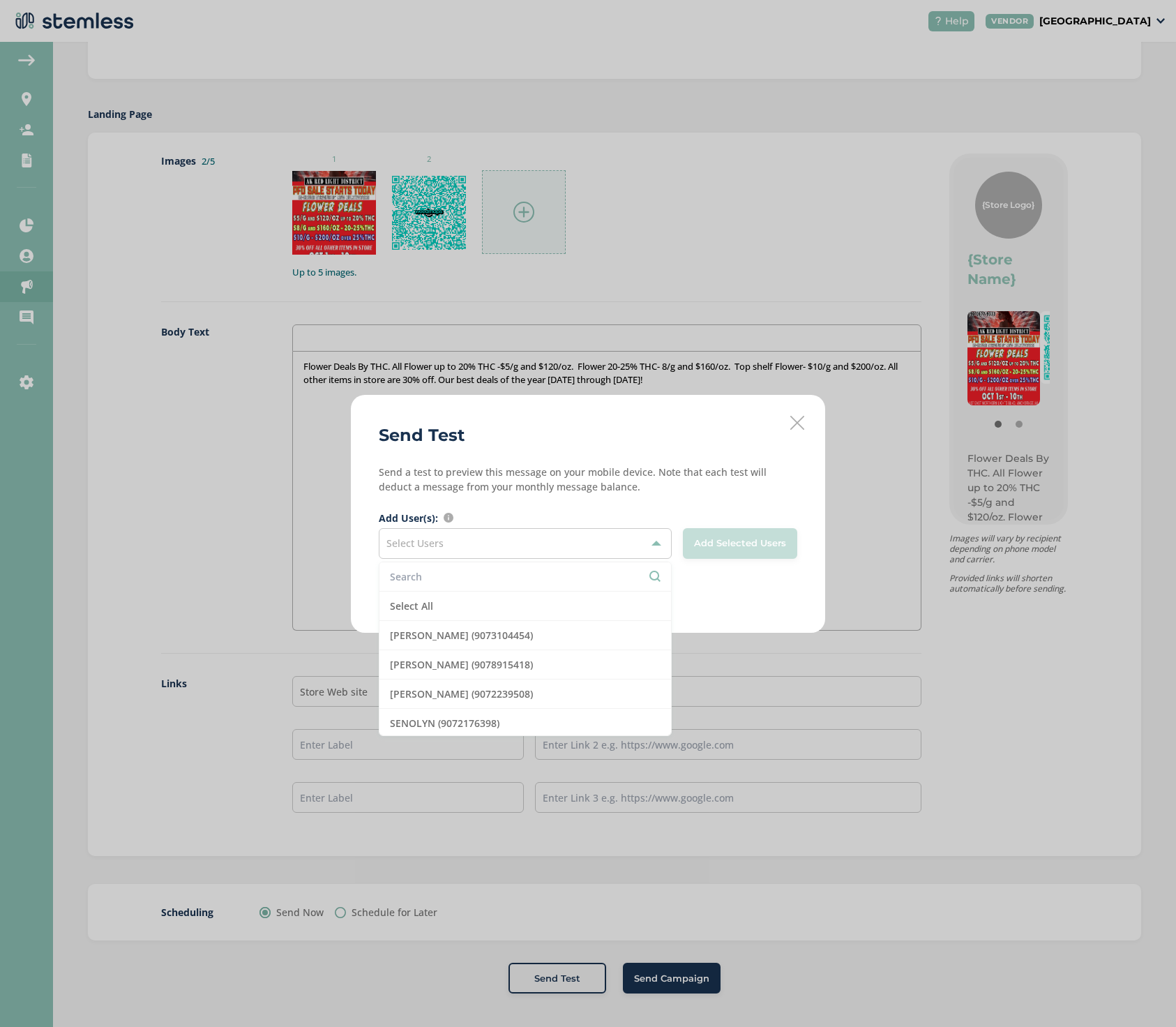
scroll to position [0, 0]
click at [447, 506] on div "Search and mark for selection users that you want to add to the list" at bounding box center [448, 486] width 166 height 39
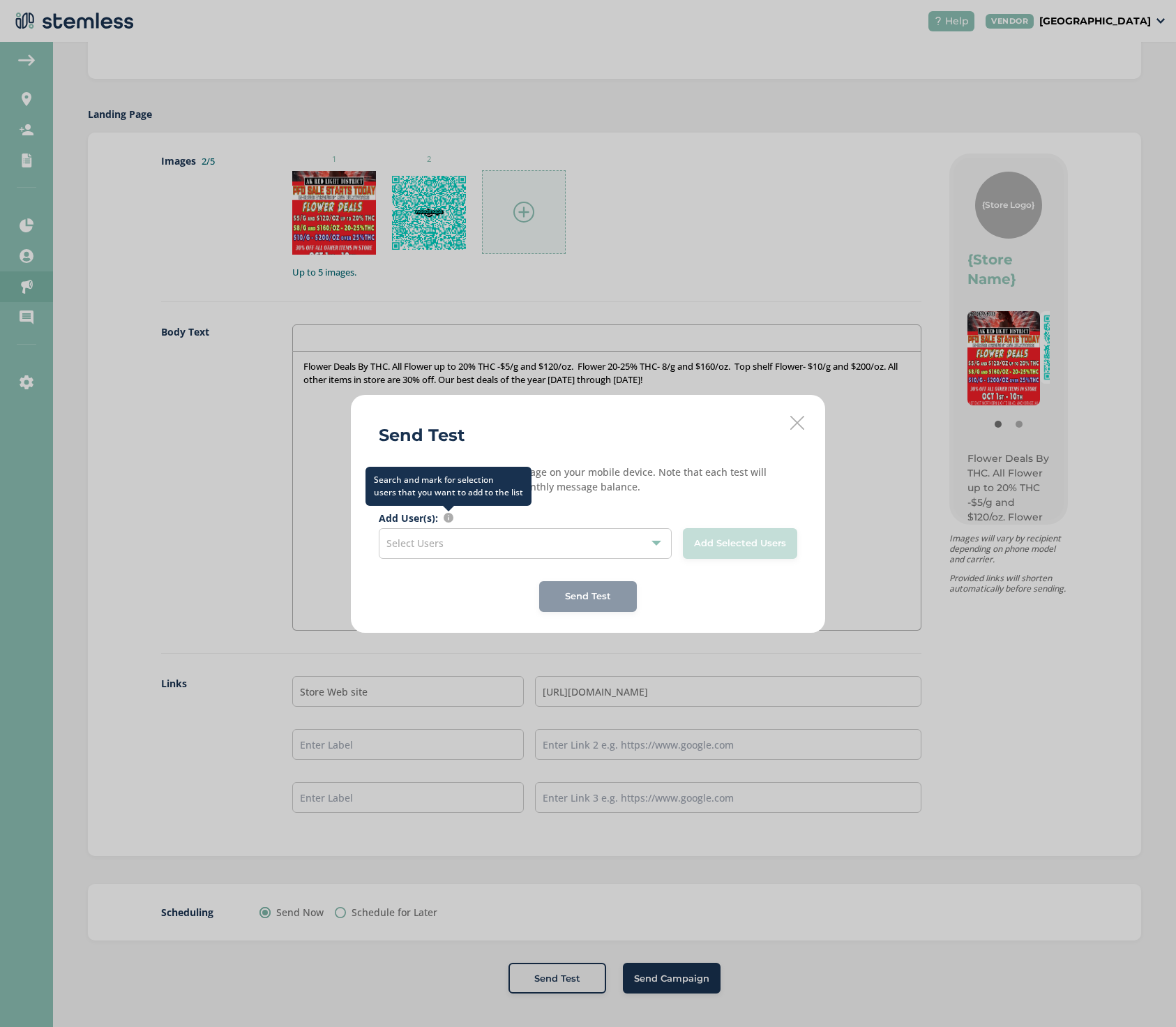
click at [447, 506] on div "Search and mark for selection users that you want to add to the list" at bounding box center [448, 486] width 166 height 39
click at [794, 428] on icon at bounding box center [797, 422] width 14 height 14
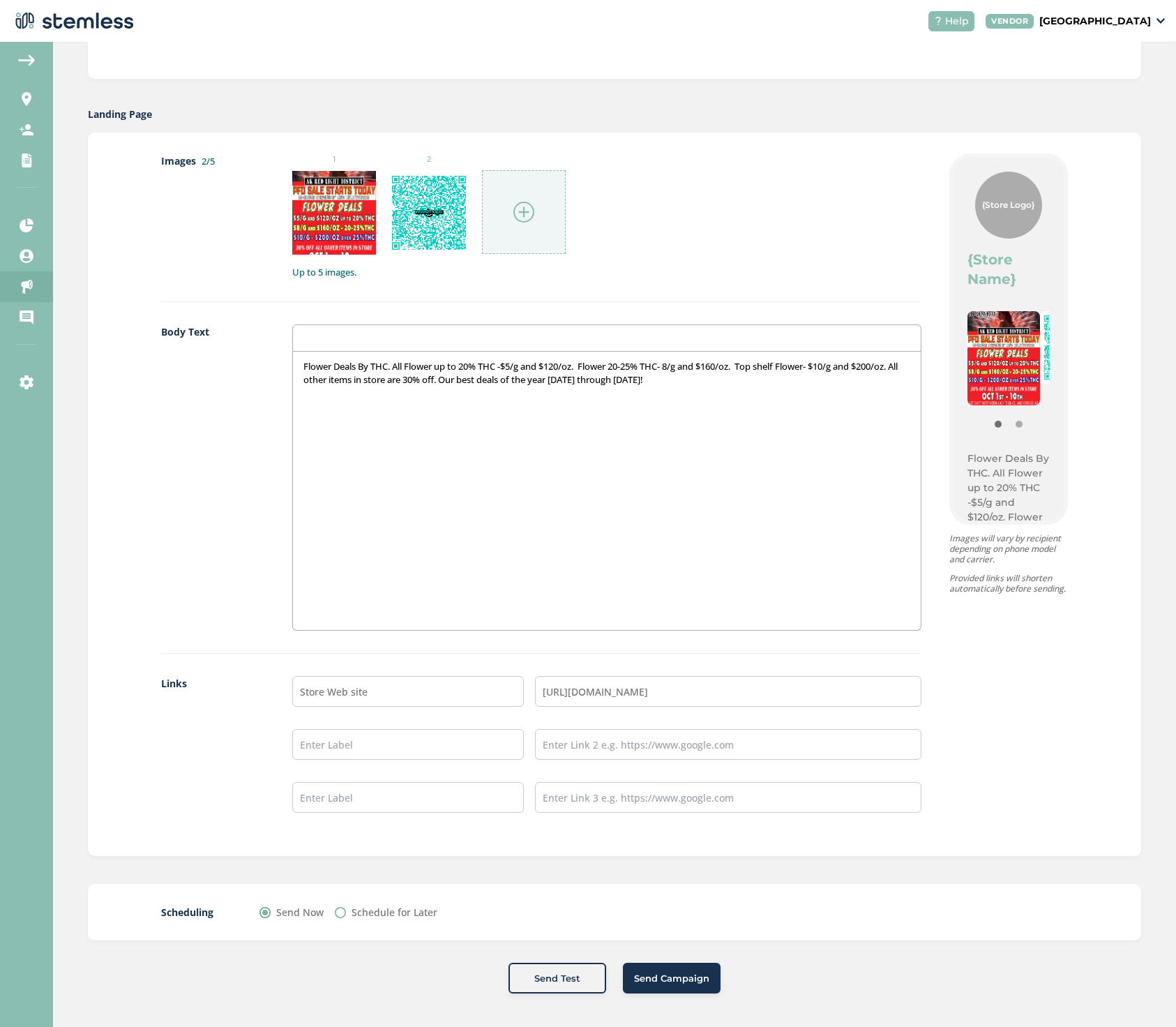
drag, startPoint x: 297, startPoint y: 366, endPoint x: 690, endPoint y: 421, distance: 396.8
click at [692, 421] on div "Flower Deals By THC. All Flower up to 20% THC -$5/g and $120/oz. Flower 20-25% …" at bounding box center [606, 491] width 627 height 278
copy p "Flower Deals By THC. All Flower up to 20% THC -$5/g and $120/oz. Flower 20-25% …"
click at [552, 979] on span "Send Test" at bounding box center [558, 978] width 46 height 14
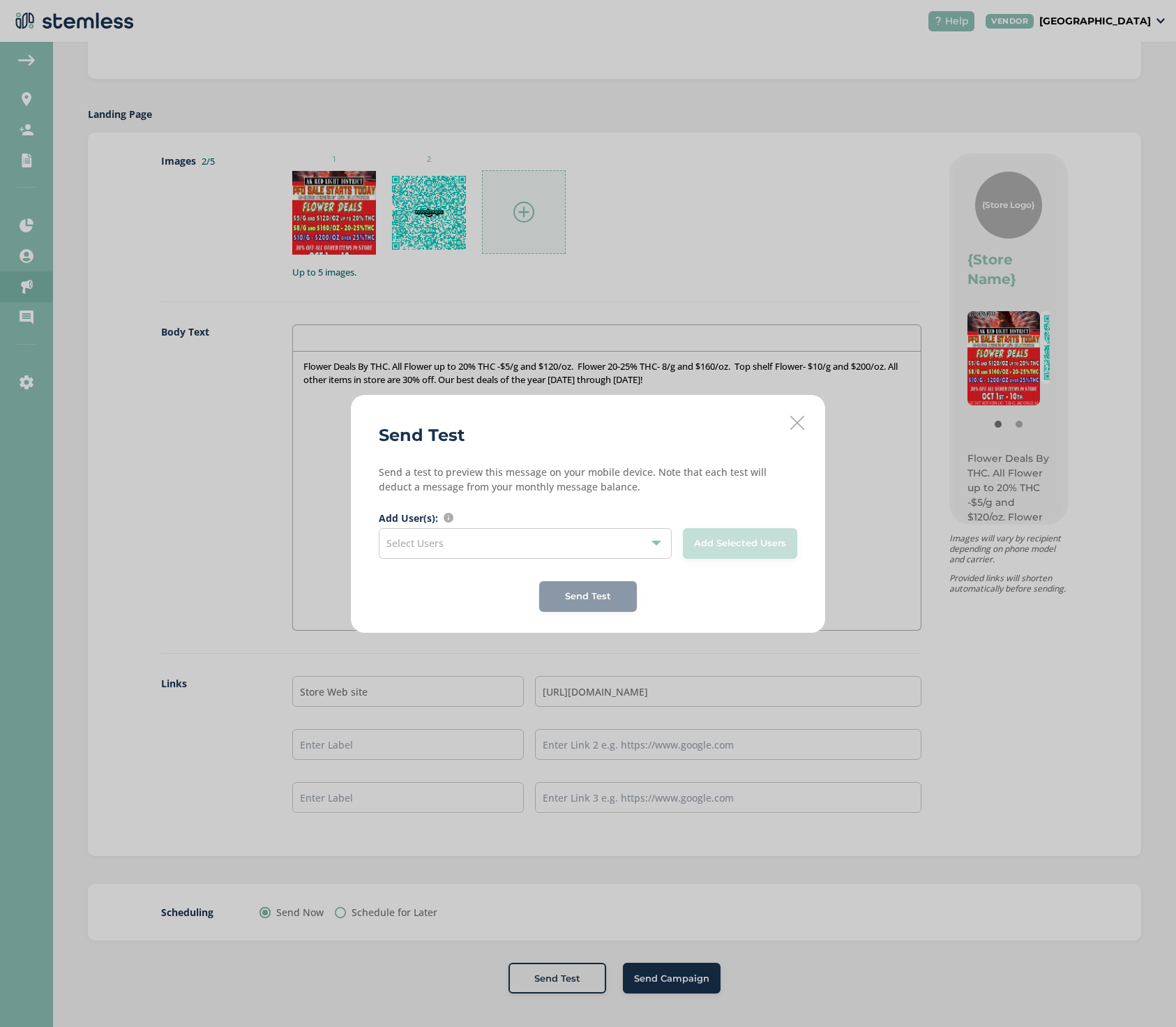
click at [657, 540] on div at bounding box center [657, 543] width 10 height 10
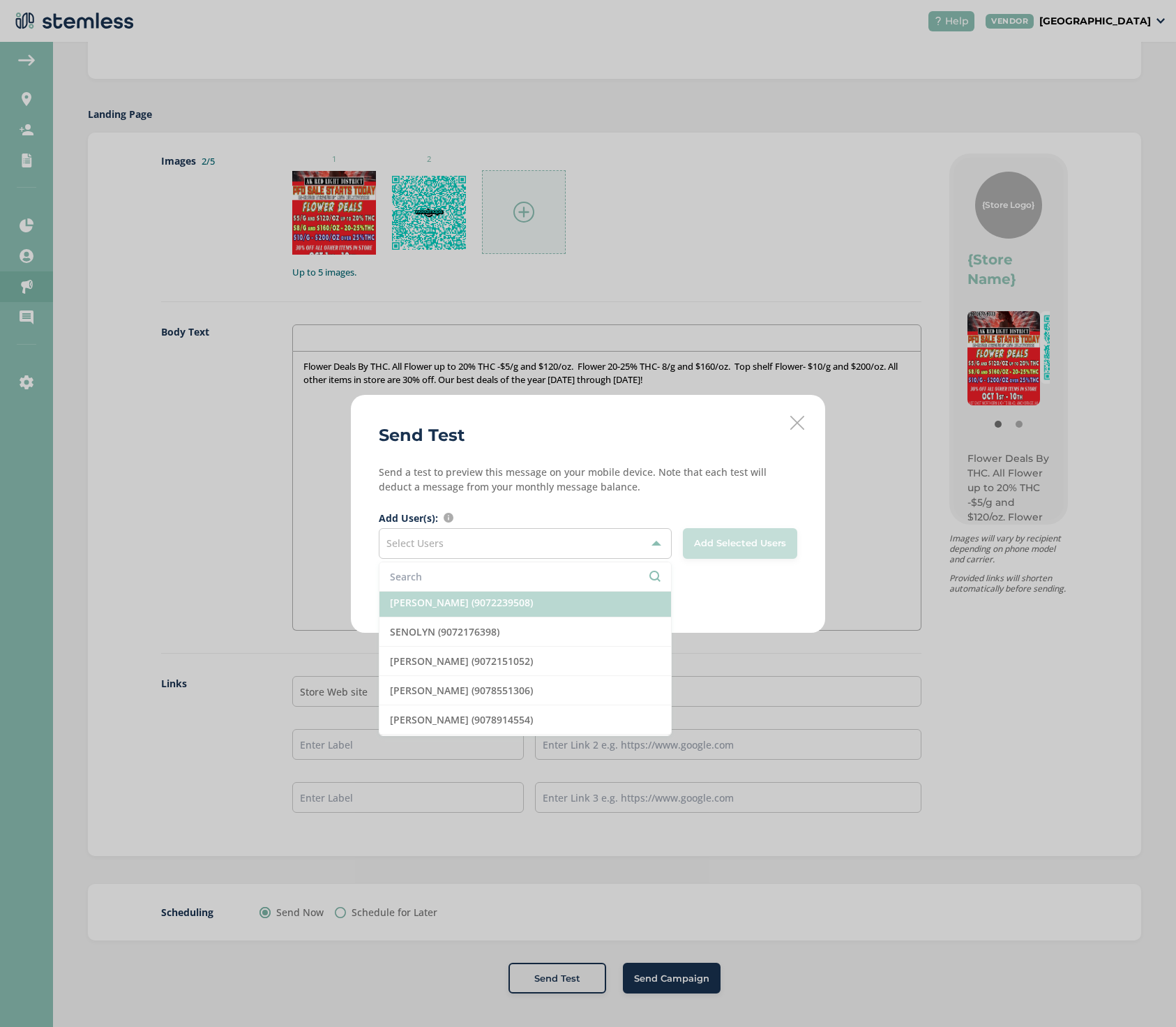
scroll to position [93, 0]
click at [795, 418] on icon at bounding box center [797, 422] width 14 height 14
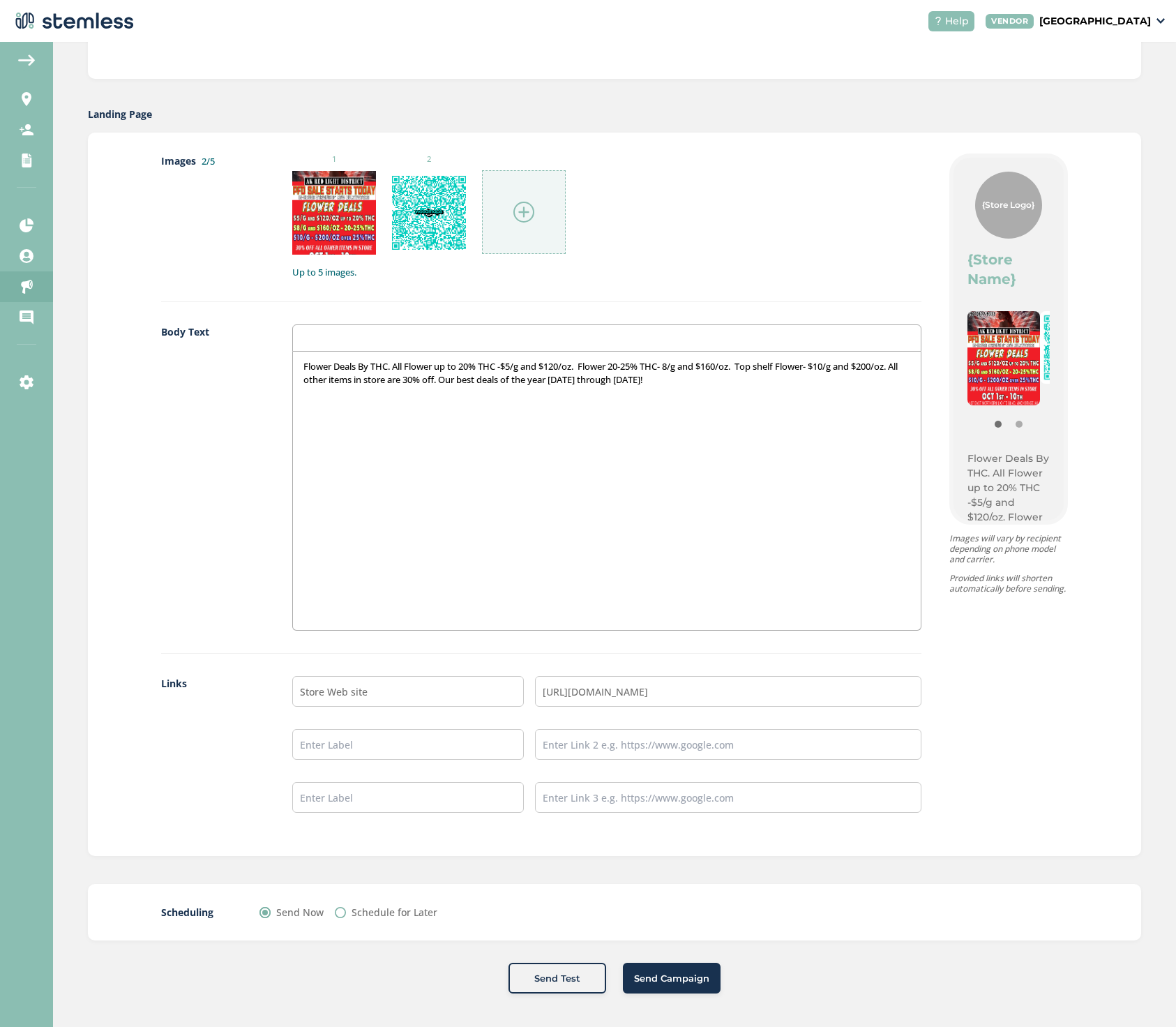
click at [681, 974] on span "Send Campaign" at bounding box center [672, 978] width 75 height 14
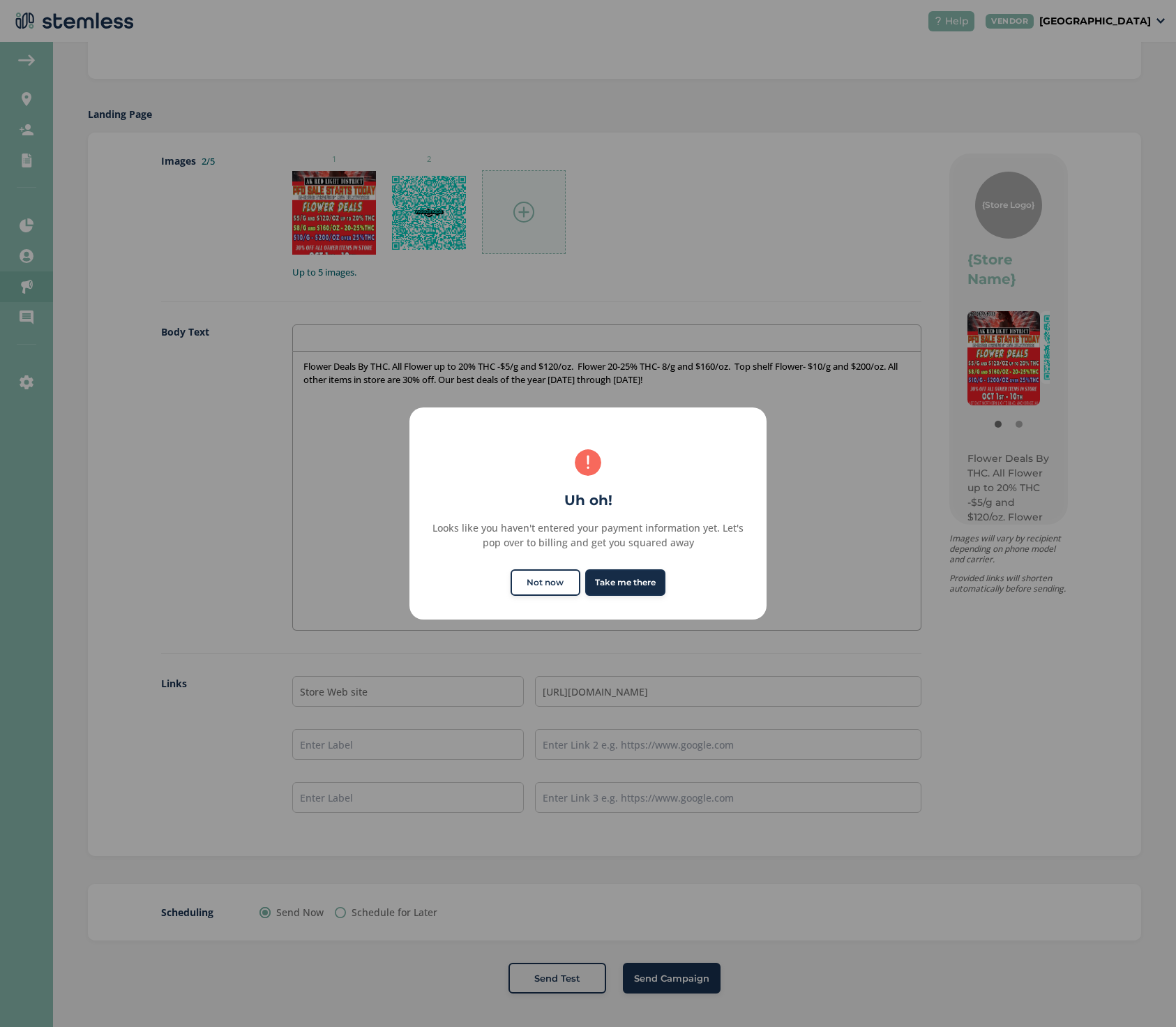
click at [624, 583] on button "Take me there" at bounding box center [625, 582] width 81 height 26
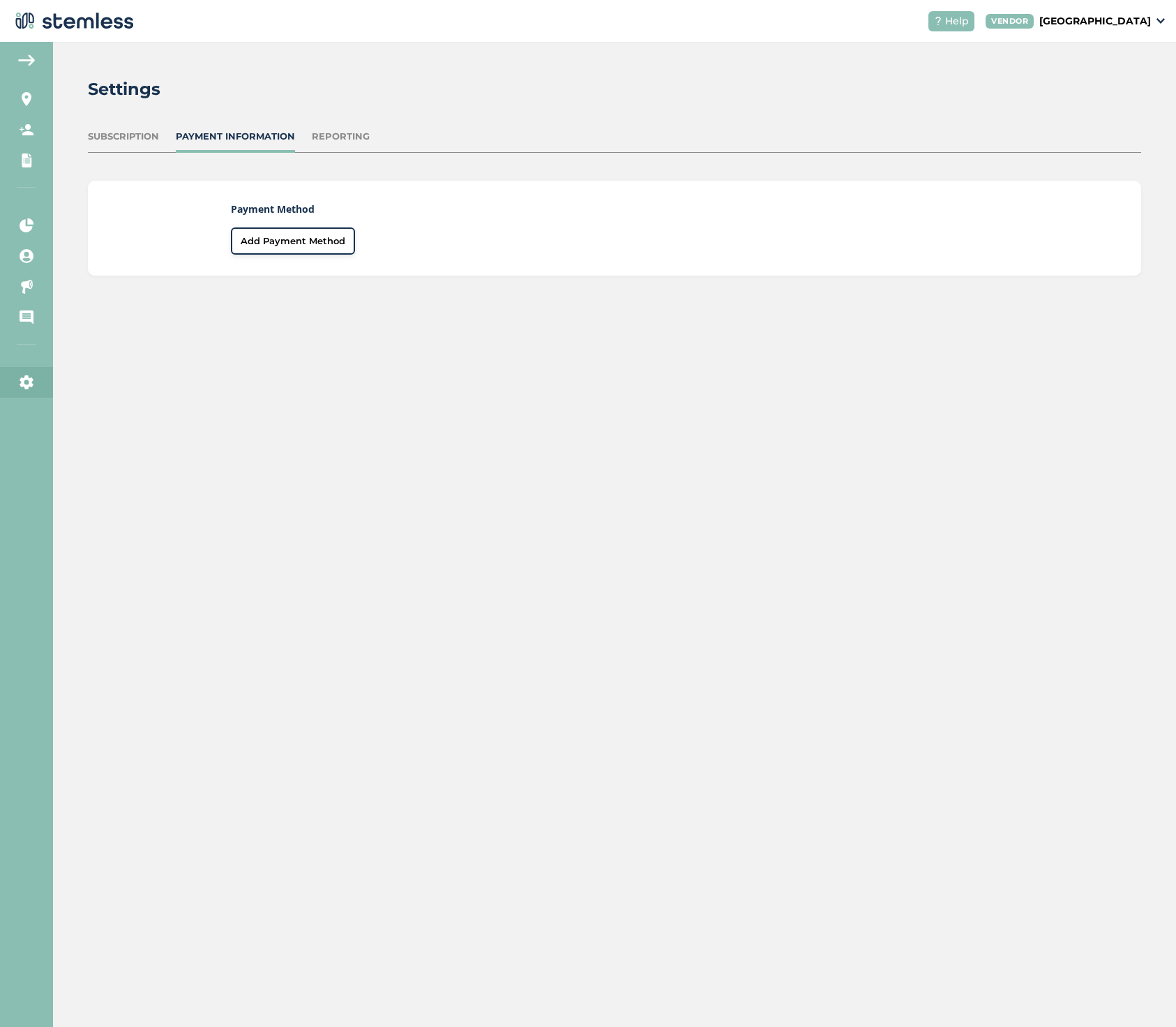
click at [258, 235] on span "Add Payment Method" at bounding box center [293, 241] width 105 height 14
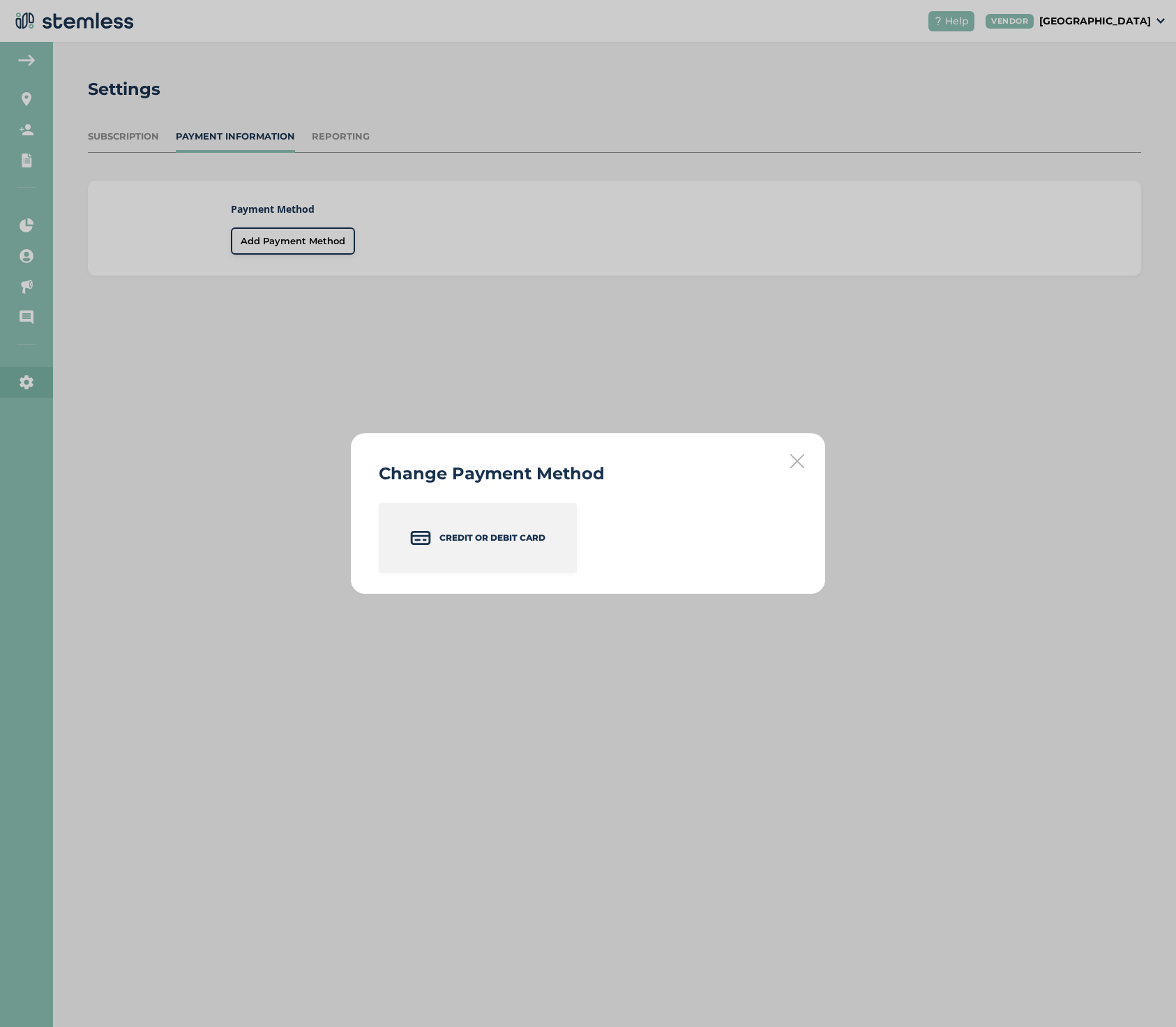
click at [445, 536] on p "Credit or Debit Card" at bounding box center [492, 538] width 106 height 13
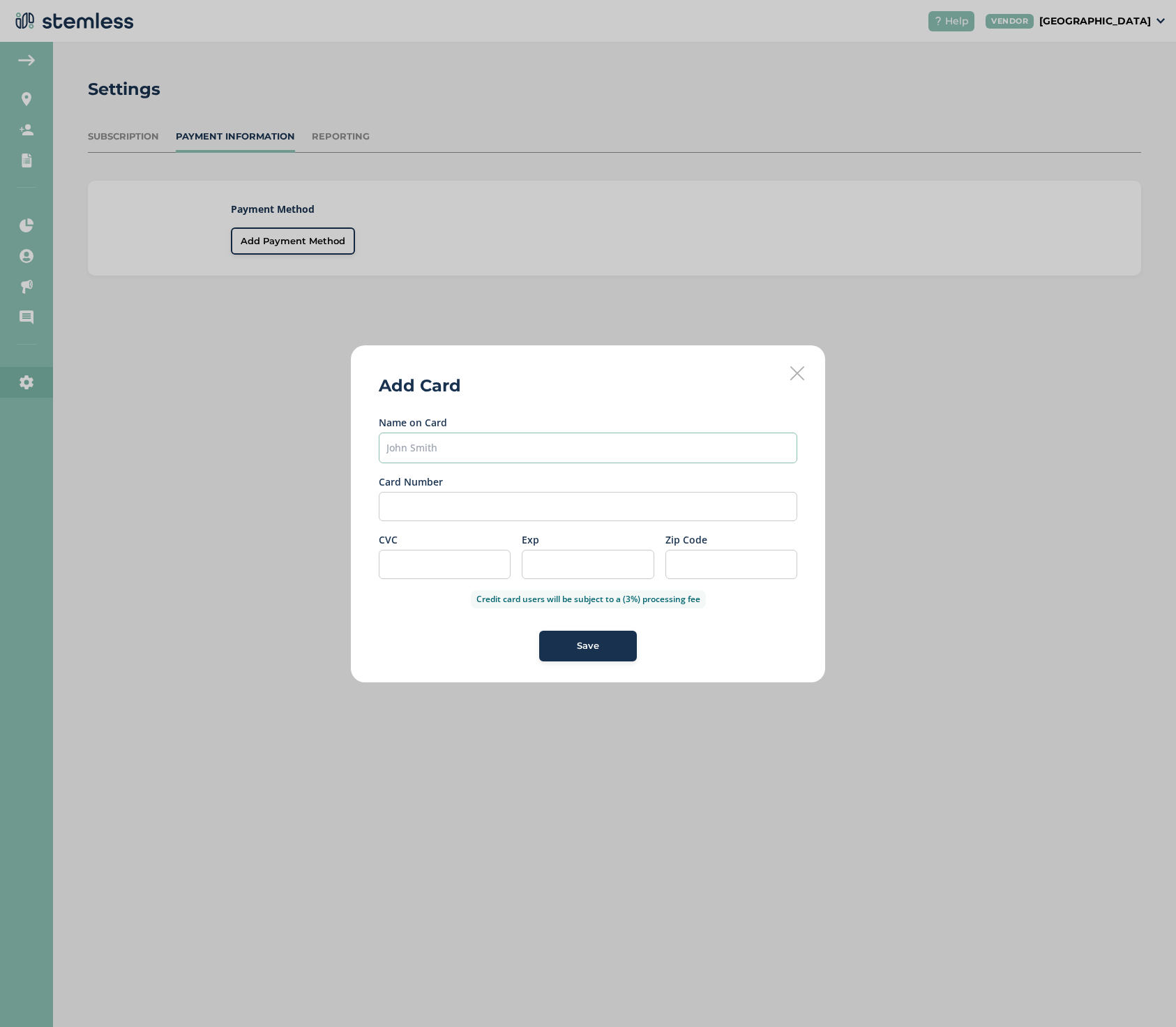
click at [454, 456] on input "text" at bounding box center [588, 448] width 419 height 30
type input "Jeffrey Pincin Lewis"
click at [606, 642] on div "Save" at bounding box center [588, 646] width 75 height 14
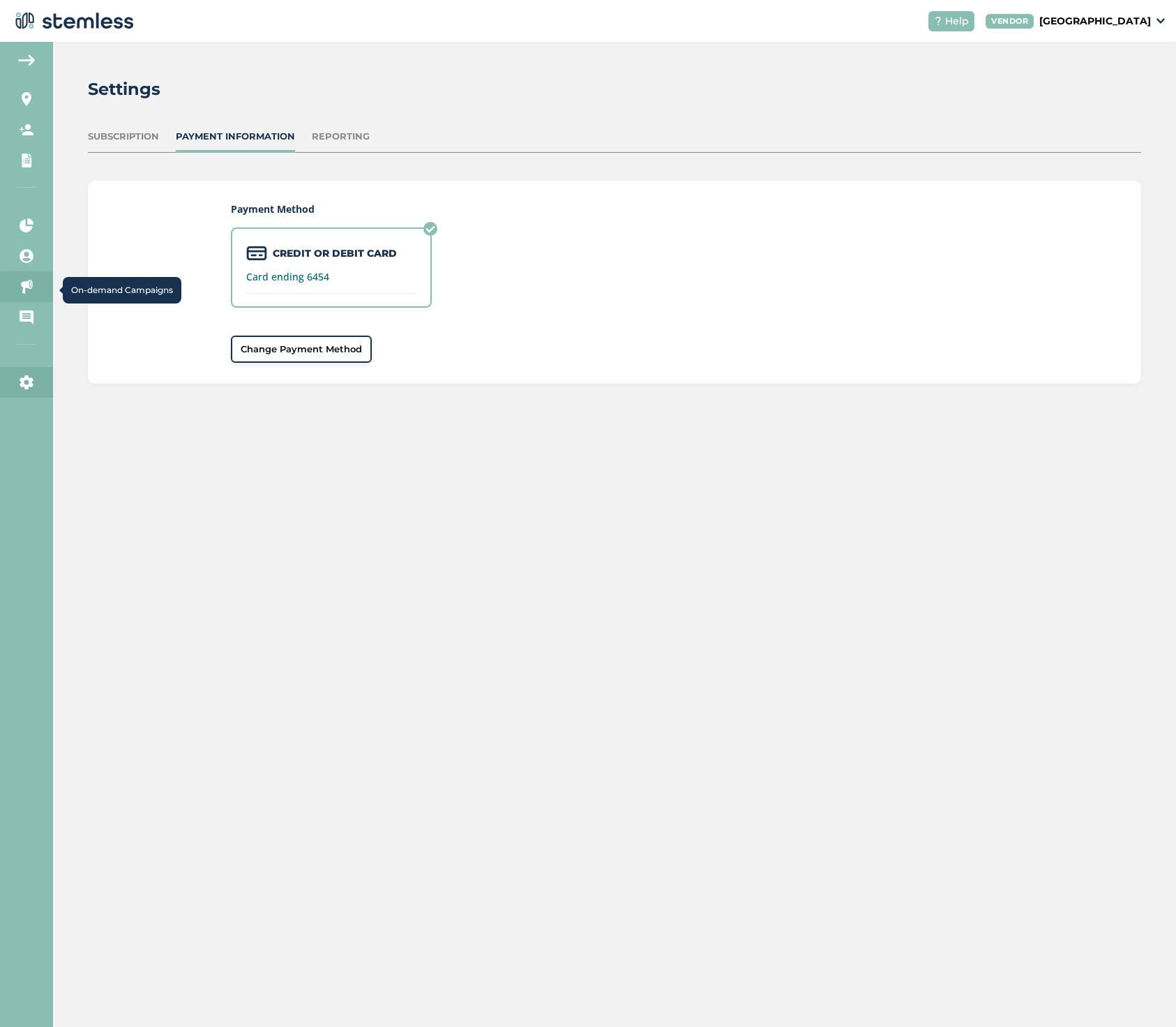
click at [26, 290] on icon at bounding box center [26, 286] width 14 height 14
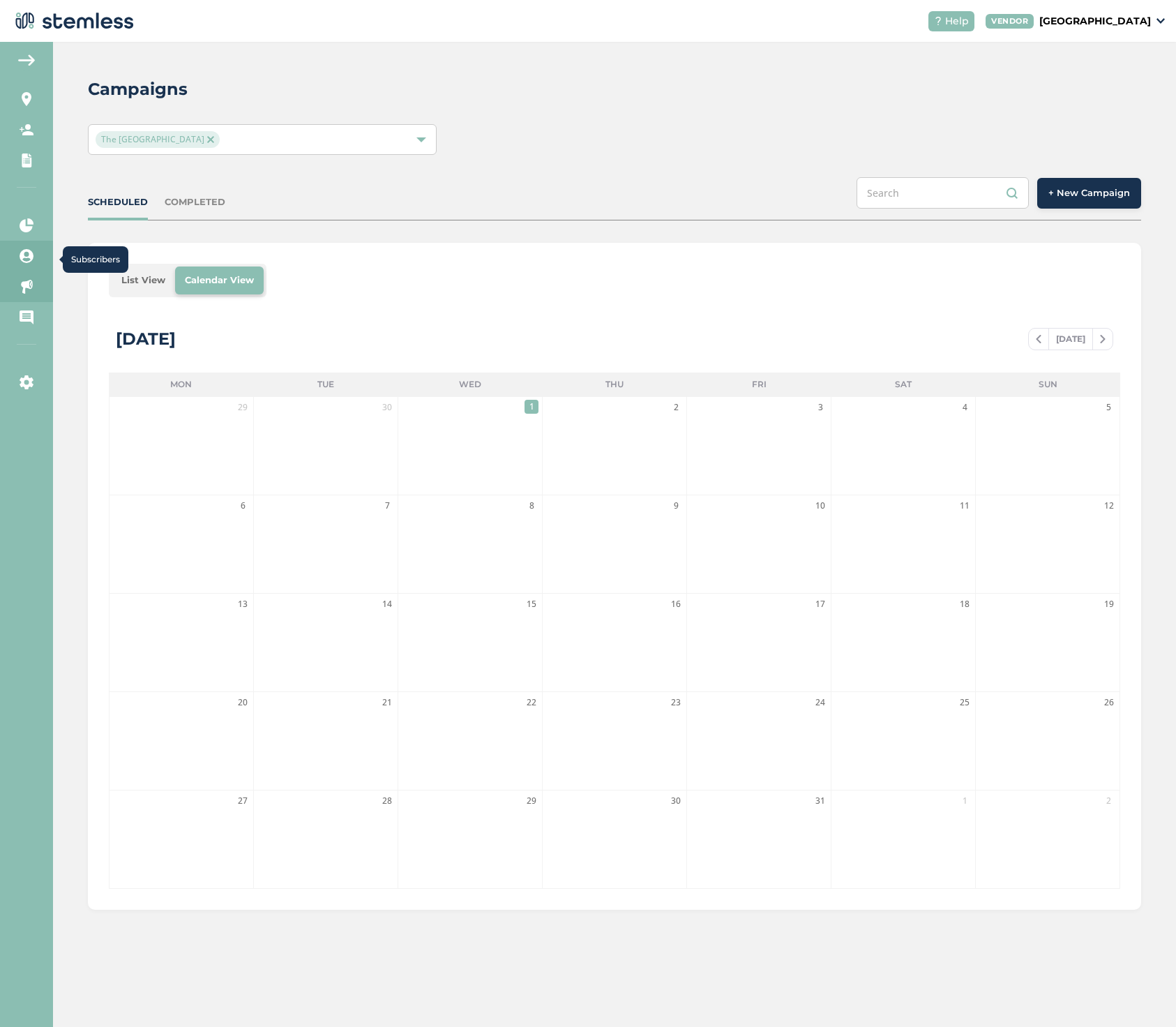
click at [27, 258] on icon at bounding box center [26, 255] width 14 height 14
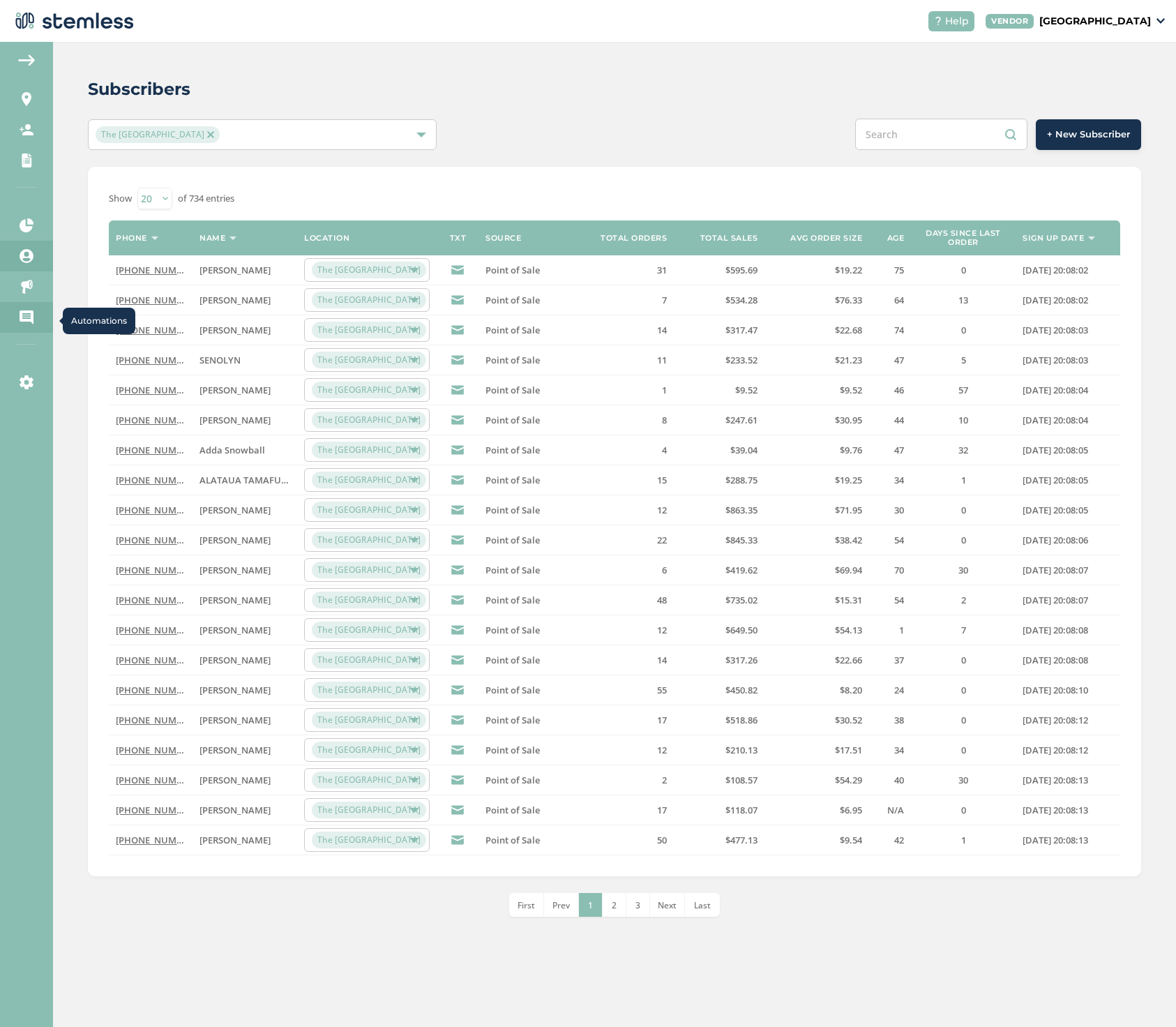
click at [25, 316] on icon at bounding box center [26, 317] width 14 height 14
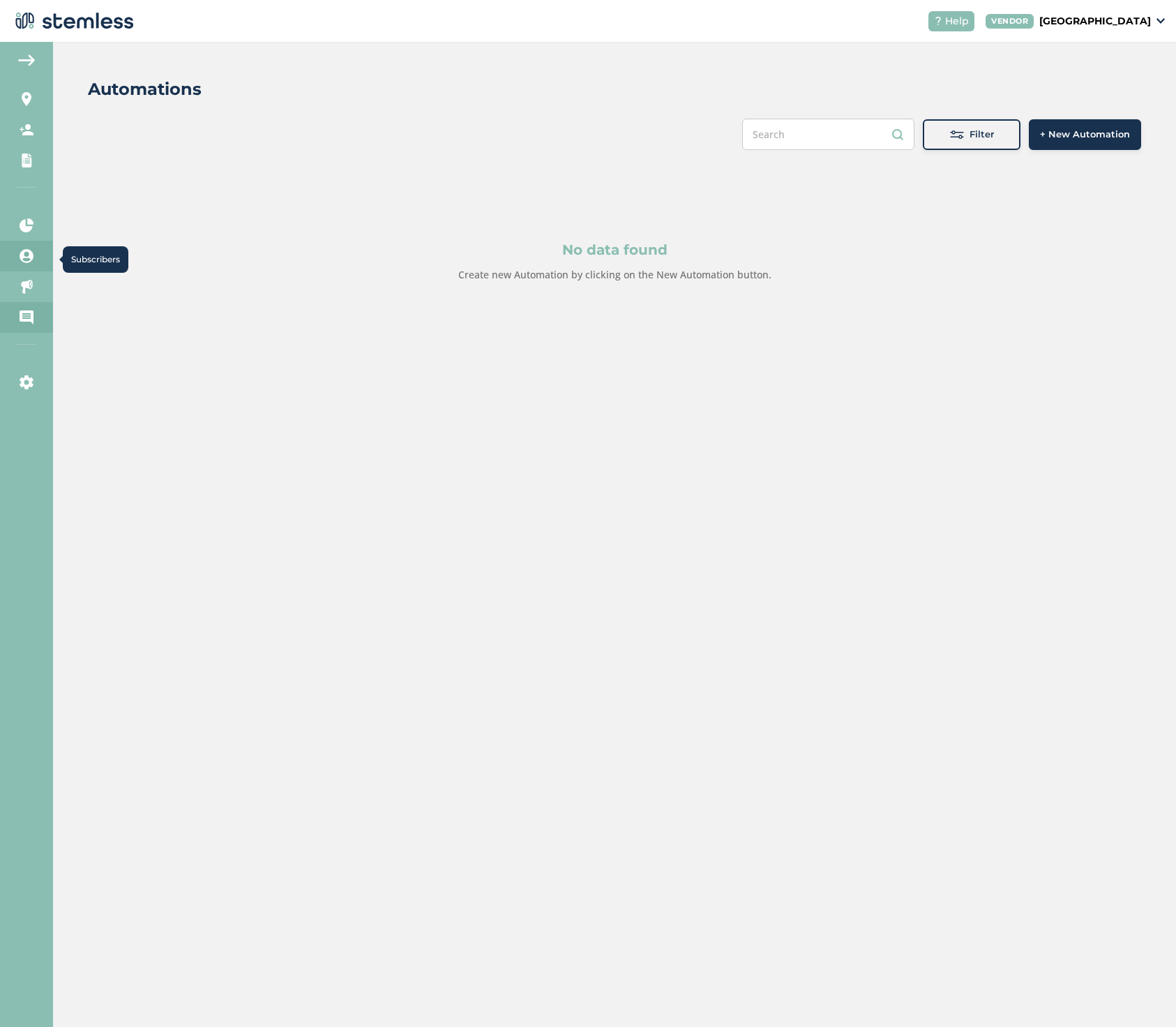
click at [30, 264] on link "Subscribers" at bounding box center [26, 256] width 53 height 30
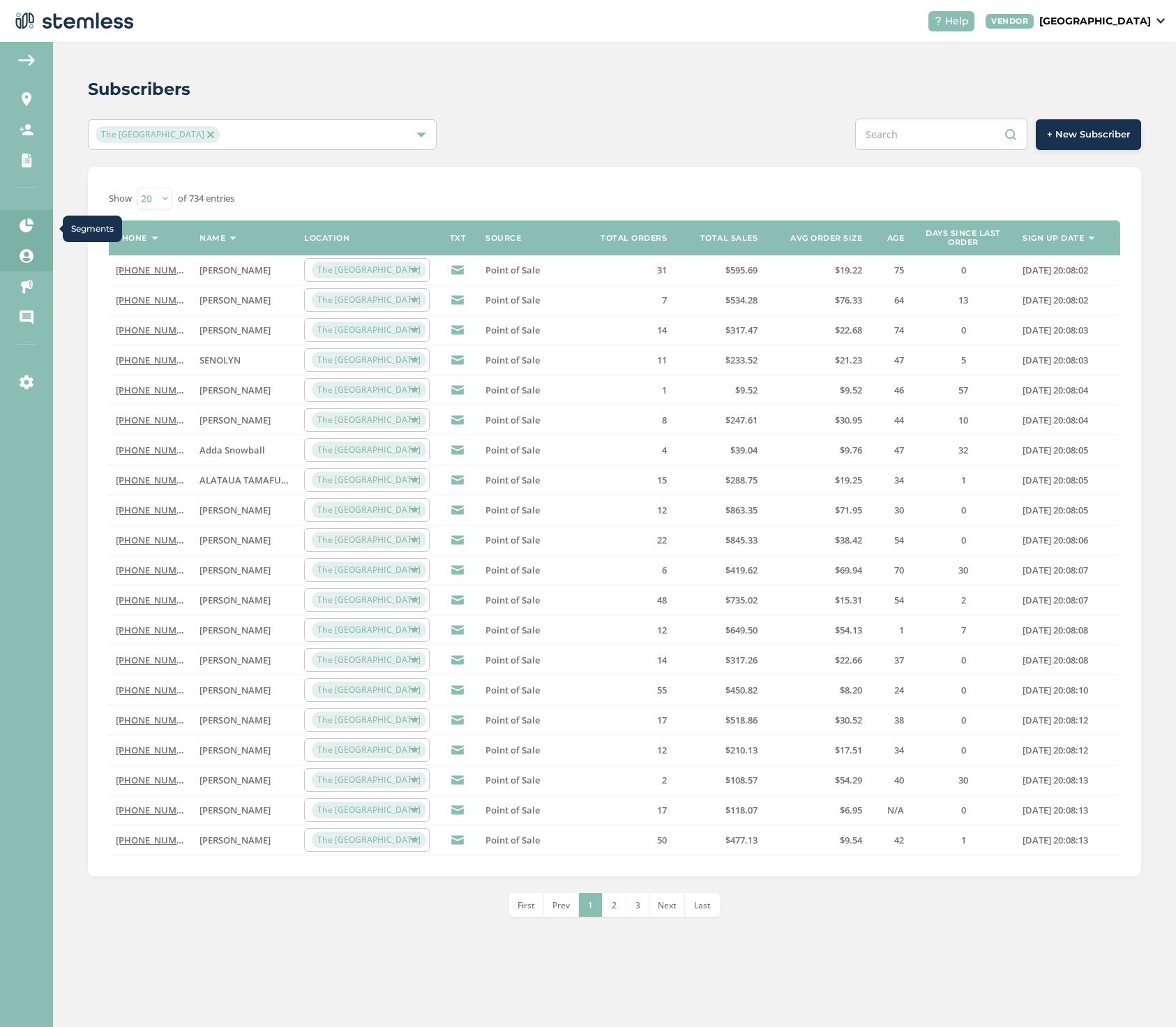
click at [27, 228] on icon at bounding box center [26, 225] width 14 height 14
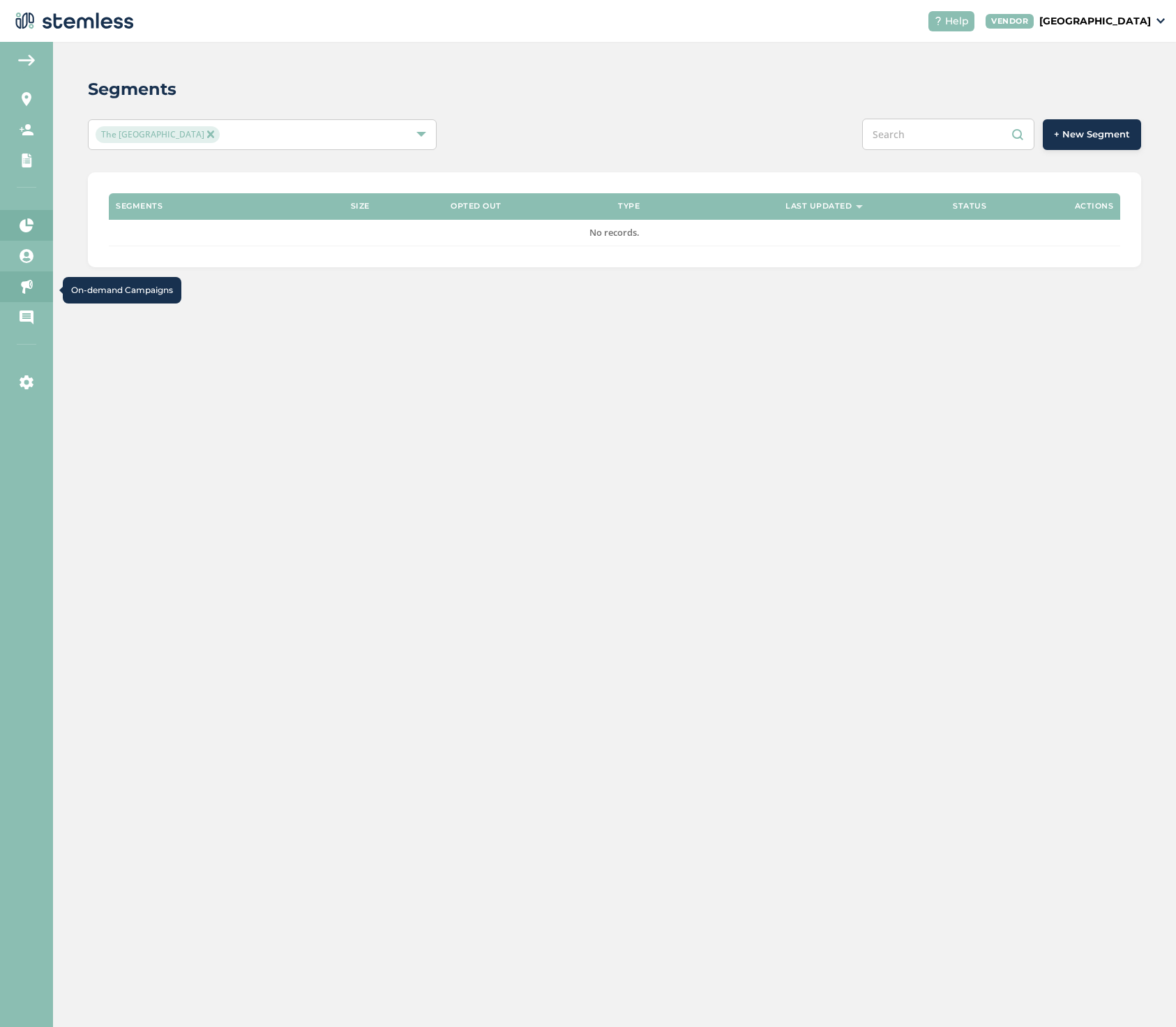
click at [22, 286] on icon at bounding box center [26, 286] width 14 height 14
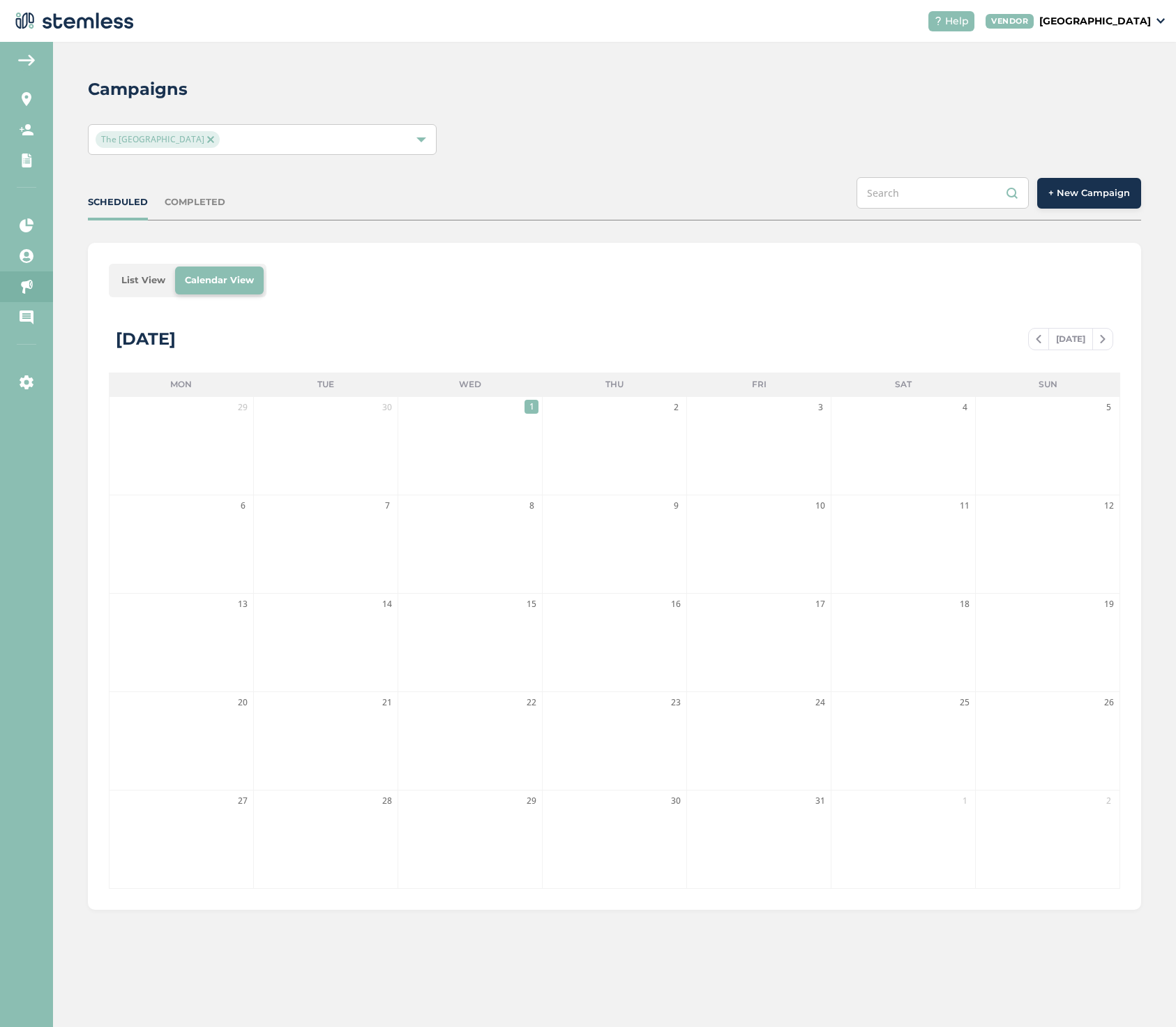
click at [1064, 196] on span "+ New Campaign" at bounding box center [1089, 192] width 81 height 14
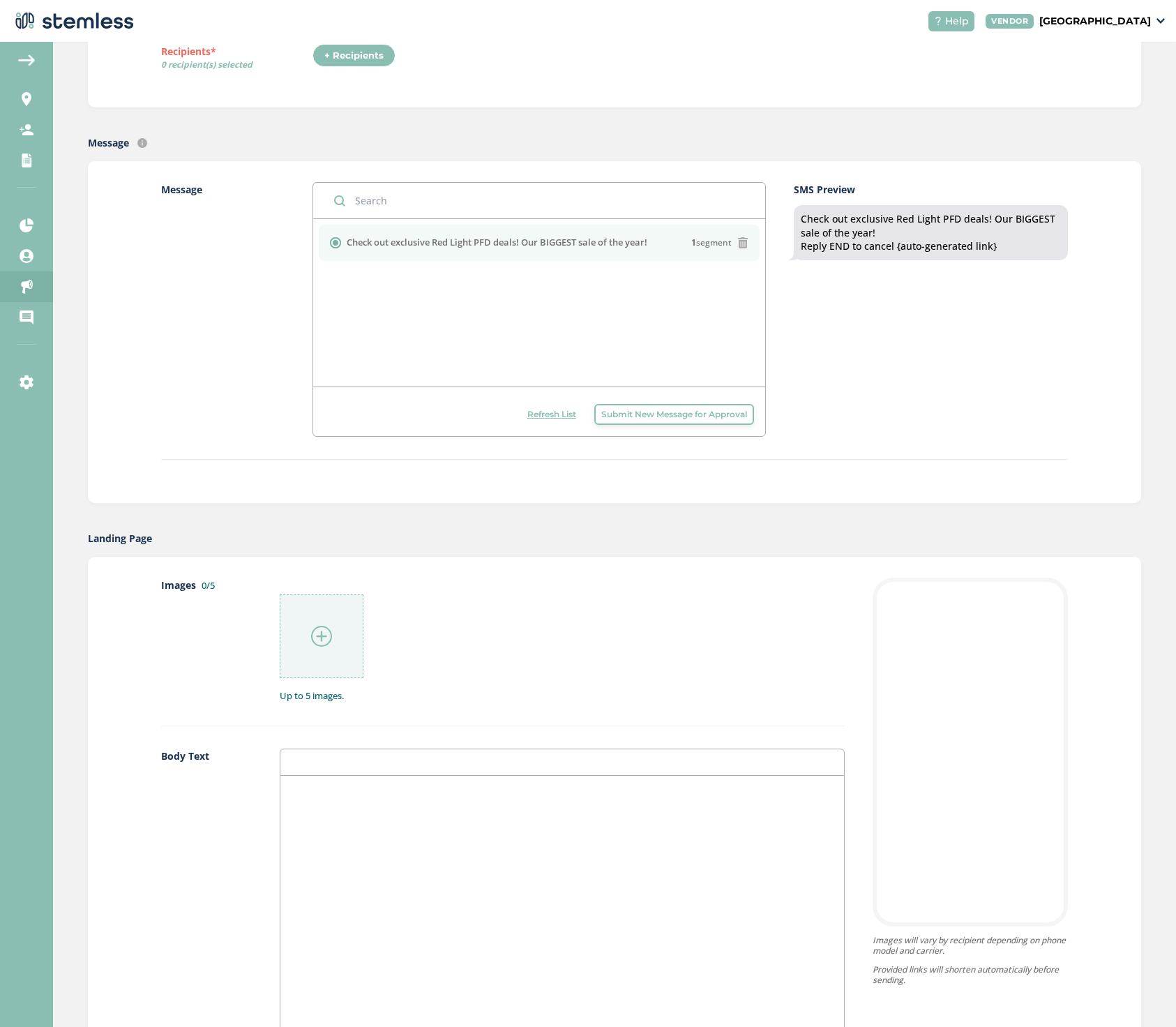
scroll to position [250, 0]
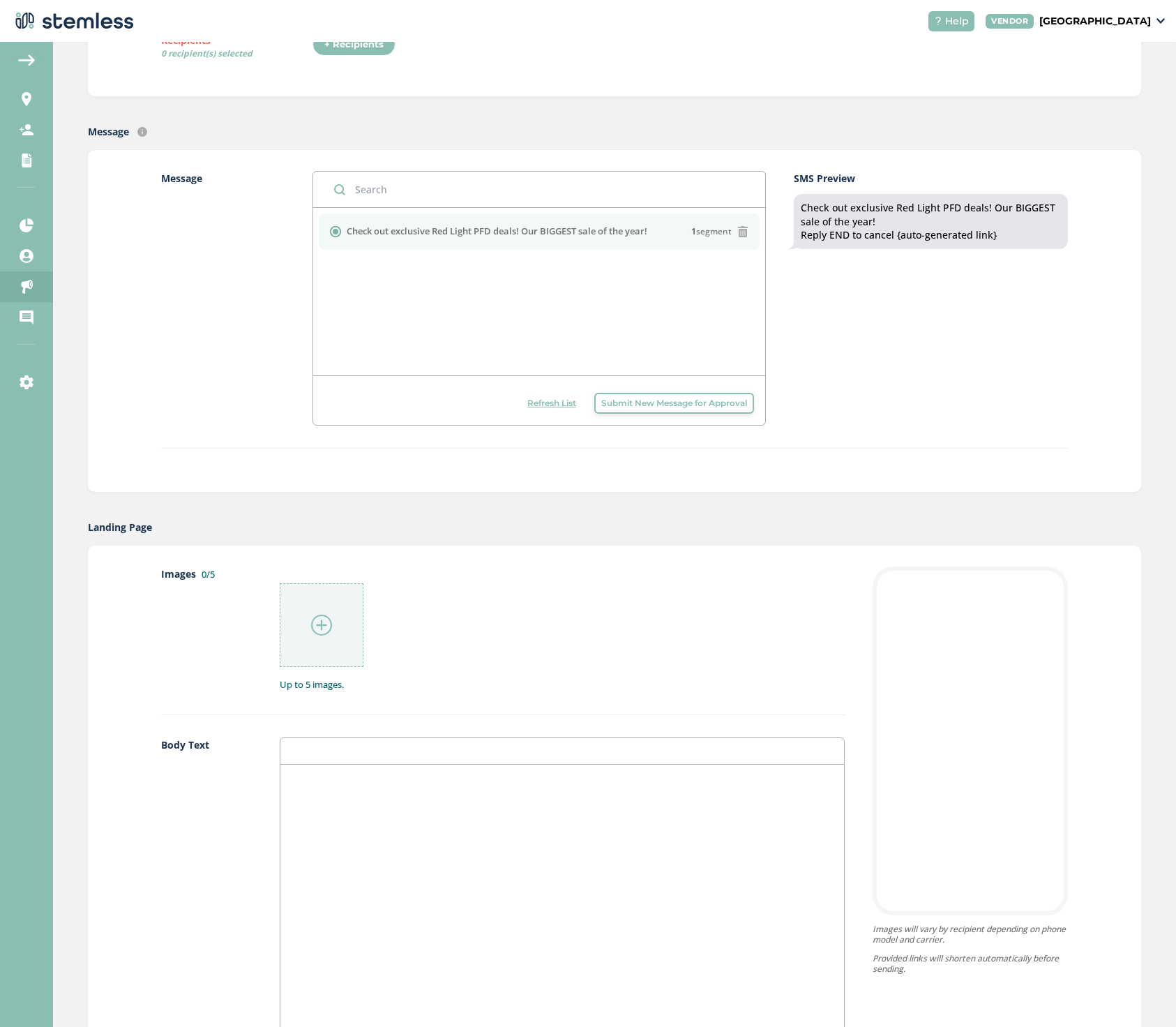
click at [337, 800] on div at bounding box center [562, 903] width 563 height 278
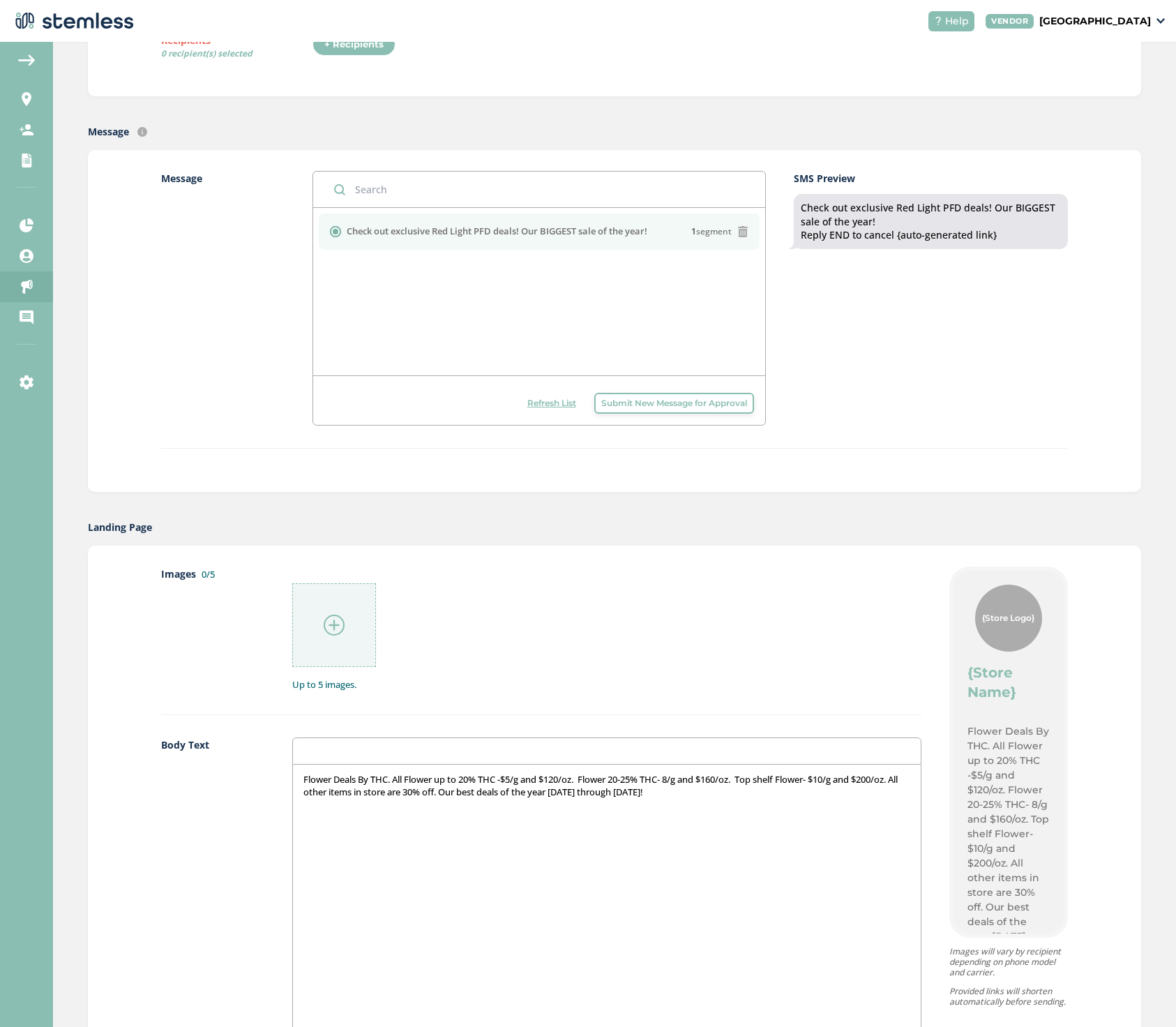
scroll to position [7, 0]
click at [337, 621] on img at bounding box center [334, 625] width 21 height 21
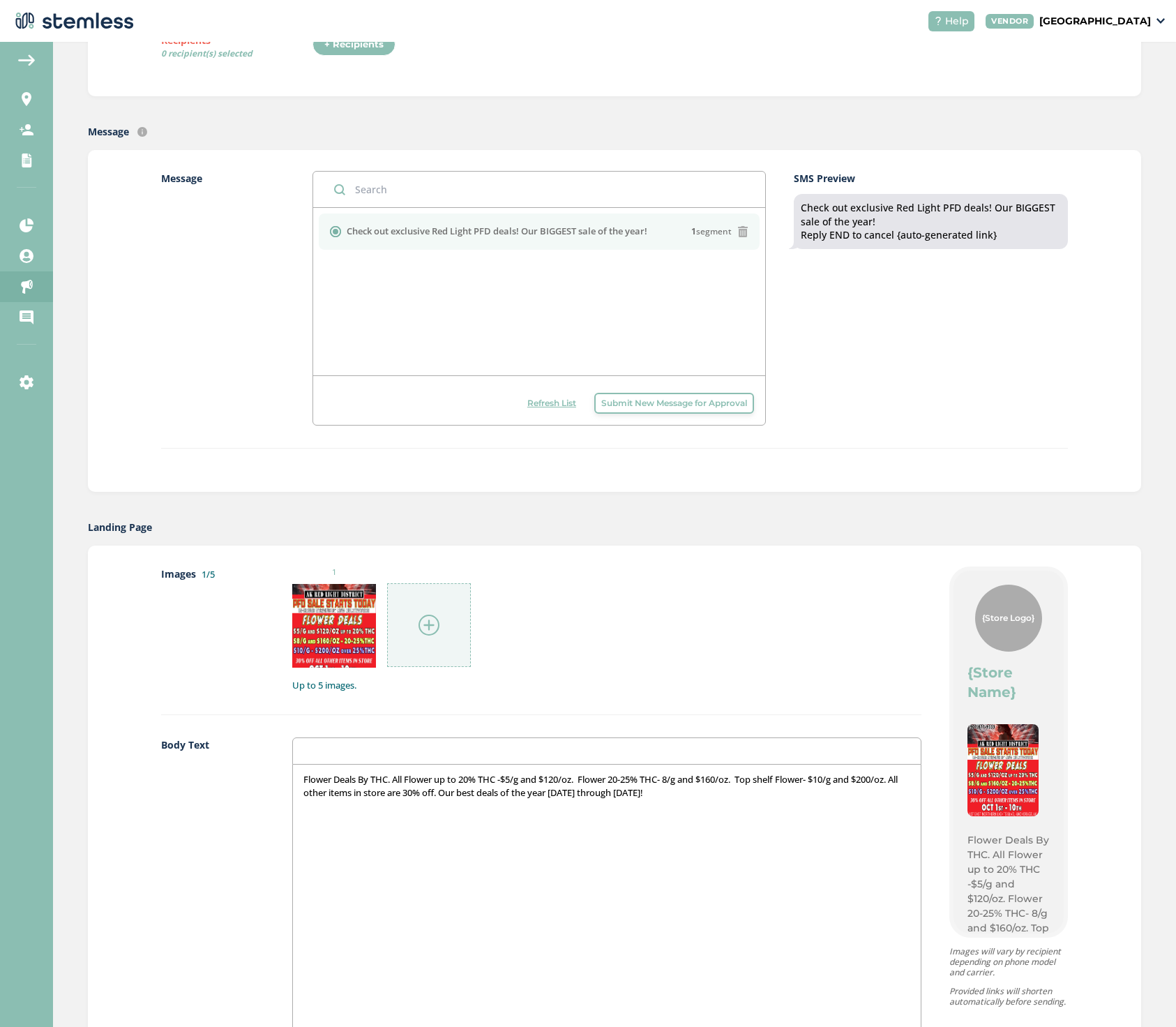
click at [430, 625] on img at bounding box center [429, 625] width 21 height 21
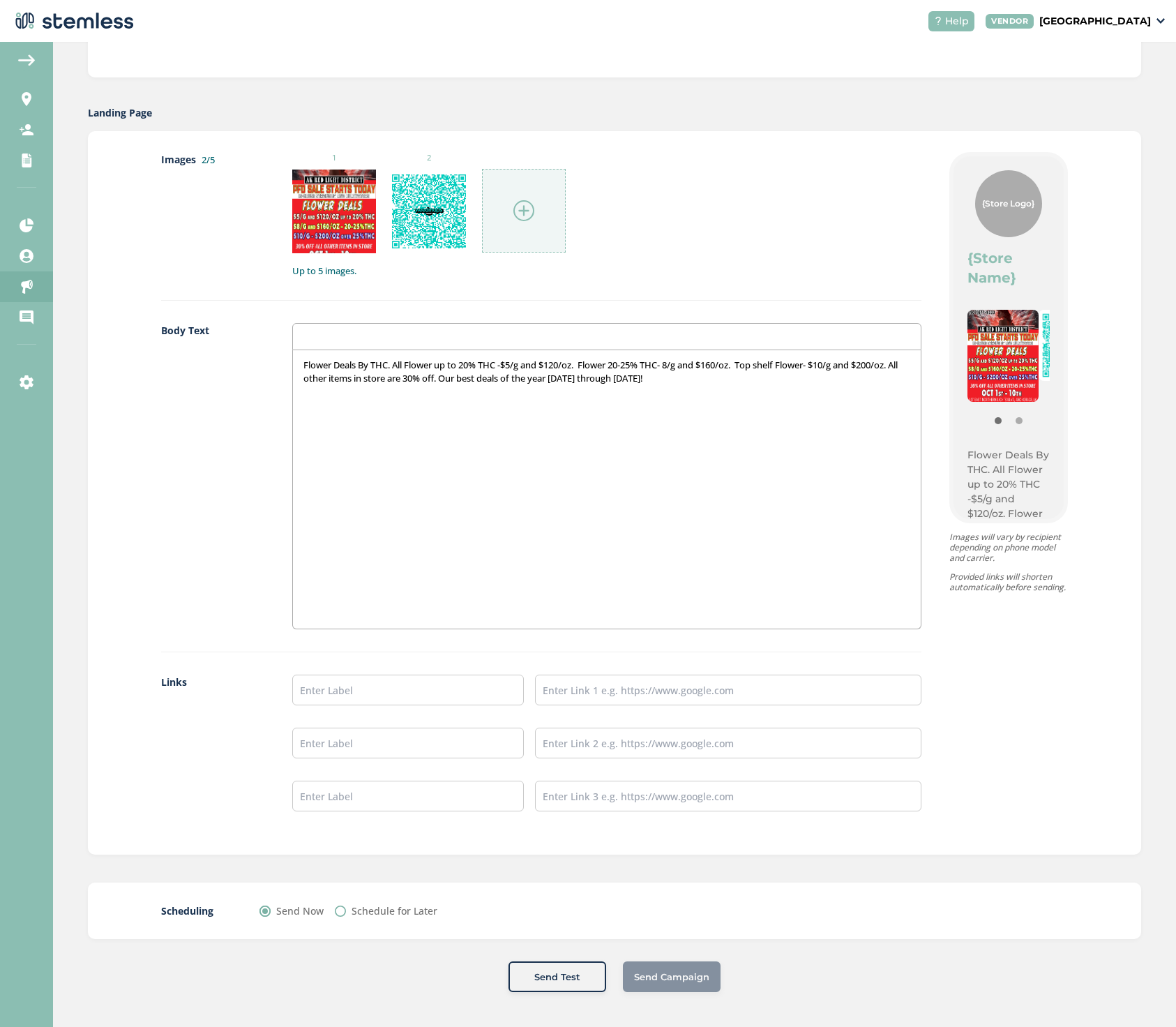
scroll to position [663, 0]
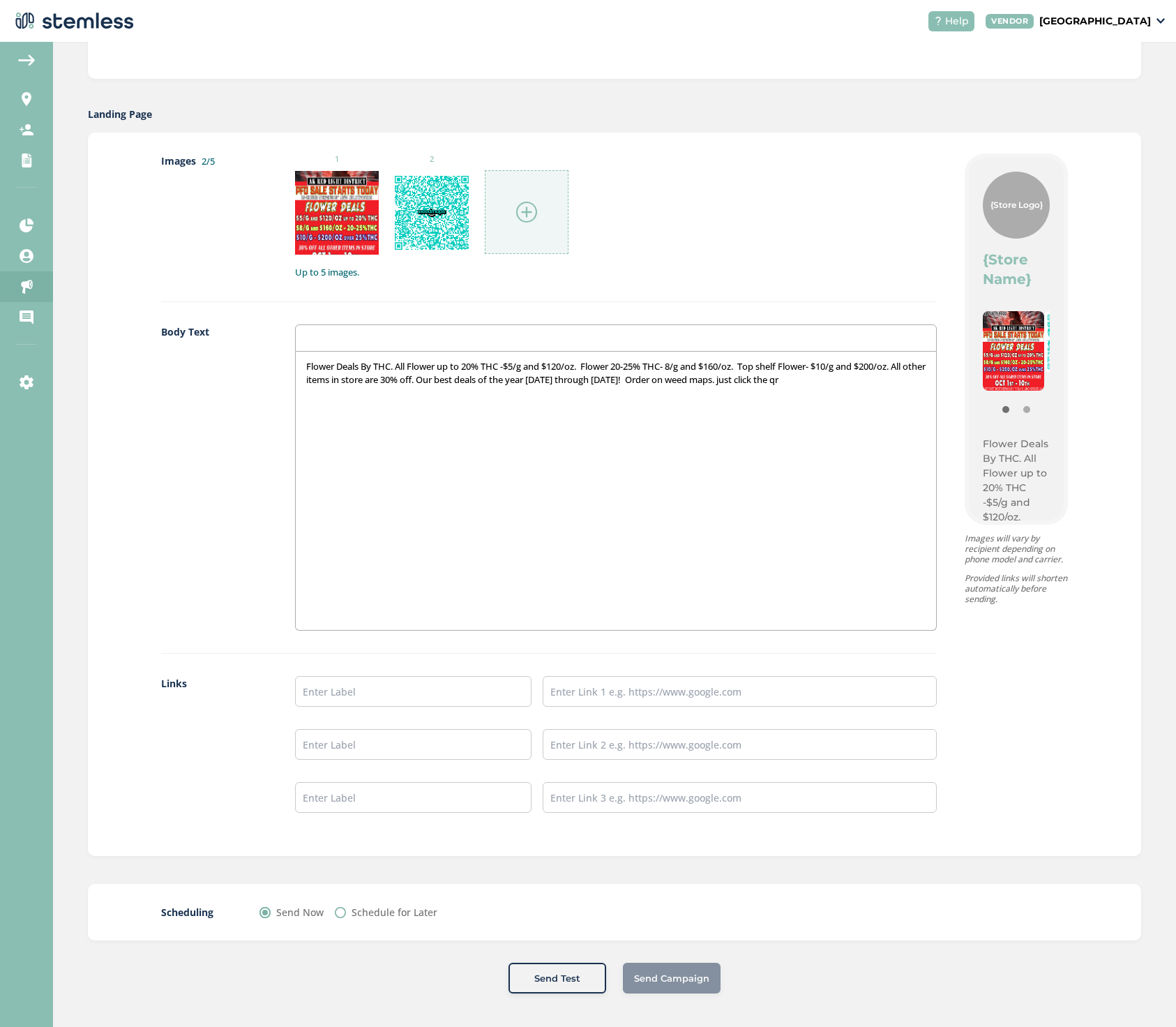
drag, startPoint x: 848, startPoint y: 377, endPoint x: 685, endPoint y: 380, distance: 163.0
click at [685, 380] on p "Flower Deals By THC. All Flower up to 20% THC -$5/g and $120/oz. Flower 20-25% …" at bounding box center [616, 373] width 619 height 26
click at [574, 691] on input "text" at bounding box center [740, 691] width 394 height 30
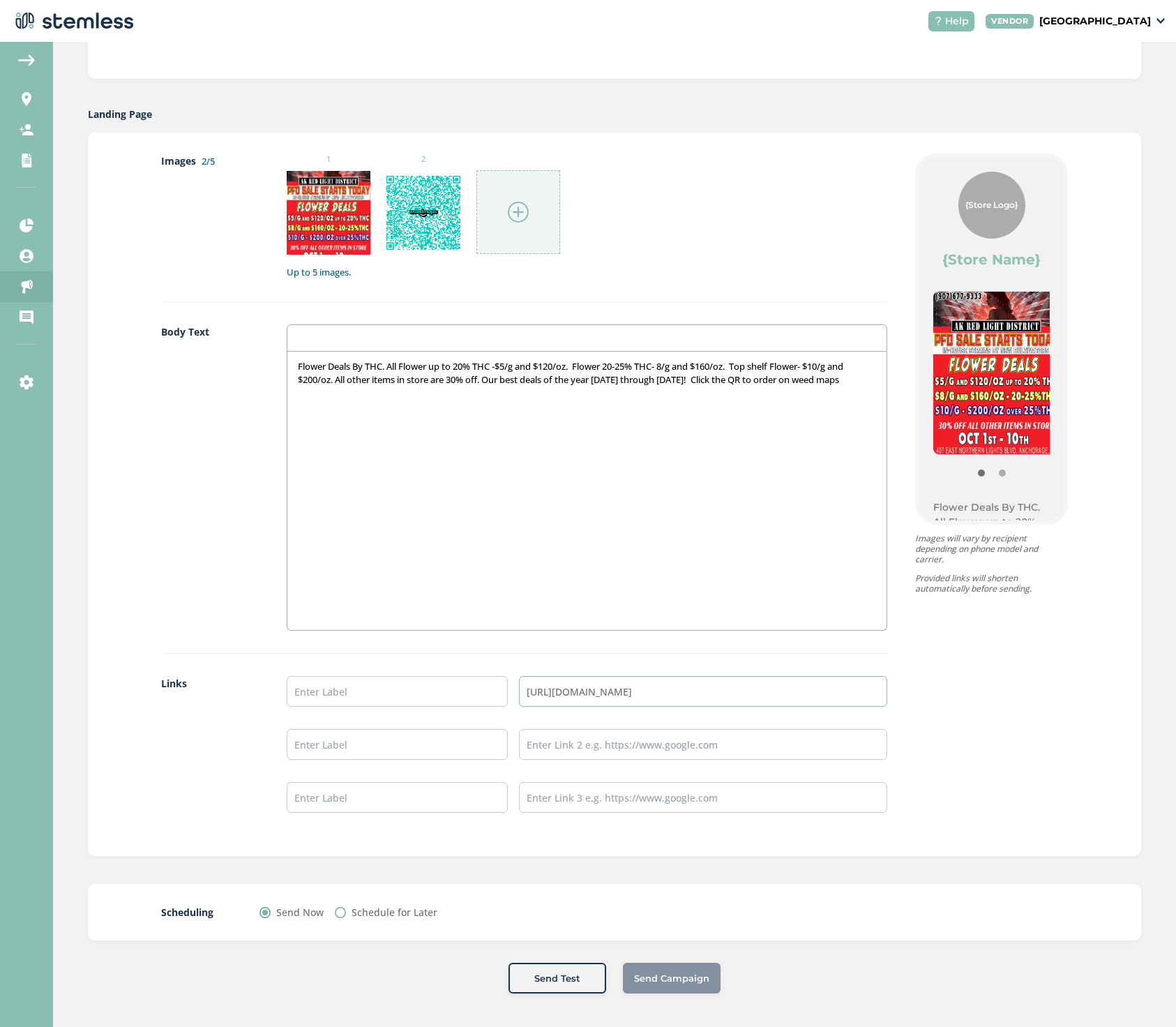
type input "https://alaskaredlight.com"
click at [401, 697] on input "text" at bounding box center [397, 691] width 221 height 30
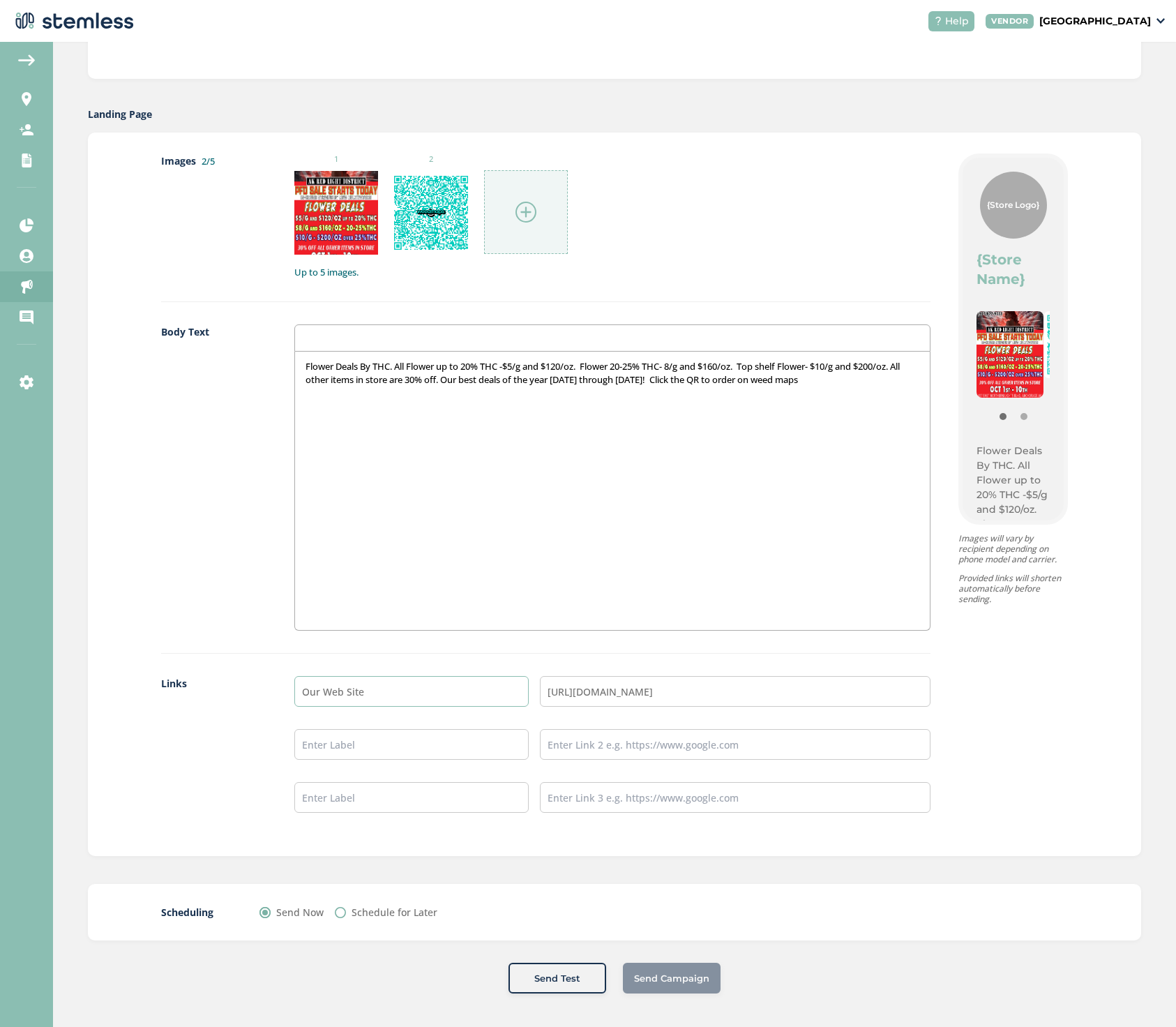
type input "Our Web Site"
click at [737, 379] on p "Flower Deals By THC. All Flower up to 20% THC -$5/g and $120/oz. Flower 20-25% …" at bounding box center [613, 373] width 614 height 26
click at [651, 976] on div "Send Campaign" at bounding box center [672, 978] width 97 height 30
click at [663, 978] on div "Send Campaign" at bounding box center [672, 978] width 97 height 30
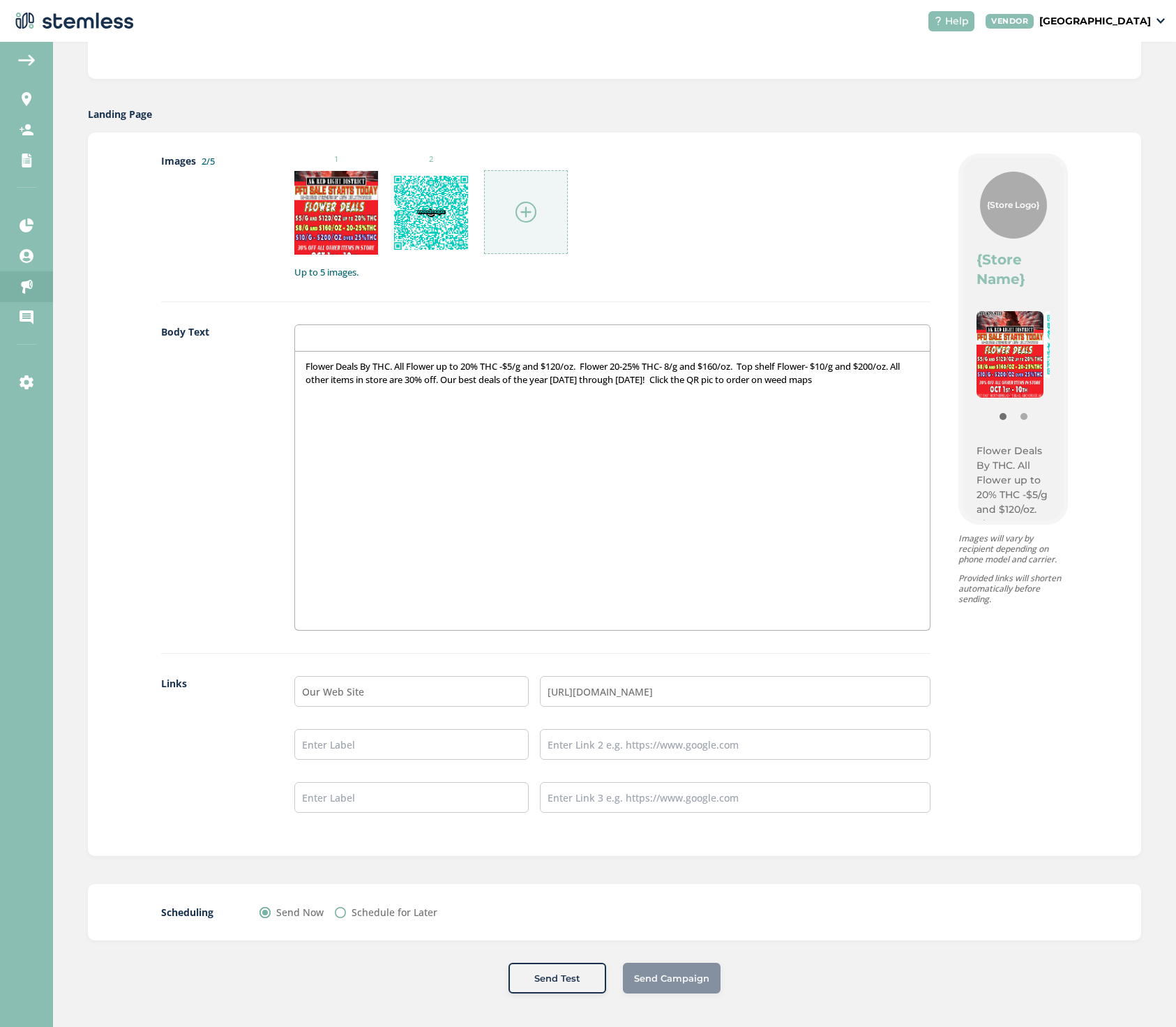
click at [669, 978] on div "Send Campaign" at bounding box center [672, 978] width 97 height 30
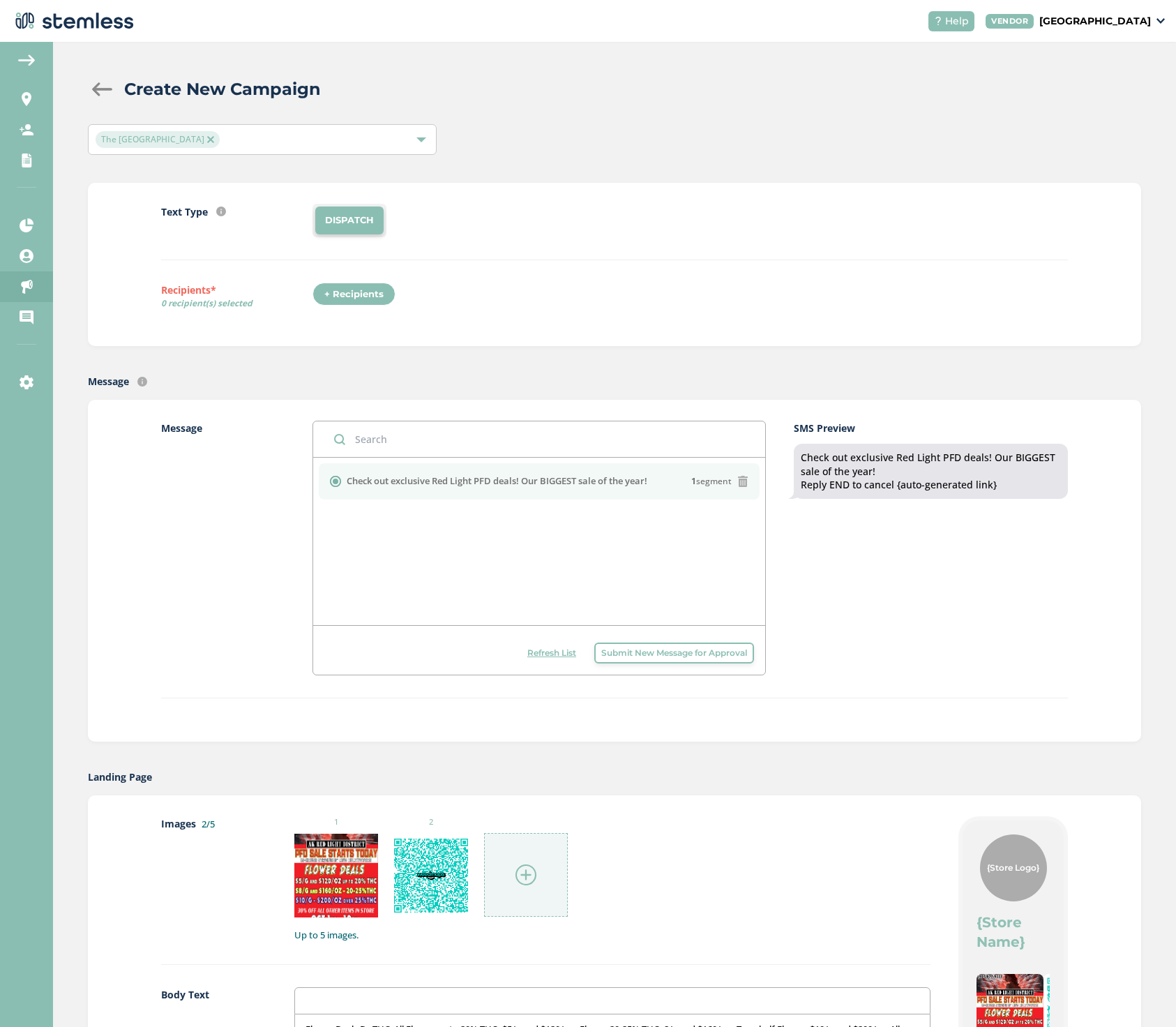
click at [349, 295] on div "+ Recipients" at bounding box center [354, 294] width 83 height 24
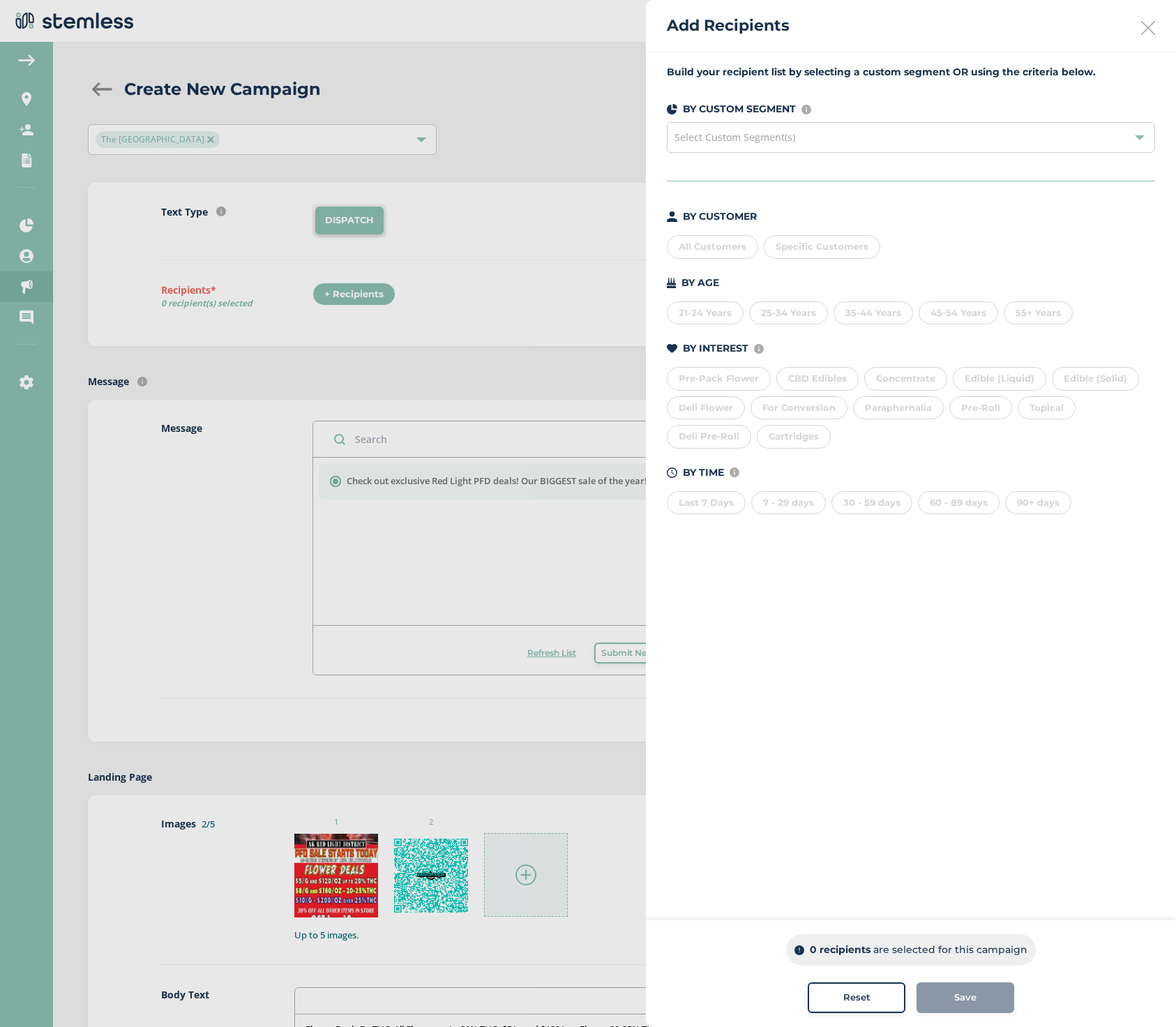
click at [698, 243] on div "All Customers" at bounding box center [712, 247] width 92 height 24
click at [958, 1001] on span "Save" at bounding box center [965, 997] width 22 height 14
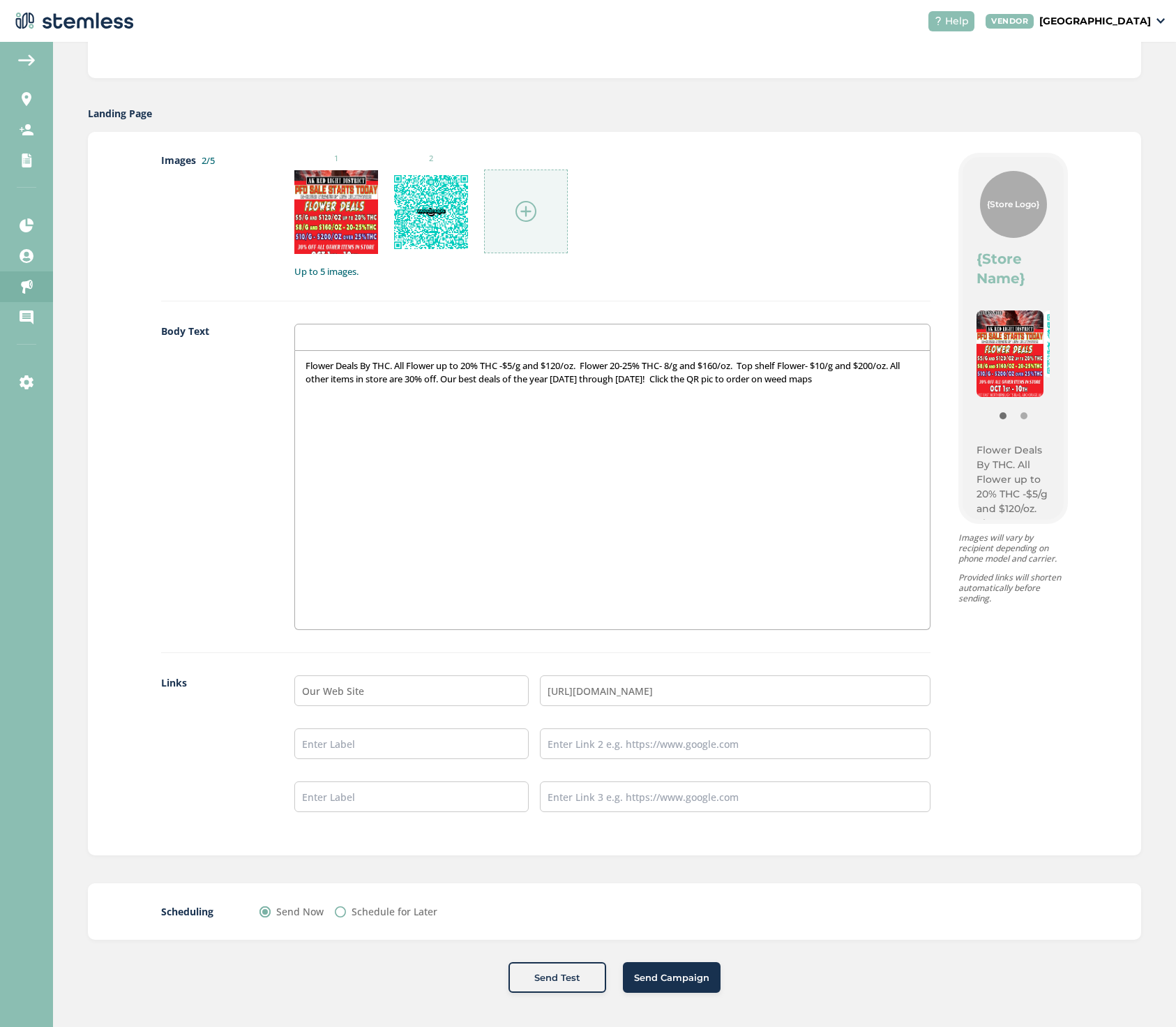
scroll to position [663, 0]
click at [659, 978] on span "Send Campaign" at bounding box center [672, 978] width 75 height 14
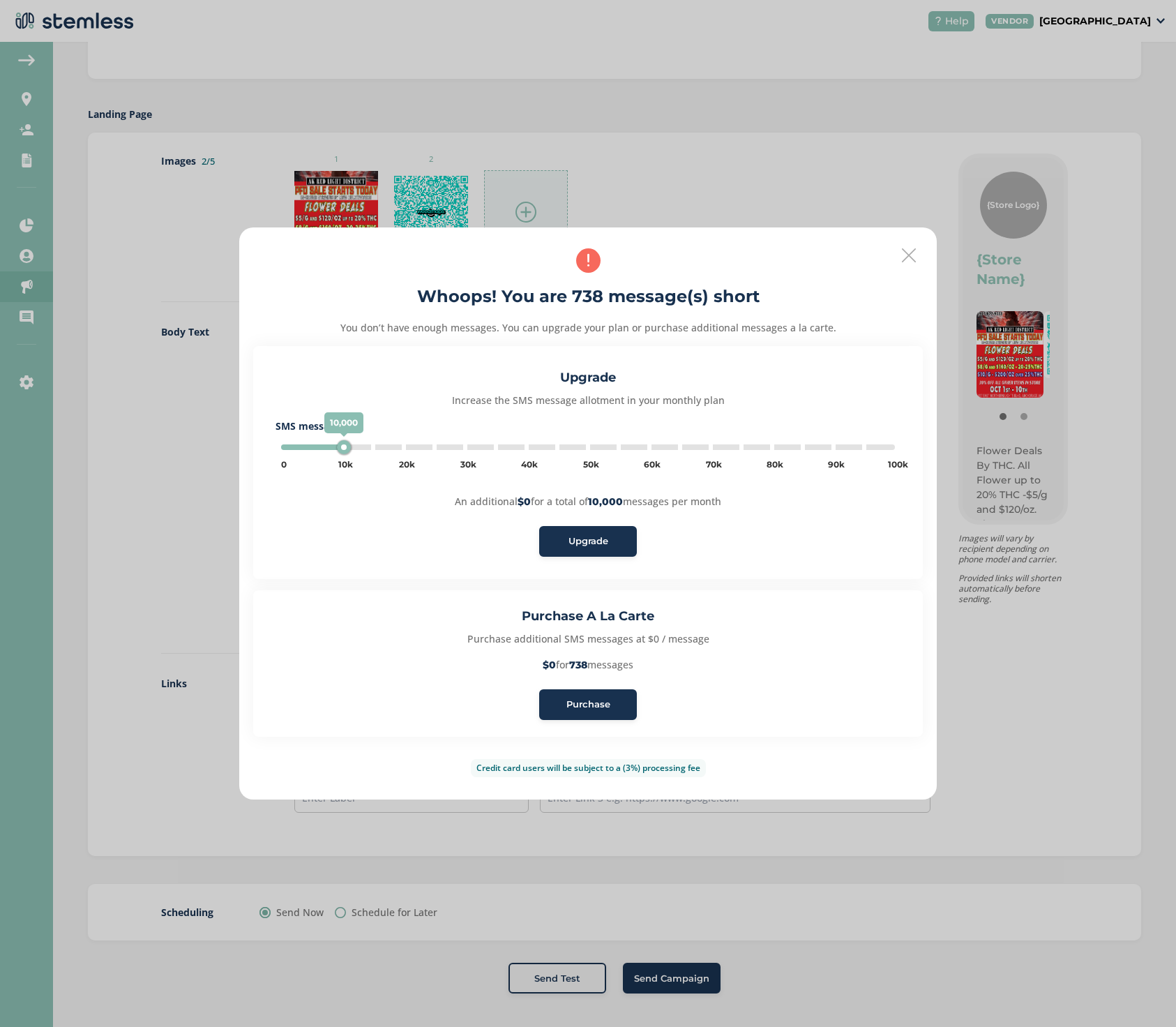
type input "5000"
click at [576, 705] on span "Purchase" at bounding box center [588, 704] width 44 height 14
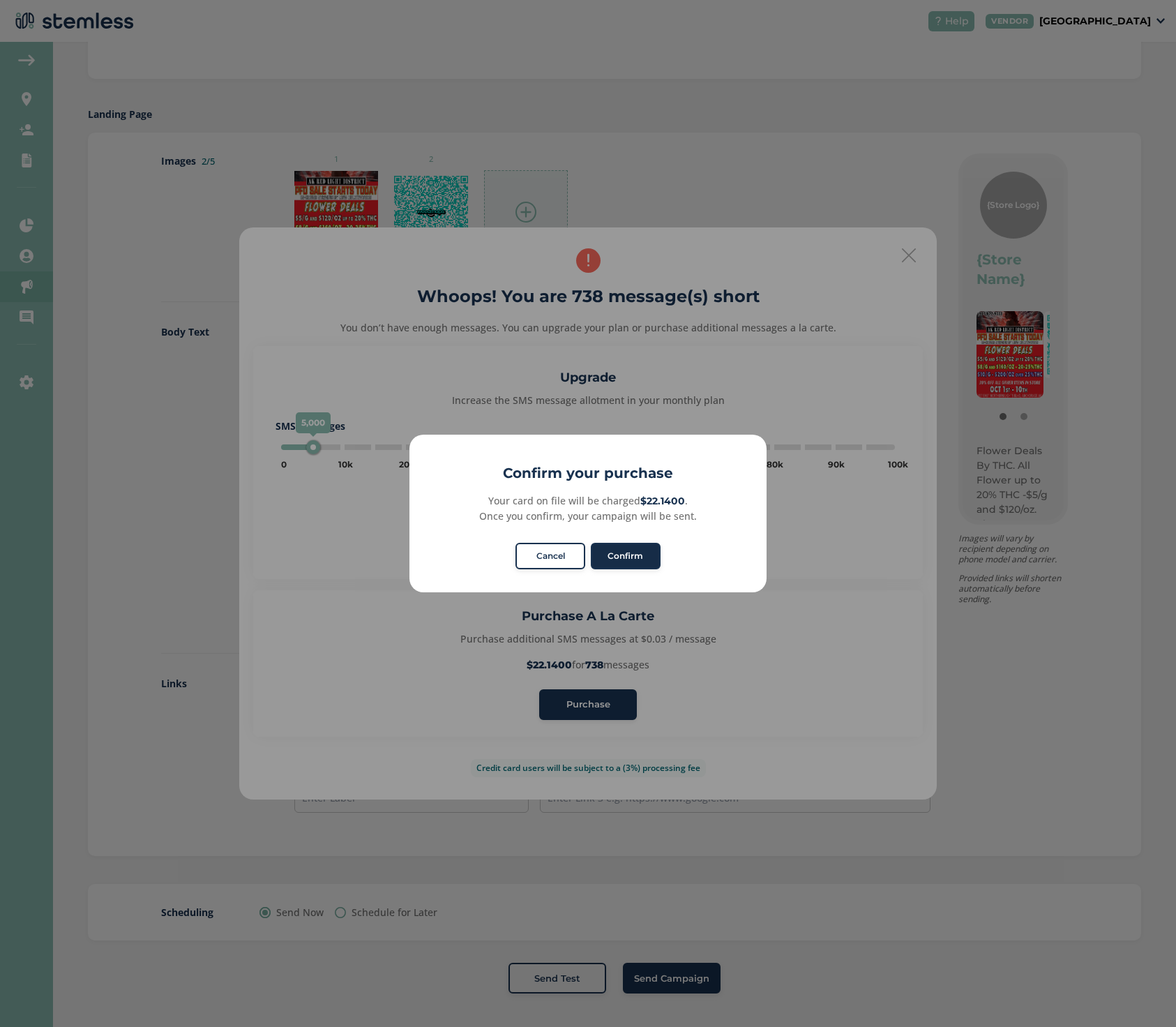
click at [626, 555] on button "Confirm" at bounding box center [625, 555] width 69 height 26
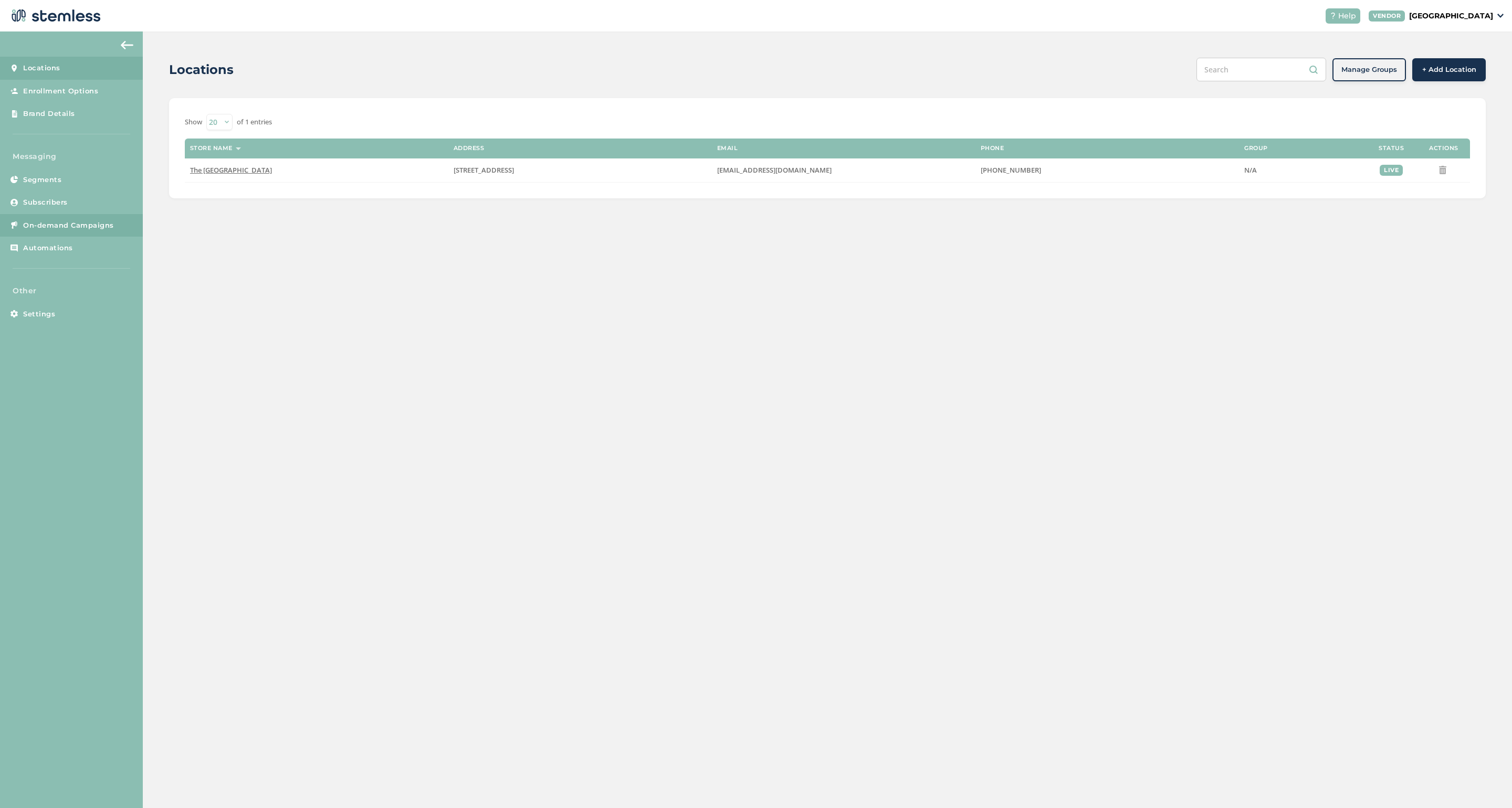
click at [62, 223] on span "On-demand Campaigns" at bounding box center [68, 225] width 91 height 10
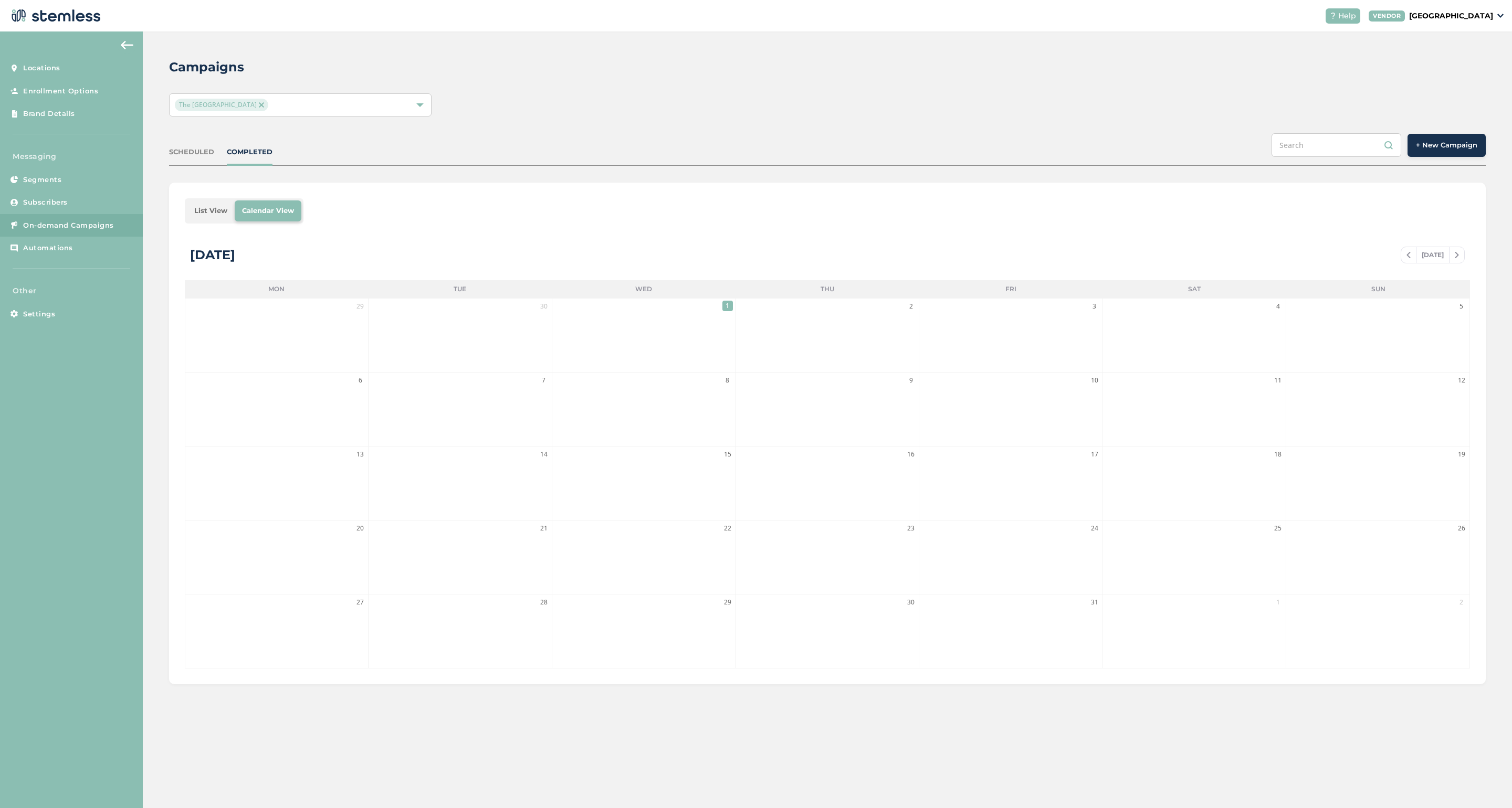
click at [1456, 148] on span "+ New Campaign" at bounding box center [1447, 145] width 61 height 10
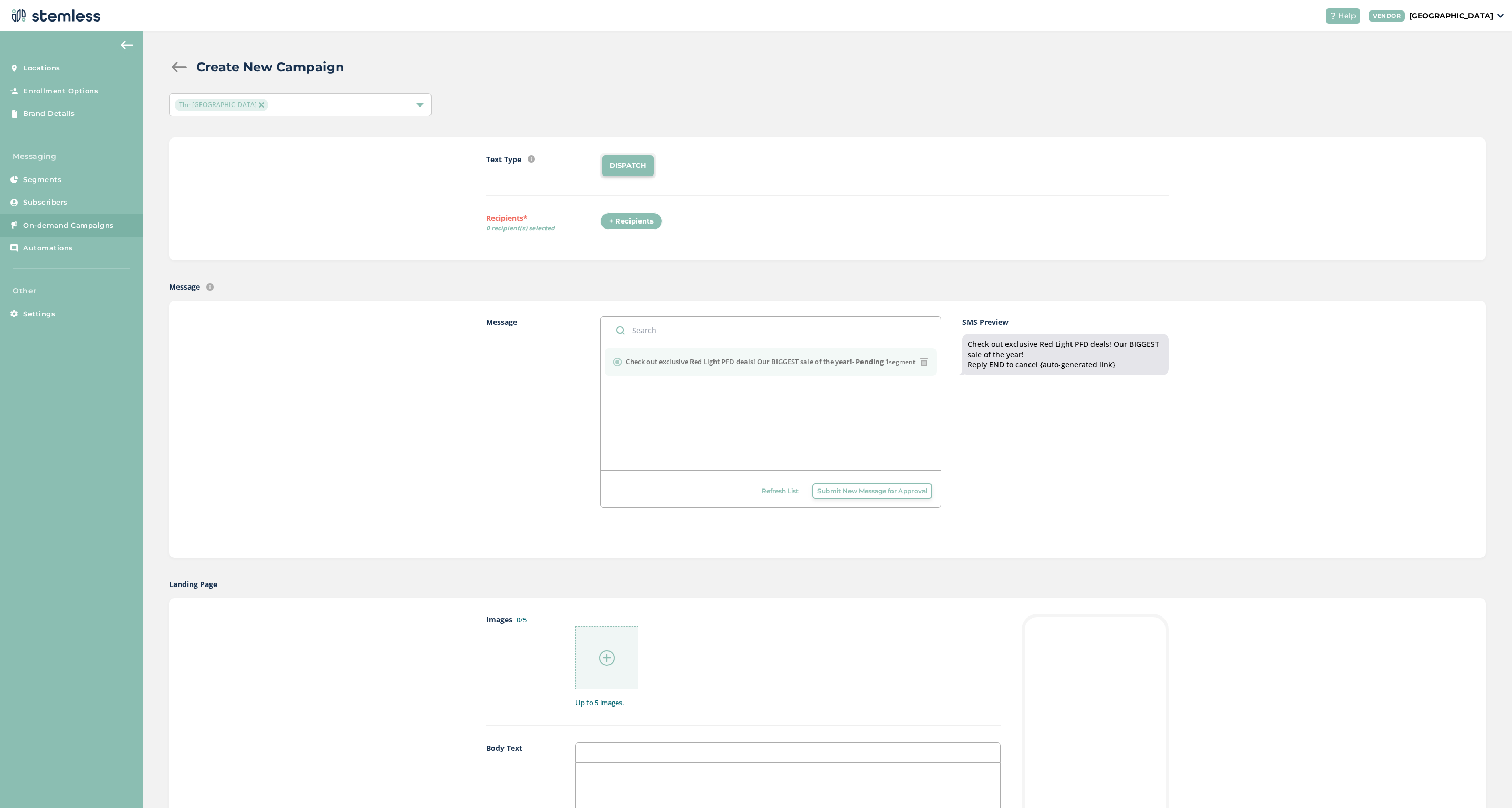
click at [602, 662] on img at bounding box center [606, 658] width 16 height 16
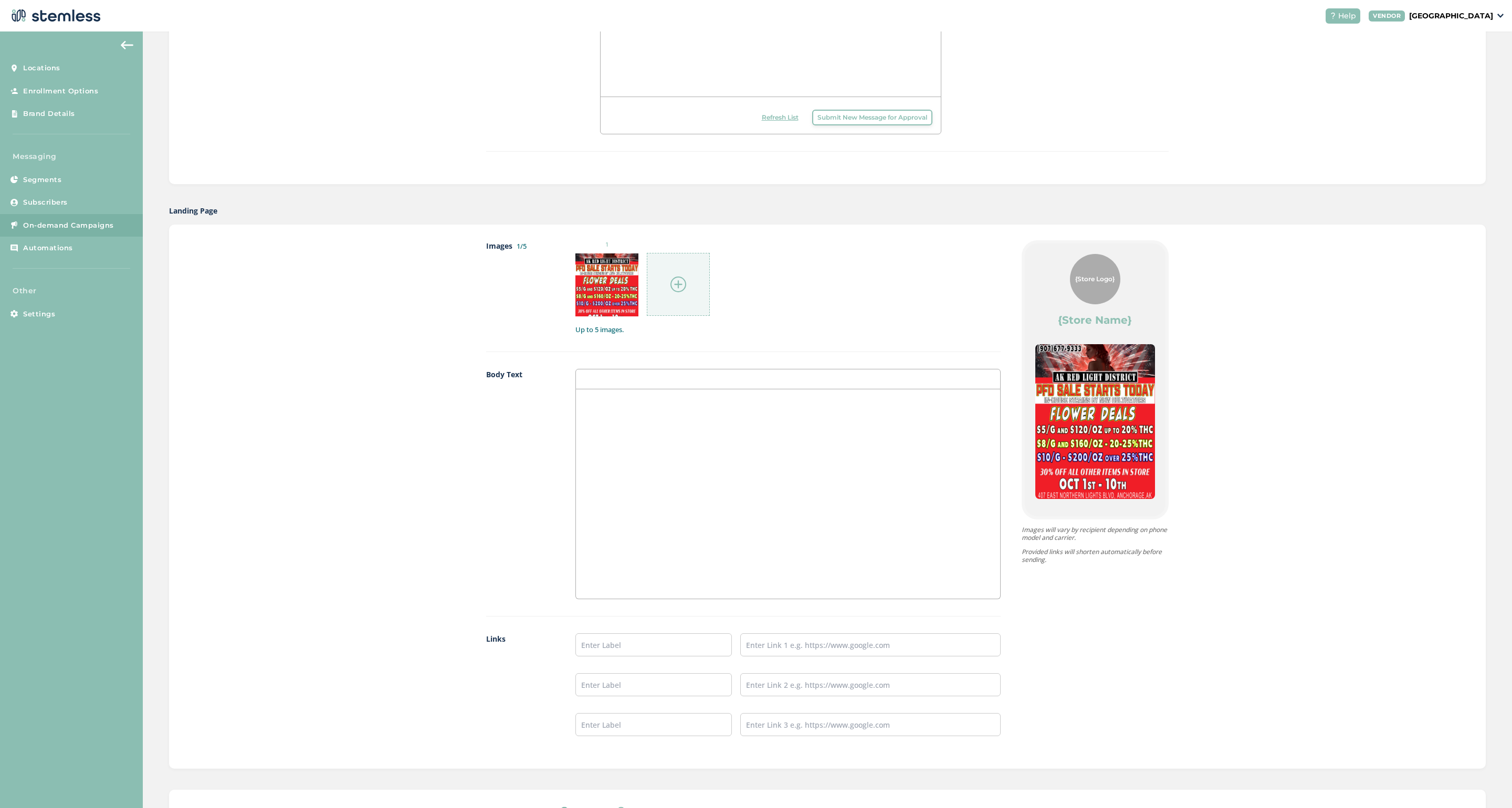
scroll to position [416, 0]
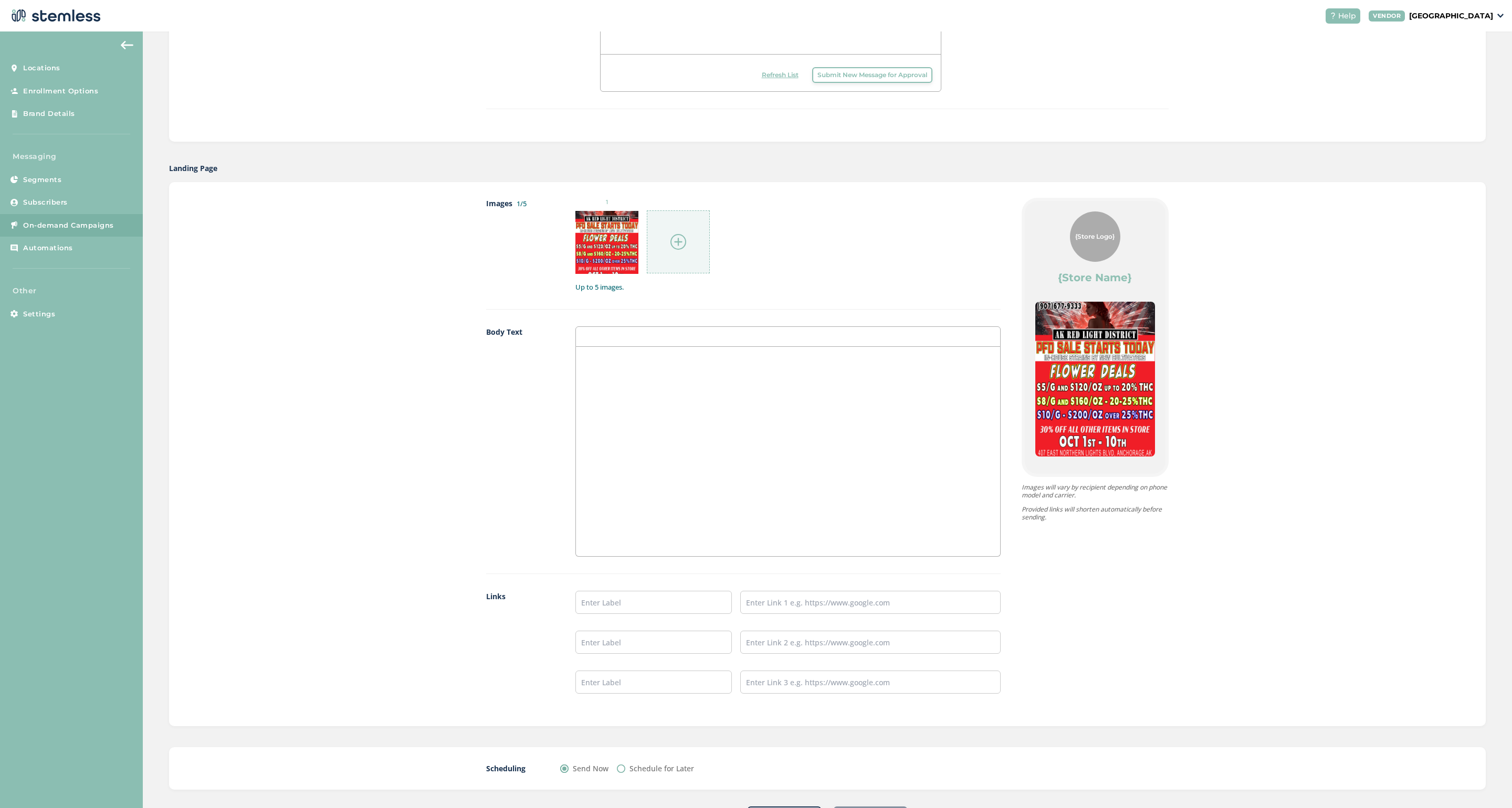
click at [595, 364] on div at bounding box center [788, 451] width 424 height 210
click at [671, 249] on div at bounding box center [678, 242] width 63 height 63
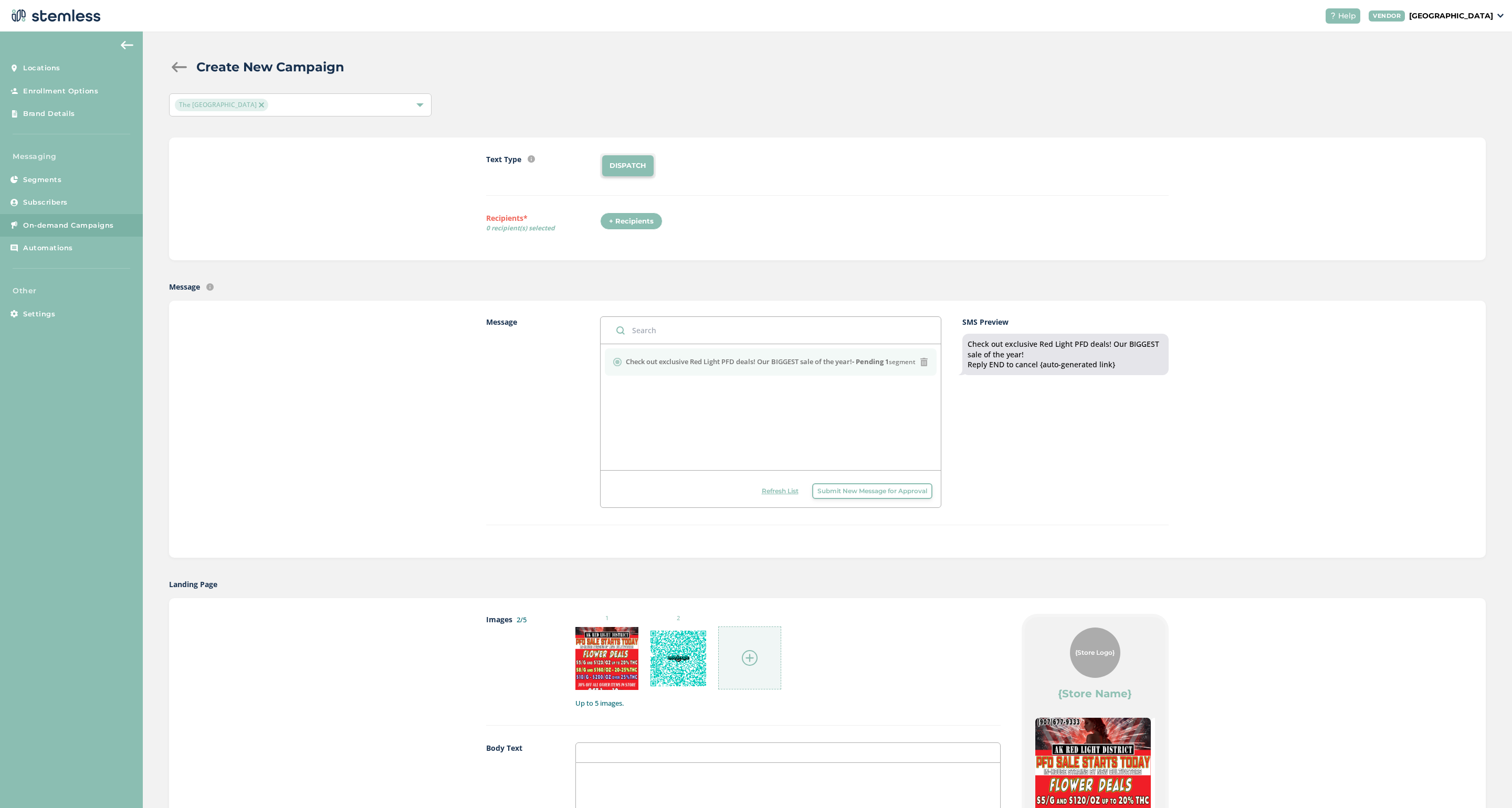
scroll to position [0, 0]
click at [65, 205] on span "Subscribers" at bounding box center [45, 202] width 44 height 10
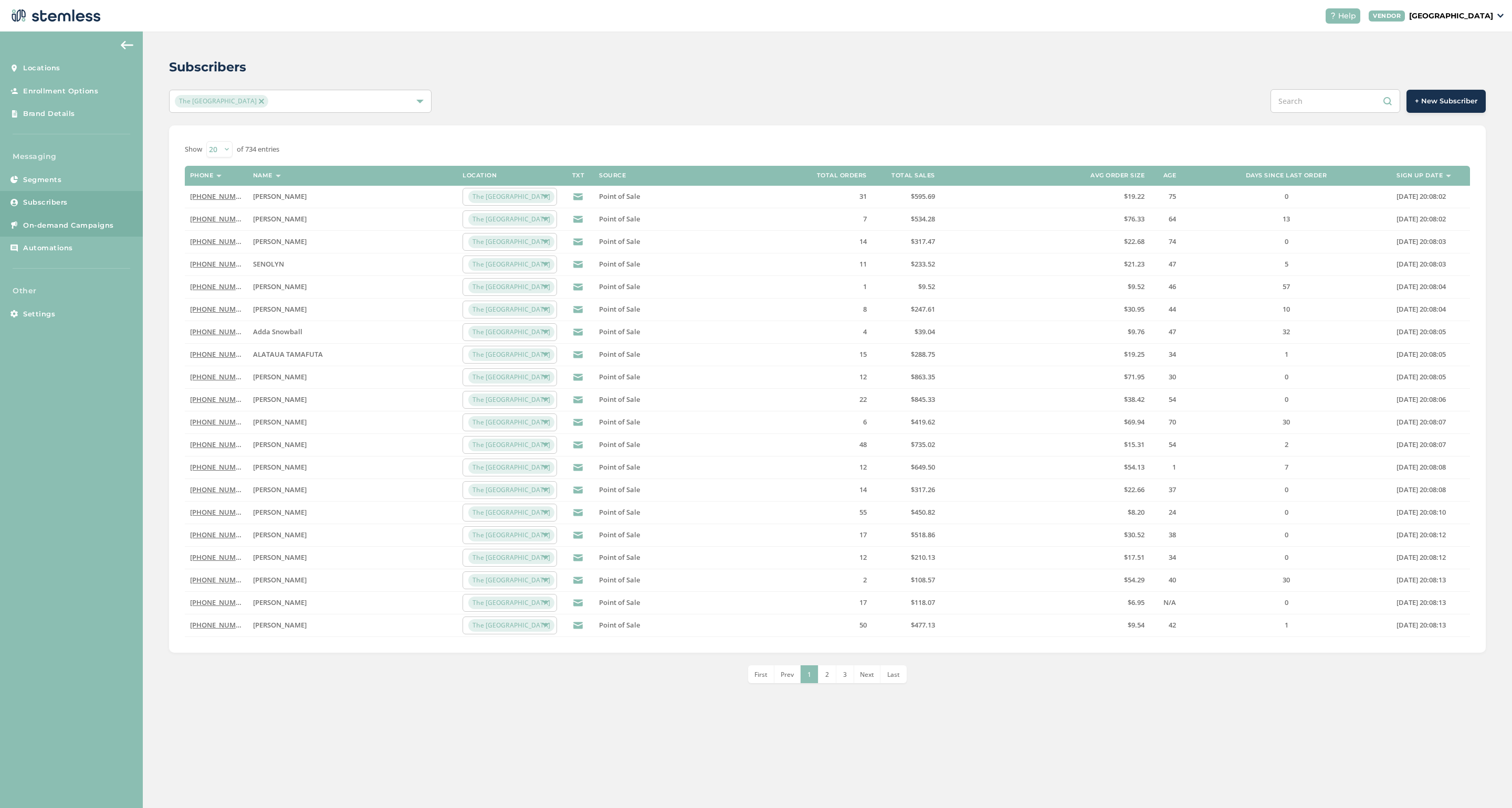
click at [49, 220] on span "On-demand Campaigns" at bounding box center [68, 225] width 91 height 10
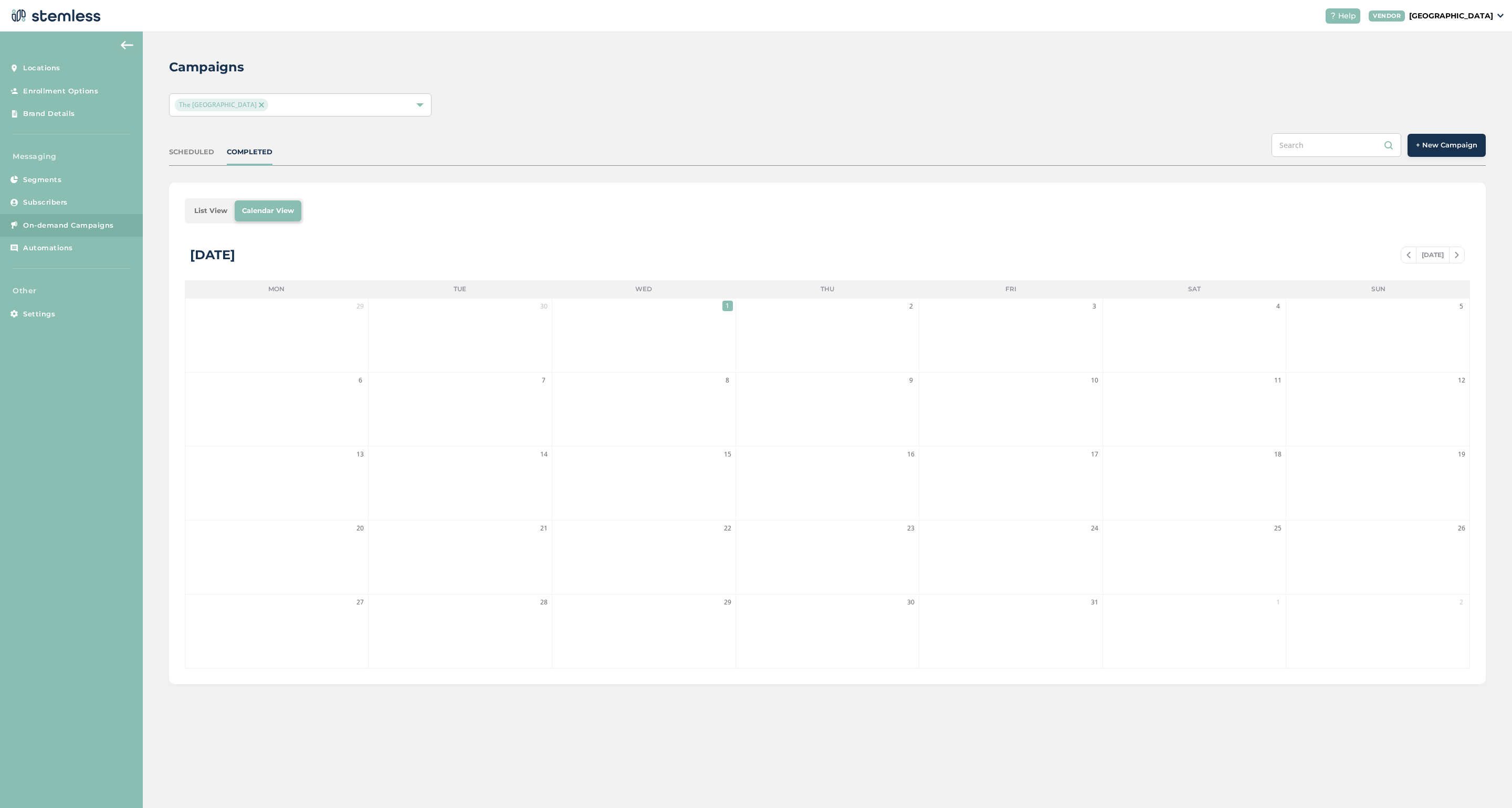
click at [1454, 145] on span "+ New Campaign" at bounding box center [1447, 145] width 61 height 10
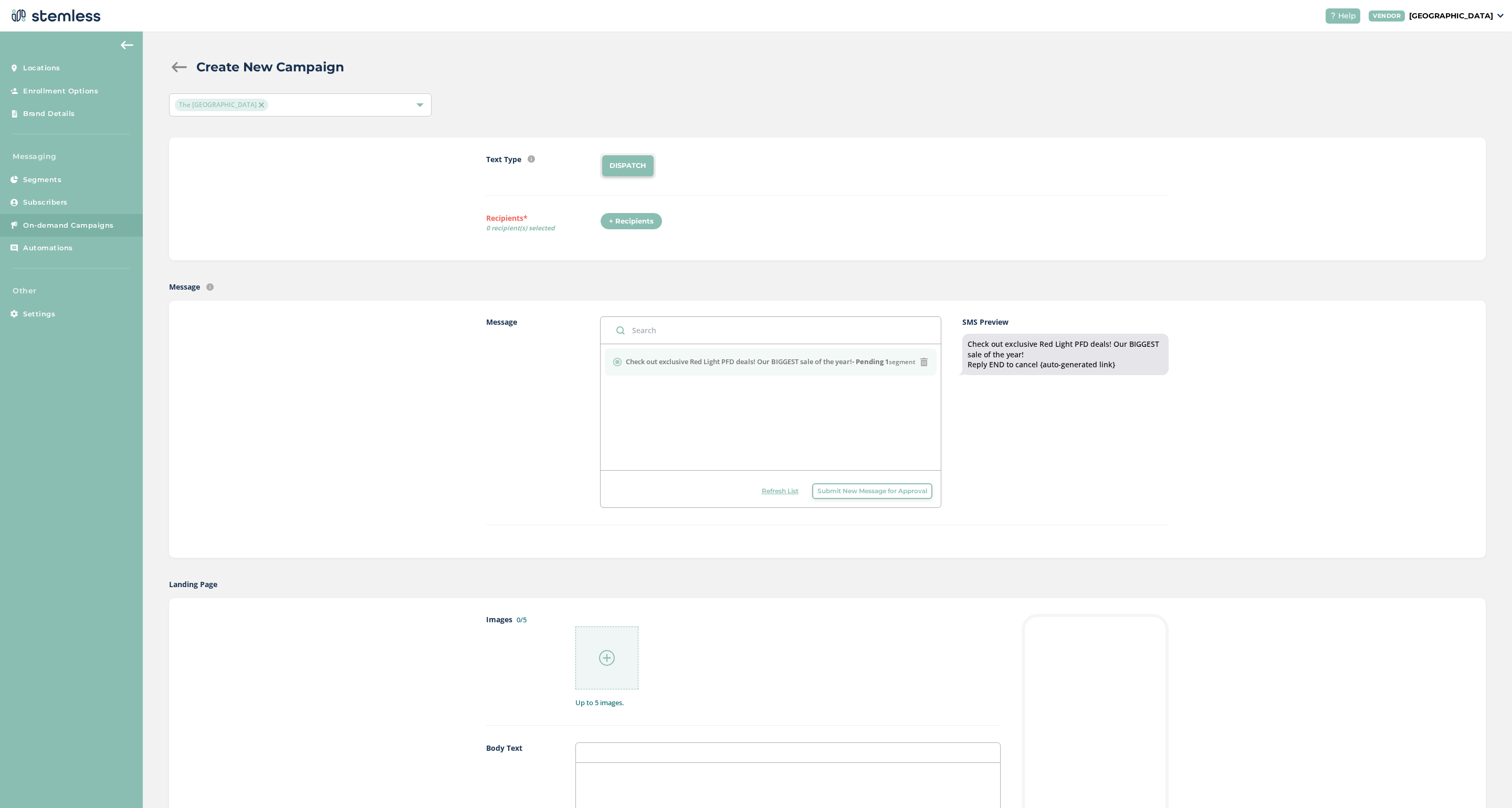
click at [631, 219] on div "+ Recipients" at bounding box center [631, 222] width 62 height 18
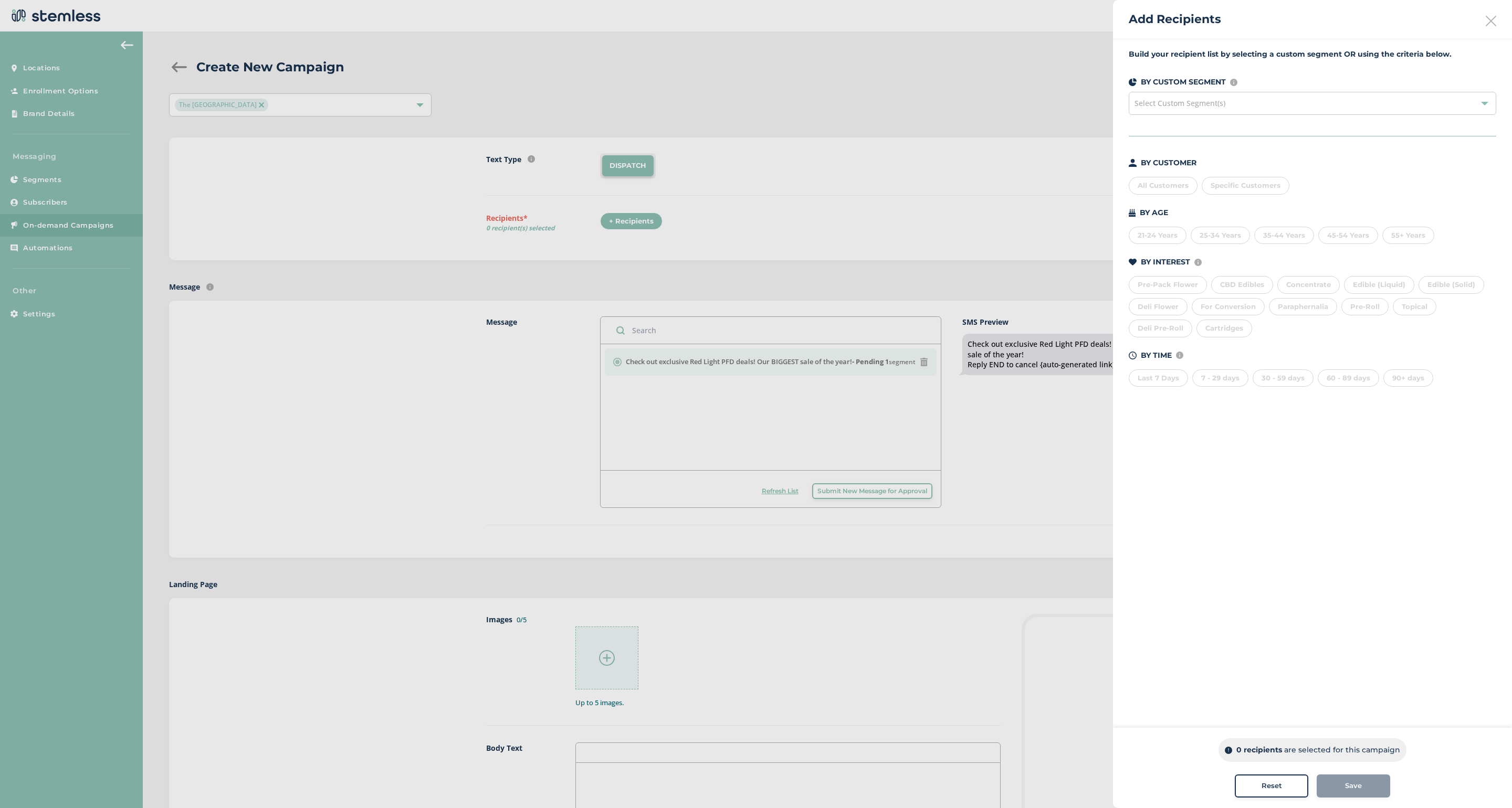
click at [1148, 181] on div "All Customers" at bounding box center [1163, 186] width 69 height 18
click at [1338, 786] on div "Save" at bounding box center [1353, 786] width 56 height 10
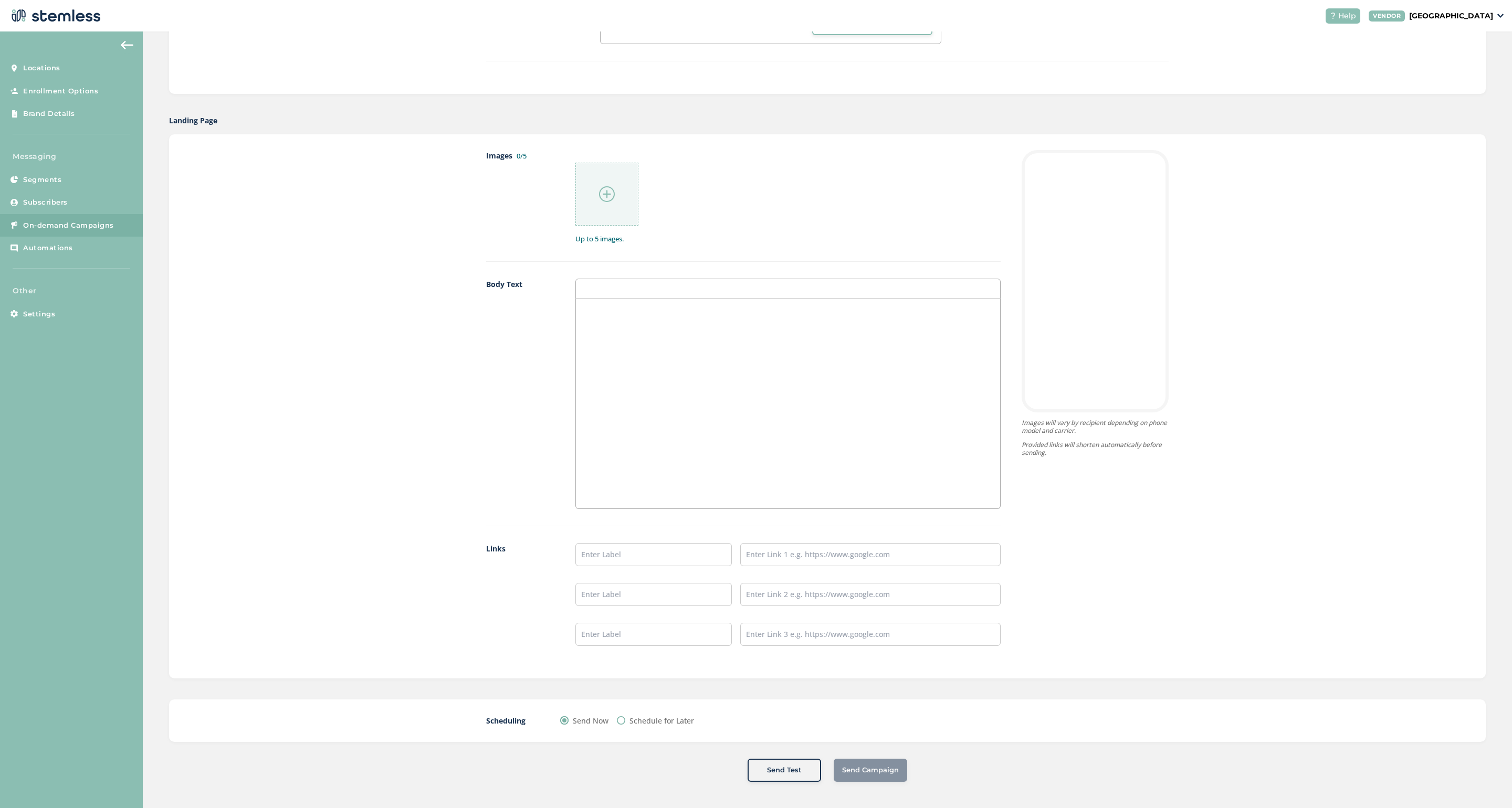
scroll to position [463, 0]
click at [606, 194] on img at bounding box center [606, 195] width 16 height 16
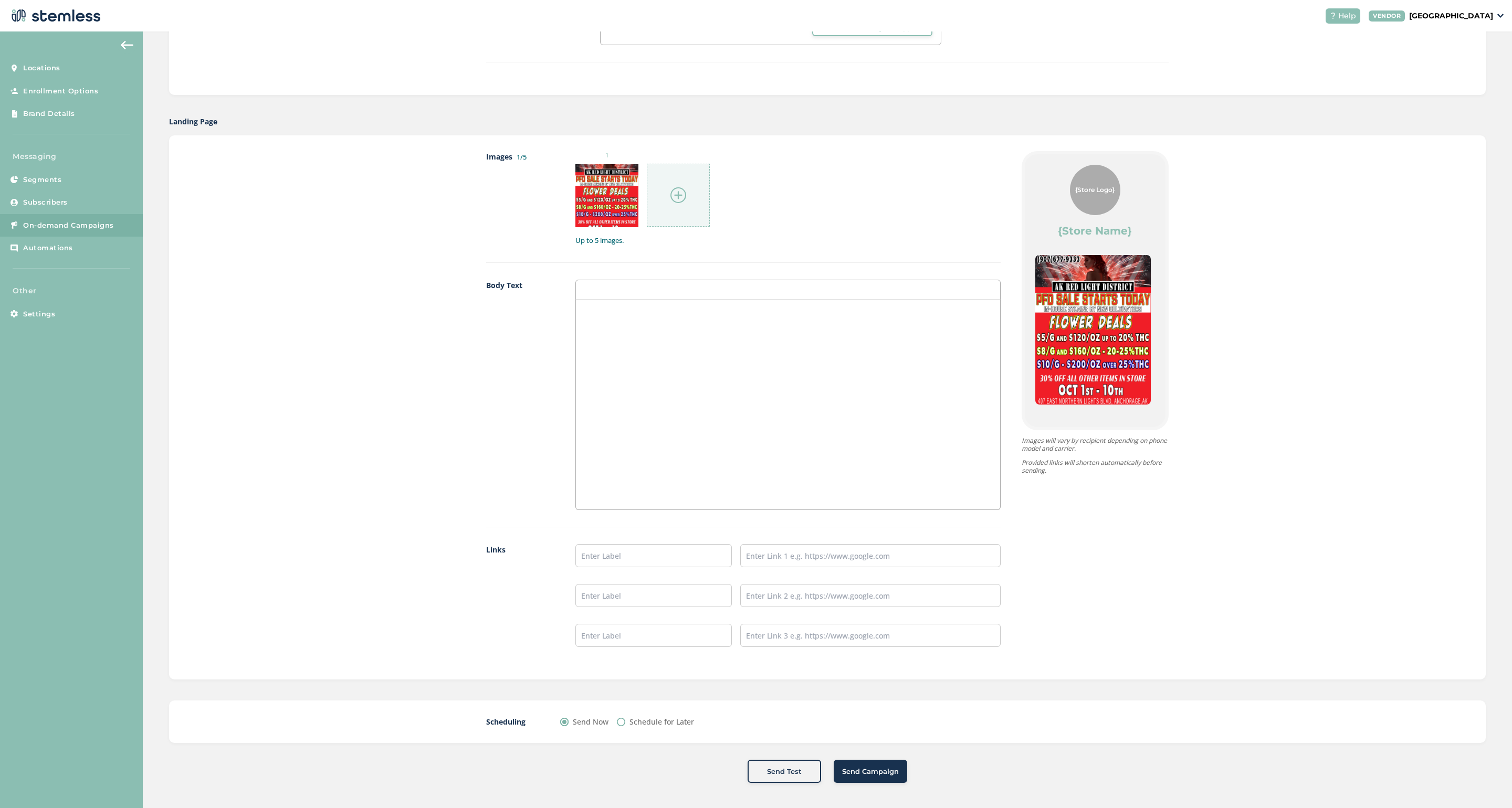
click at [677, 199] on img at bounding box center [678, 195] width 16 height 16
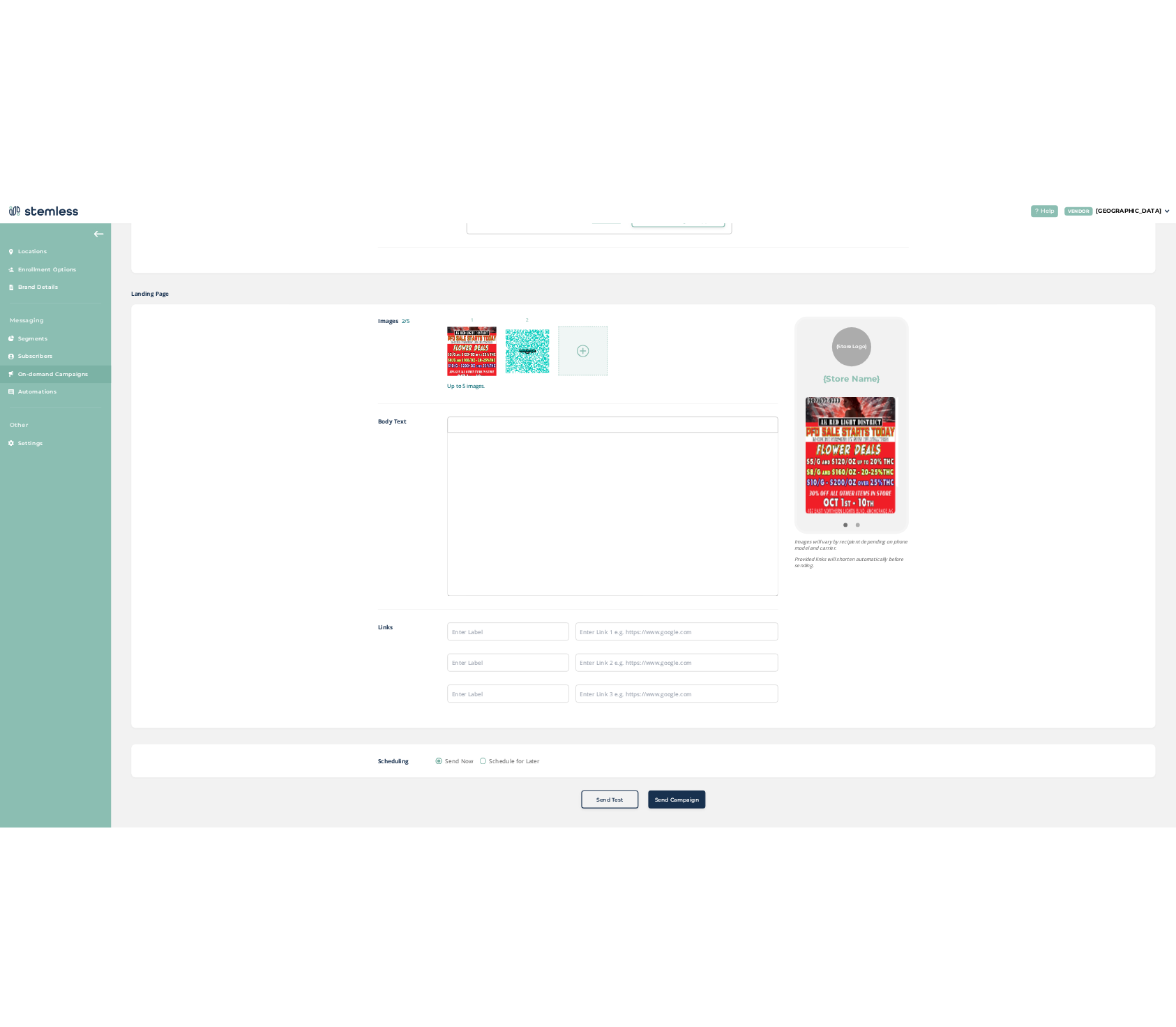
scroll to position [0, 0]
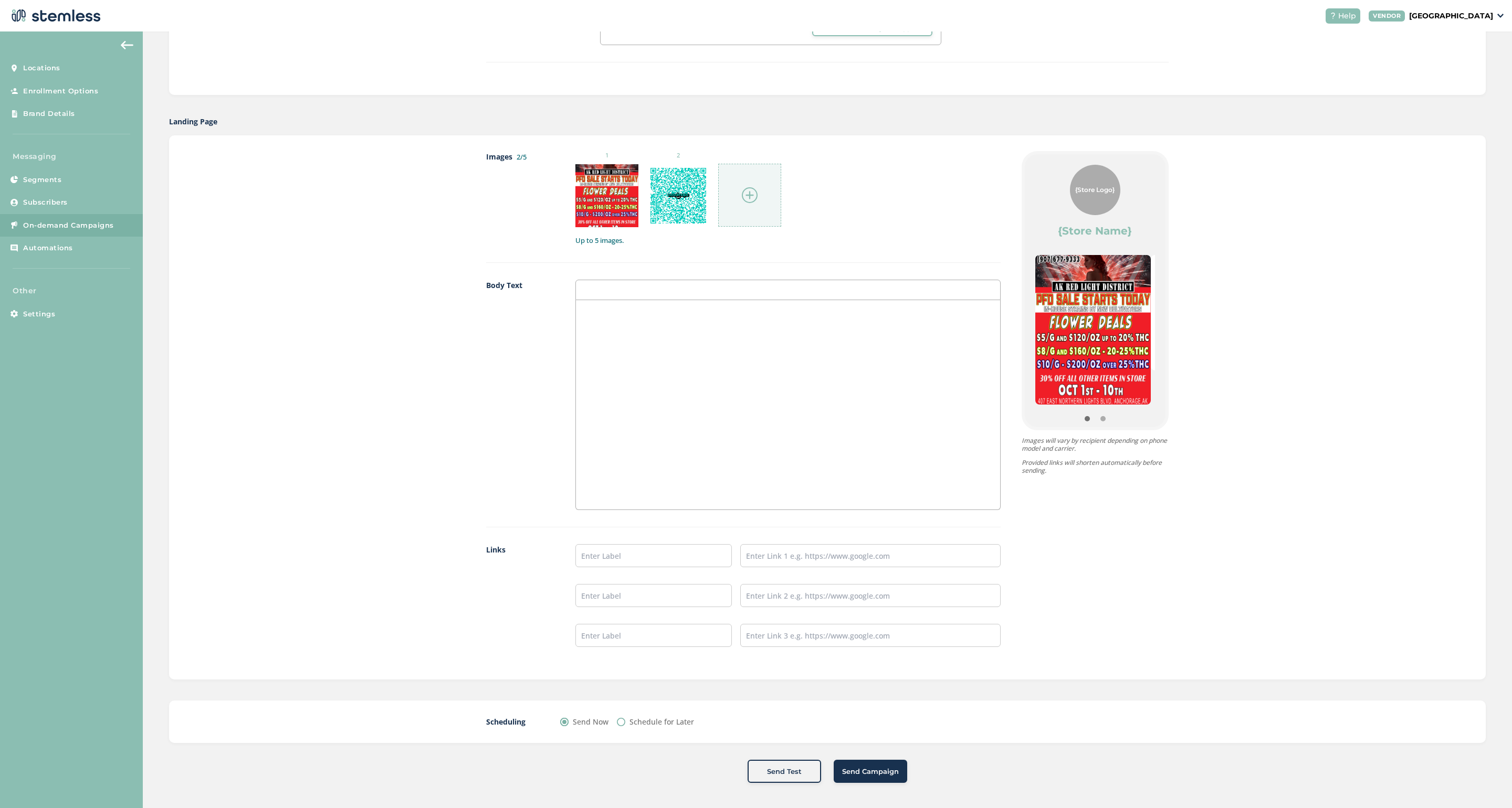
click at [602, 307] on p at bounding box center [788, 312] width 408 height 10
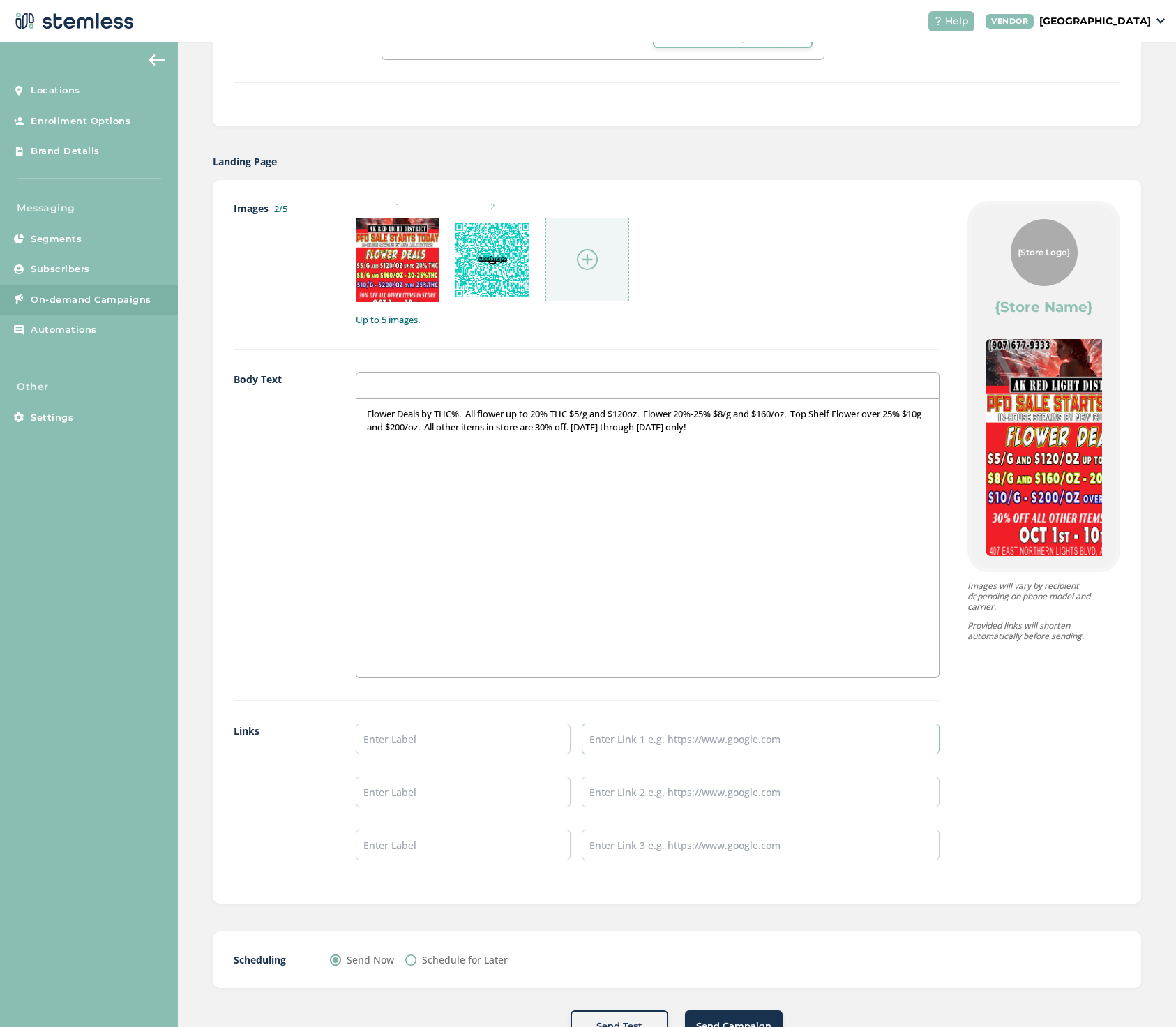
type input "https://admin.weedmaps.com/dispensaries/294350284/qr-codes"
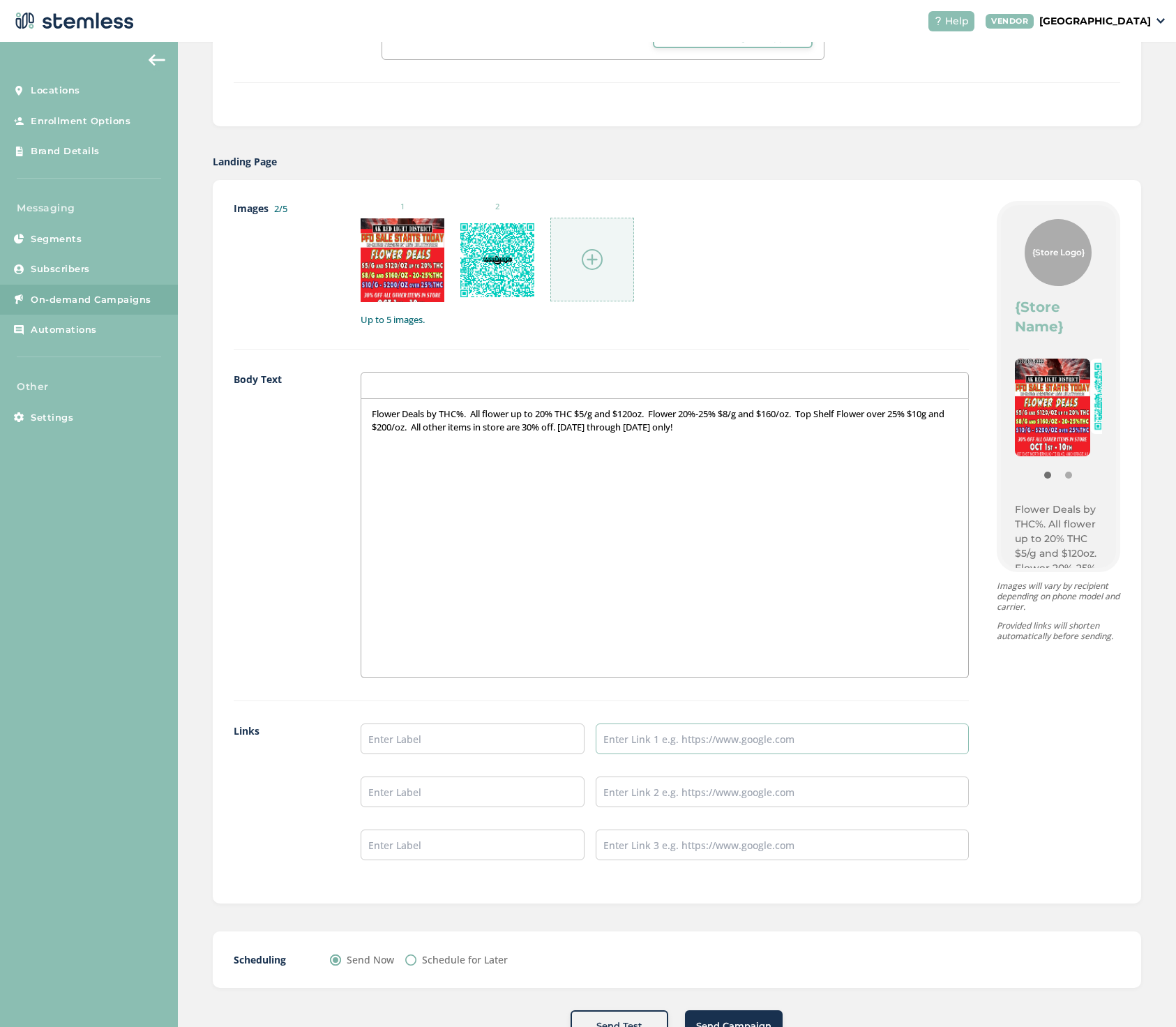
paste input "https://alaskaredlight.com/"
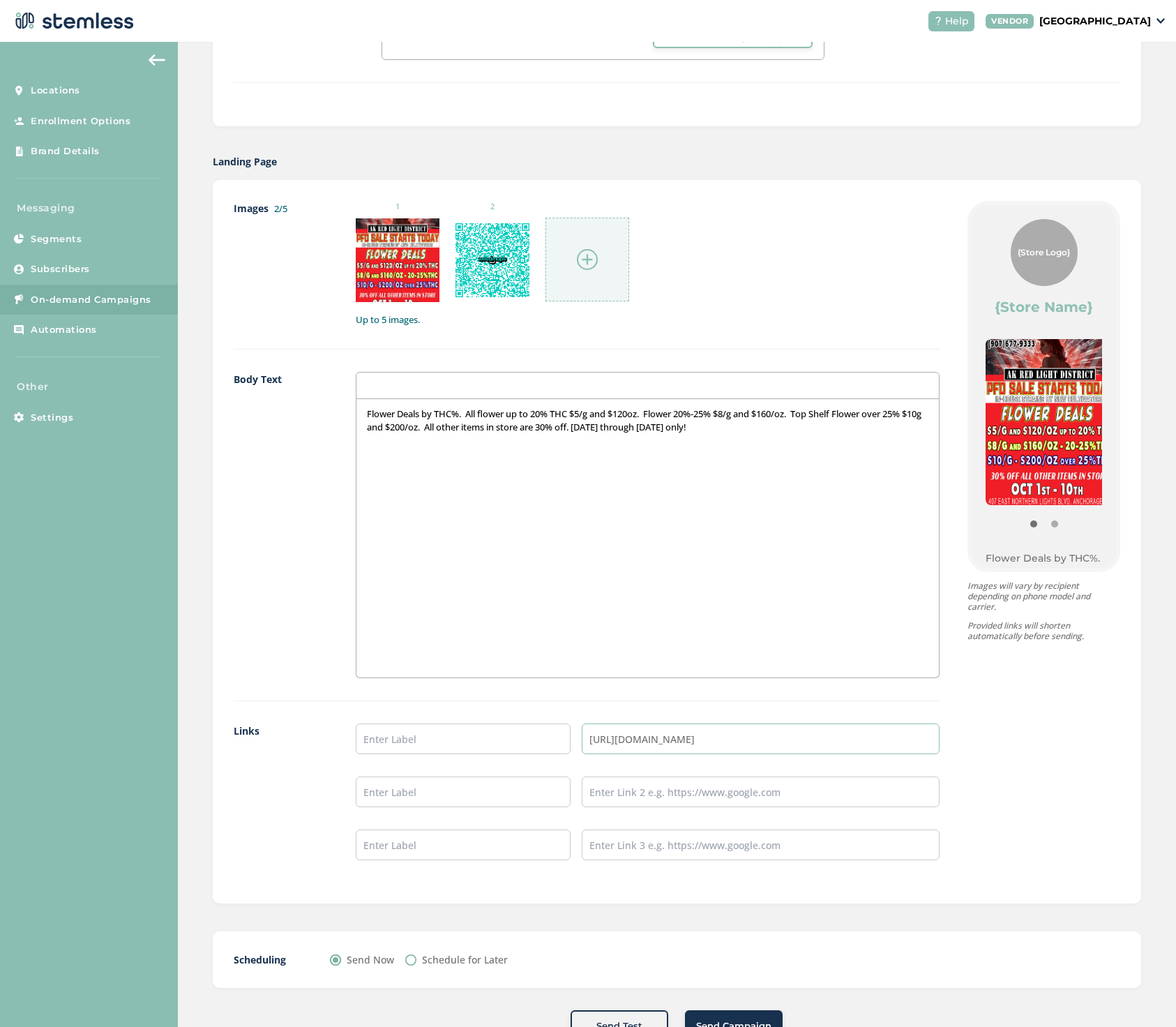
type input "https://alaskaredlight.com/"
click at [396, 740] on input "text" at bounding box center [463, 739] width 215 height 30
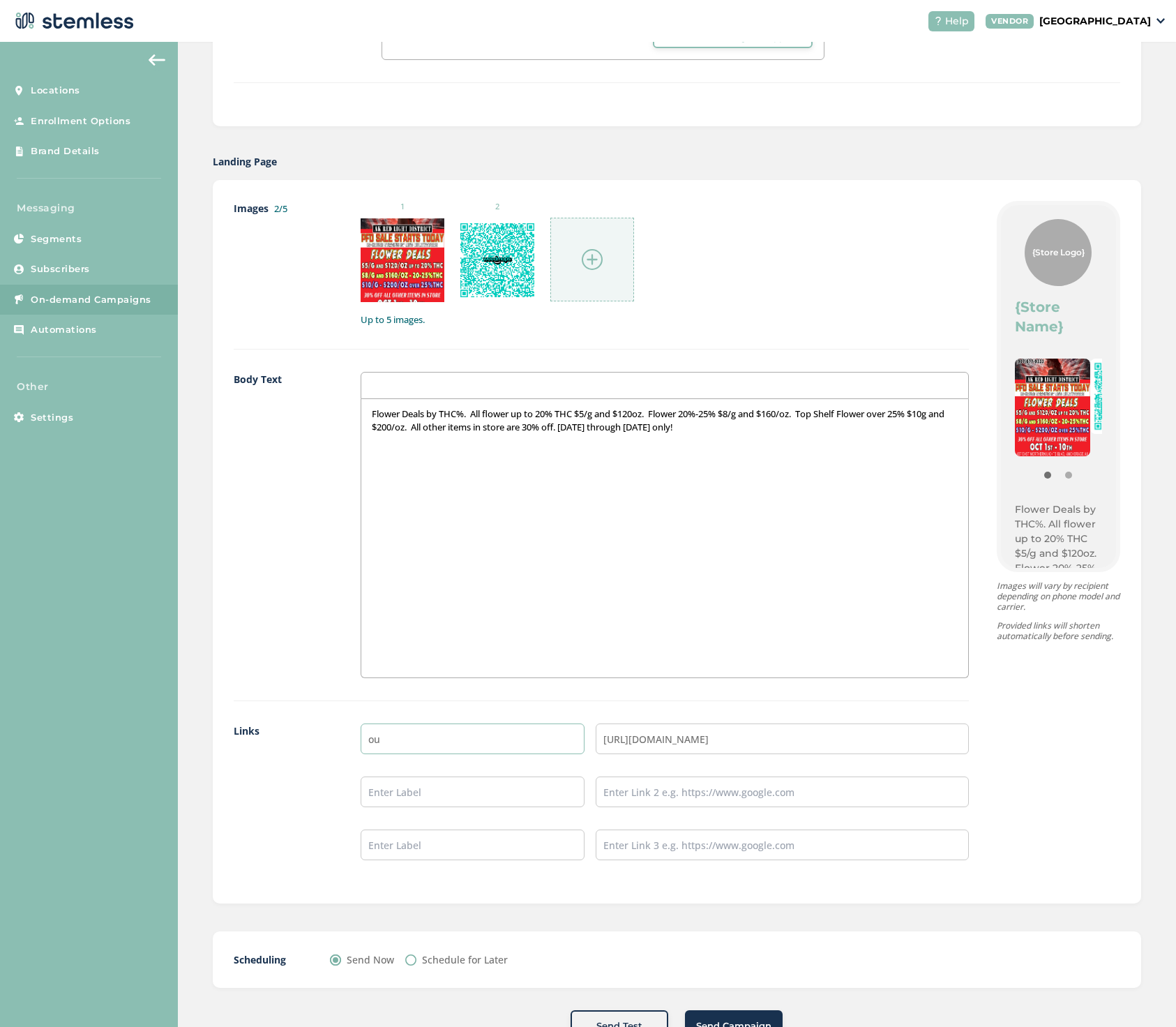
type input "o"
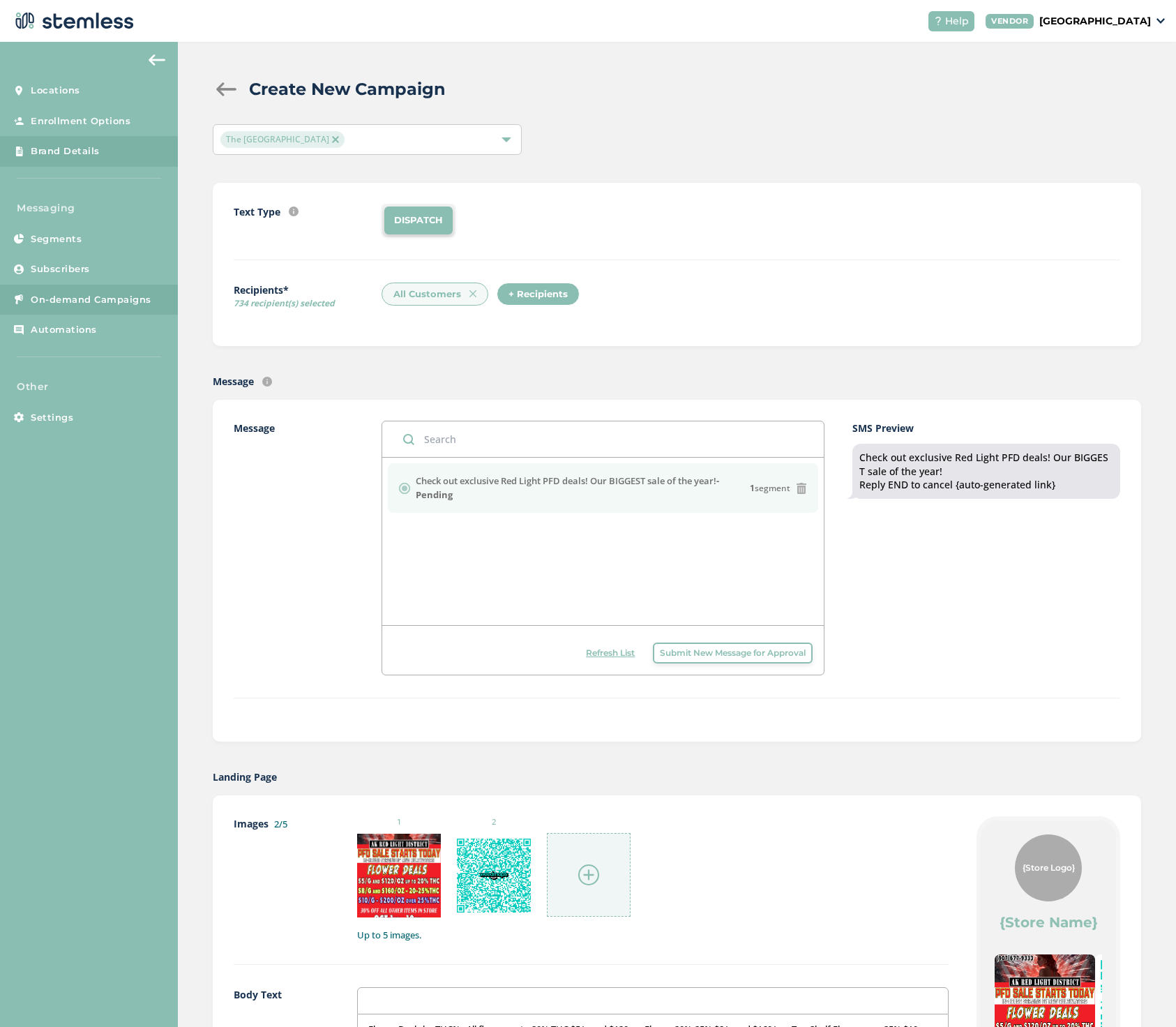
type input "Red Light Web page"
click at [73, 147] on span "Brand Details" at bounding box center [65, 151] width 69 height 14
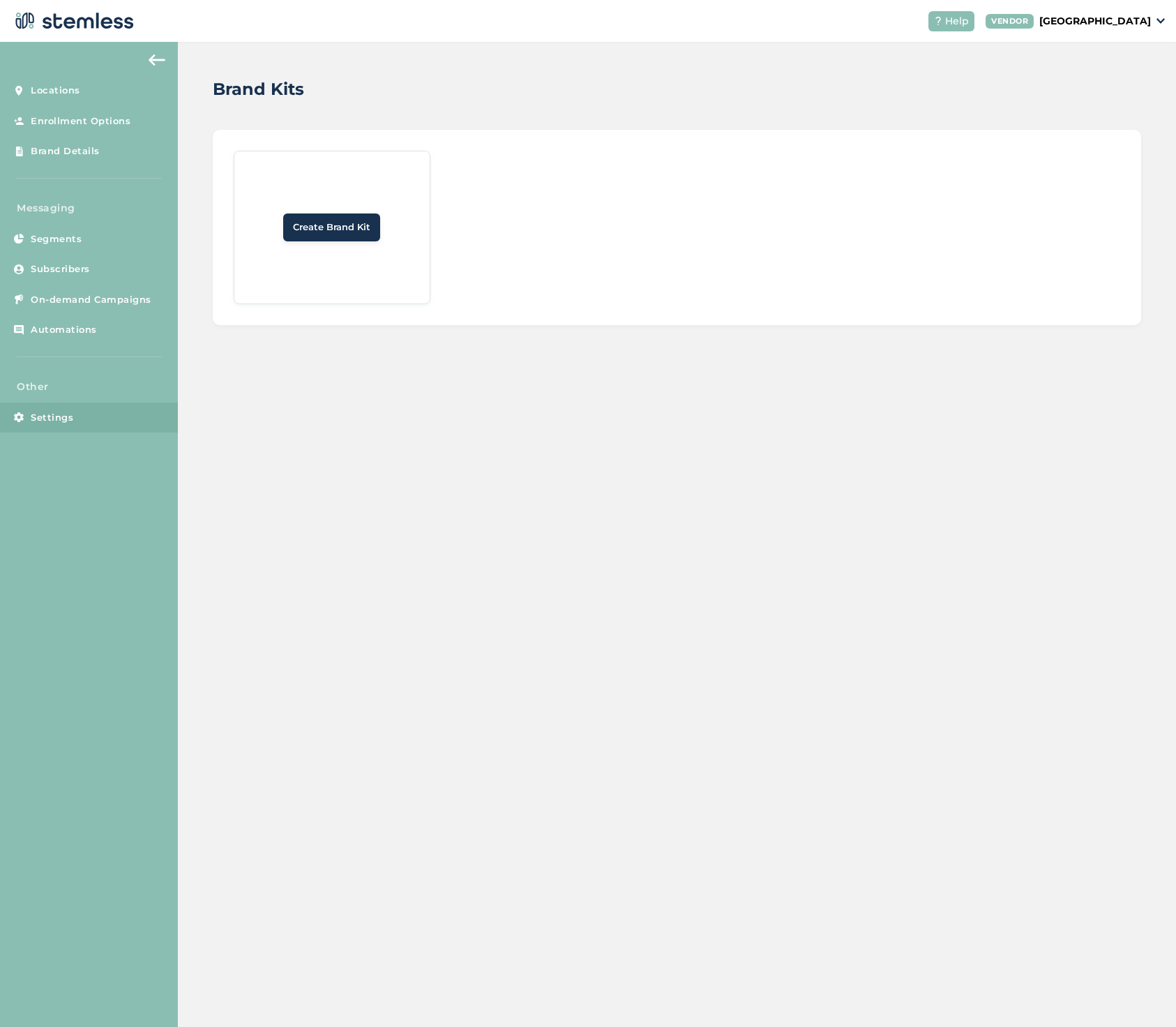
click at [60, 415] on span "Settings" at bounding box center [51, 417] width 42 height 14
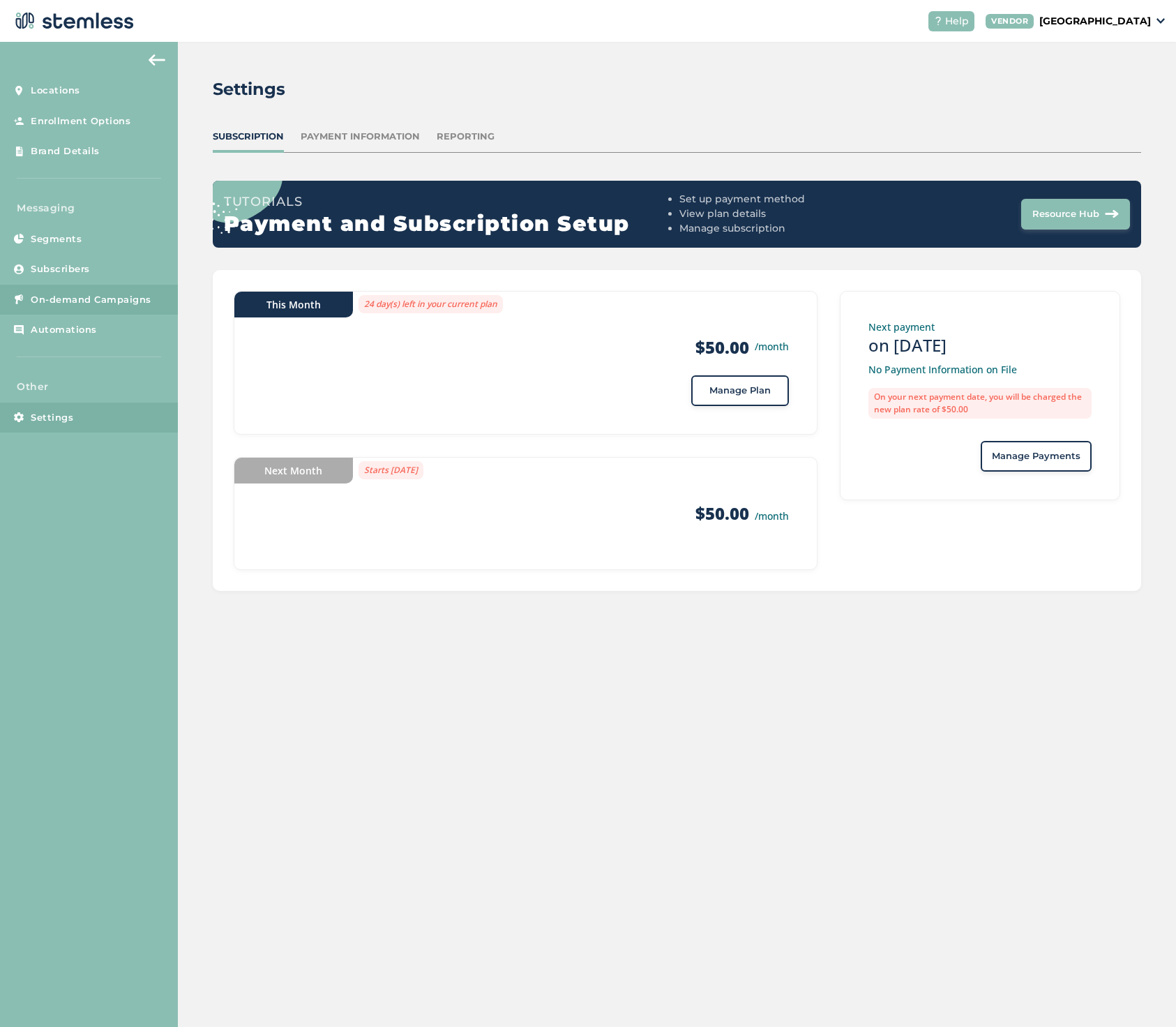
click at [64, 296] on span "On-demand Campaigns" at bounding box center [90, 299] width 120 height 14
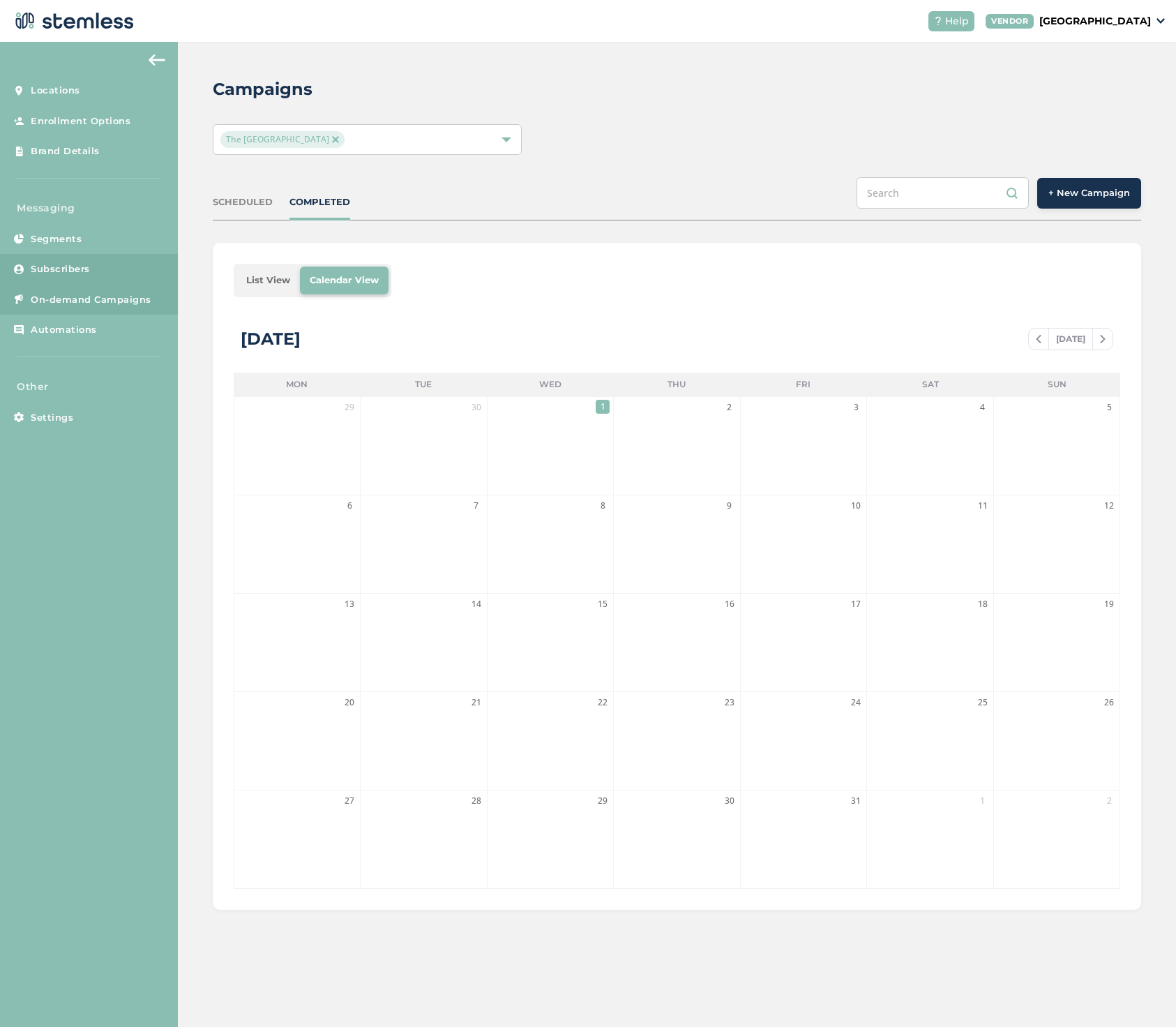
click at [66, 264] on span "Subscribers" at bounding box center [60, 269] width 59 height 14
